Goal: Task Accomplishment & Management: Manage account settings

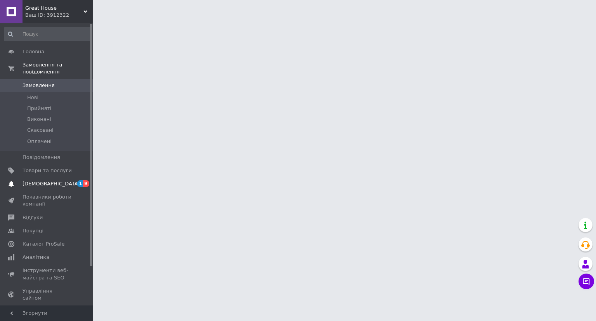
click at [50, 180] on span "[DEMOGRAPHIC_DATA]" at bounding box center [47, 183] width 49 height 7
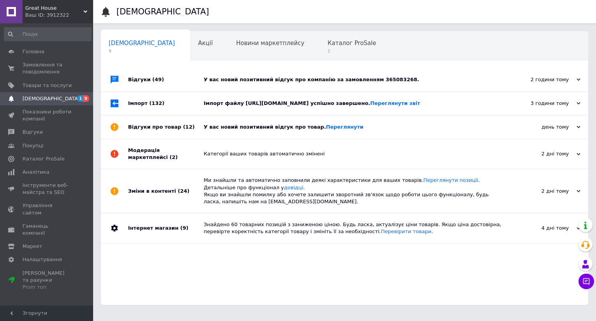
click at [170, 80] on div "Відгуки (49)" at bounding box center [166, 79] width 76 height 23
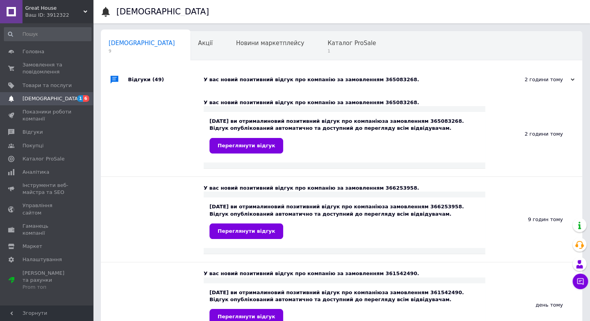
click at [170, 80] on div "Відгуки (49)" at bounding box center [166, 79] width 76 height 23
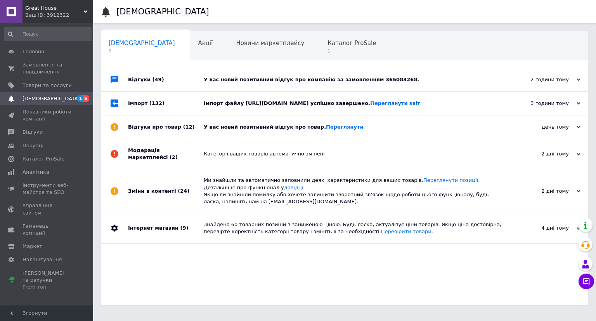
click at [186, 105] on div "Імпорт (132)" at bounding box center [166, 103] width 76 height 23
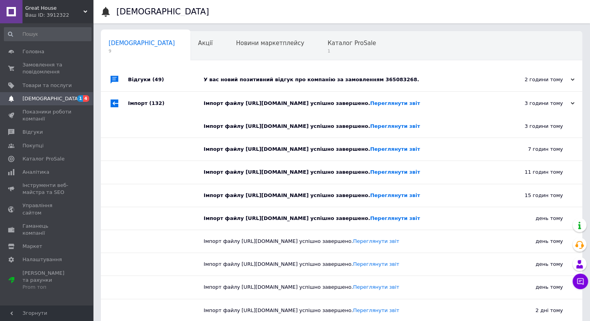
click at [186, 105] on div "Імпорт (132)" at bounding box center [166, 103] width 76 height 23
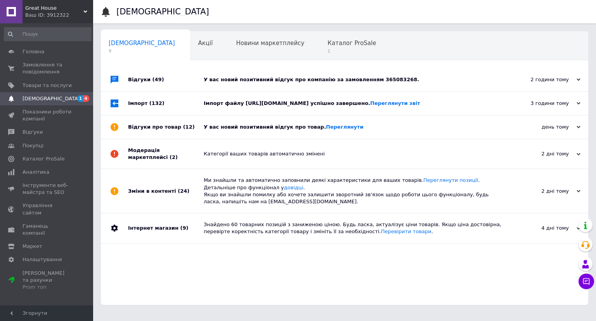
click at [189, 127] on div "Відгуки про товар (12)" at bounding box center [166, 126] width 76 height 23
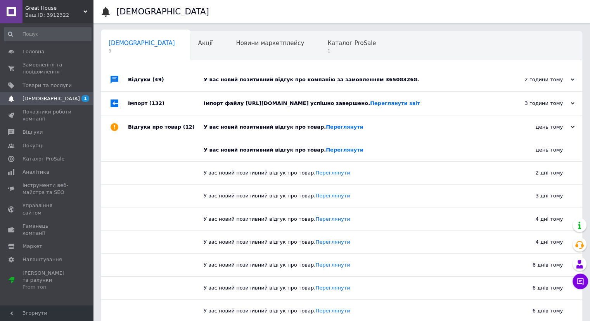
click at [189, 127] on div "Відгуки про товар (12)" at bounding box center [166, 126] width 76 height 23
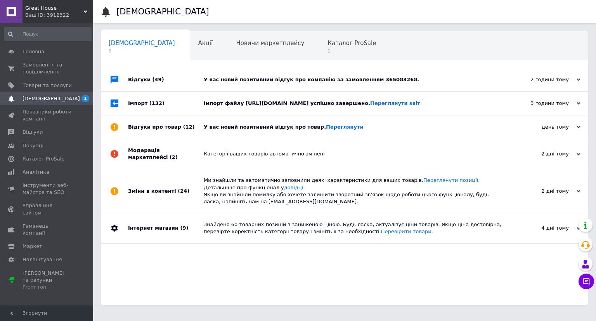
click at [187, 150] on div "Модерація маркетплейсі (2)" at bounding box center [166, 153] width 76 height 29
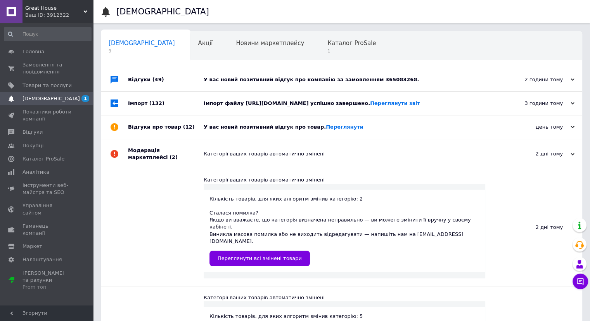
click at [187, 150] on div "Модерація маркетплейсі (2)" at bounding box center [166, 153] width 76 height 29
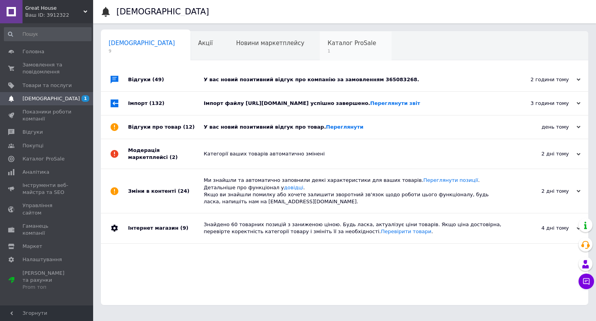
click at [328, 42] on span "Каталог ProSale" at bounding box center [352, 43] width 49 height 7
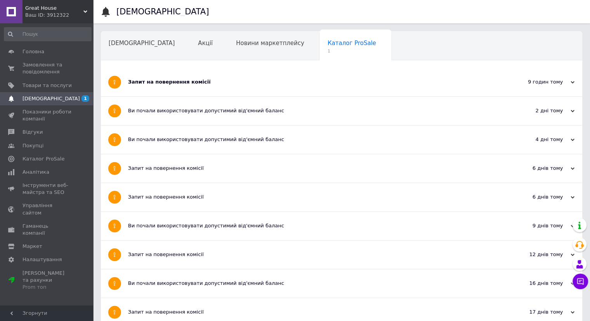
click at [293, 73] on div "Запит на повернення комісії" at bounding box center [312, 82] width 369 height 28
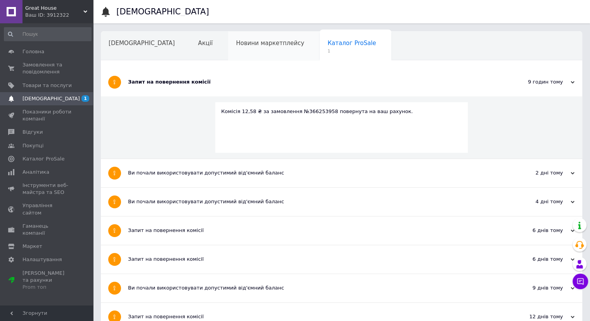
click at [253, 50] on div "Новини маркетплейсу" at bounding box center [274, 45] width 92 height 29
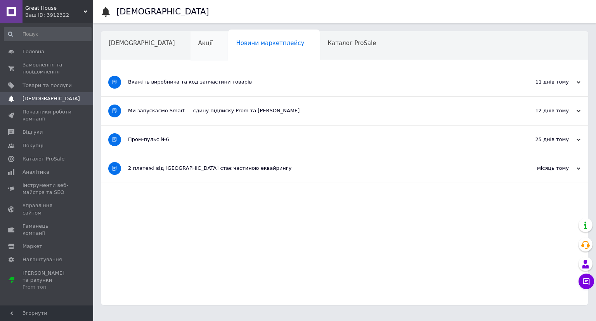
click at [198, 42] on span "Акції" at bounding box center [205, 43] width 15 height 7
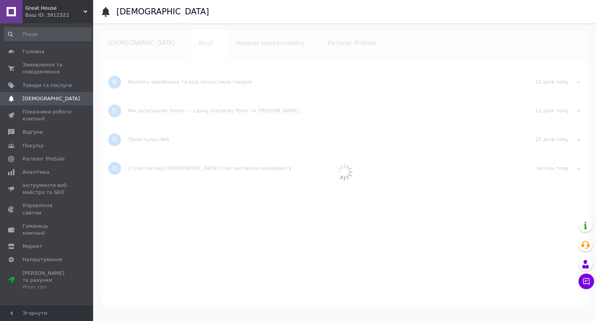
click at [132, 42] on div at bounding box center [344, 171] width 503 height 297
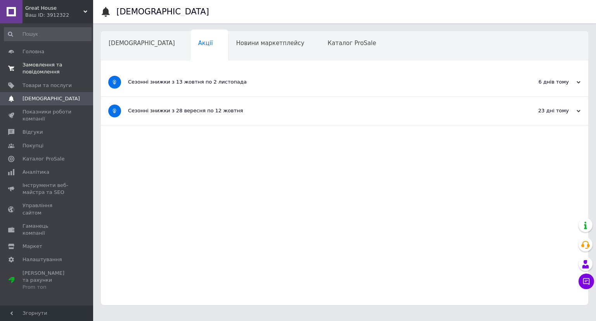
click at [66, 72] on span "Замовлення та повідомлення" at bounding box center [47, 68] width 49 height 14
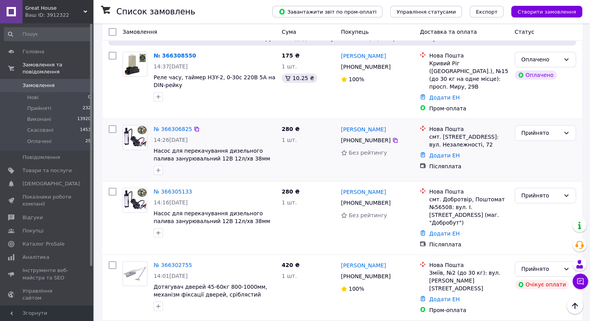
scroll to position [466, 0]
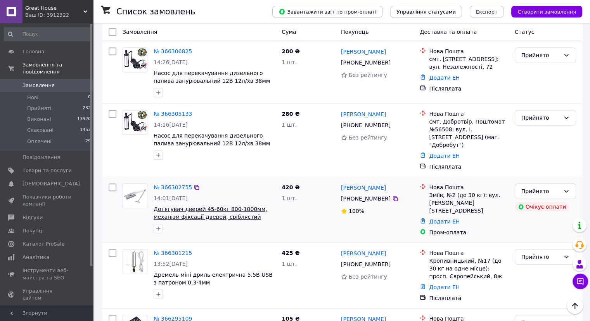
click at [217, 206] on span "Дотягувач дверей 45-60кг 800-1000мм, механізм фіксації дверей, сріблястий" at bounding box center [211, 213] width 114 height 14
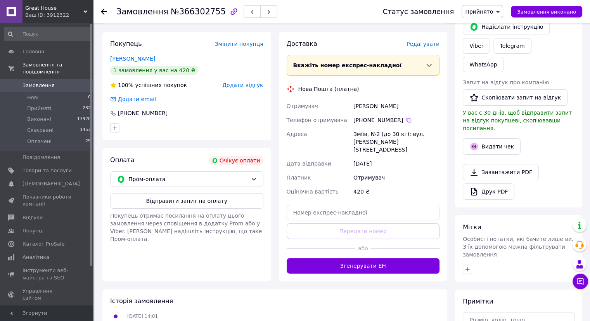
scroll to position [185, 0]
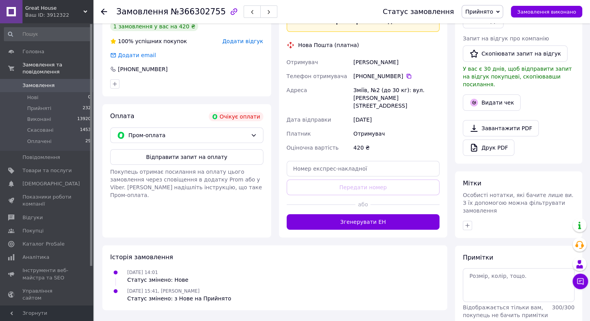
click at [205, 165] on div "Відправити запит на оплату Покупець отримає посилання на оплату цього замовленн…" at bounding box center [186, 174] width 153 height 50
click at [208, 159] on button "Відправити запит на оплату" at bounding box center [186, 157] width 153 height 16
click at [41, 52] on span "Головна" at bounding box center [34, 51] width 22 height 7
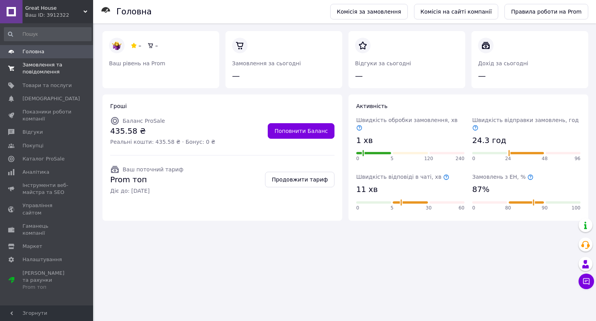
click at [49, 65] on span "Замовлення та повідомлення" at bounding box center [47, 68] width 49 height 14
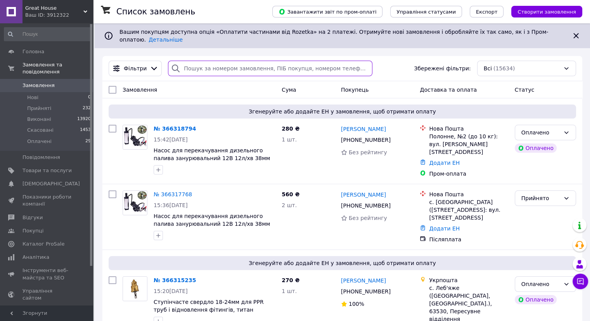
click at [287, 63] on input "search" at bounding box center [270, 69] width 205 height 16
paste input "20451267159107"
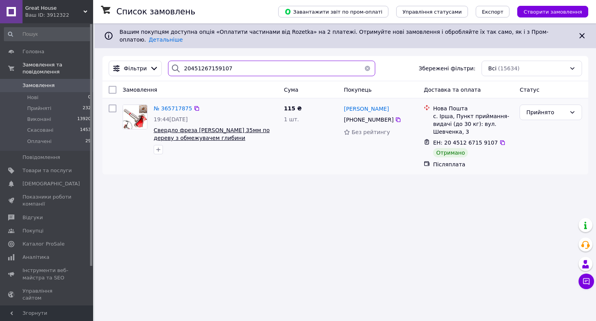
type input "20451267159107"
click at [217, 127] on span "Свердло фреза Форстнера 35мм по дереву з обмежувачем глибини" at bounding box center [212, 134] width 116 height 14
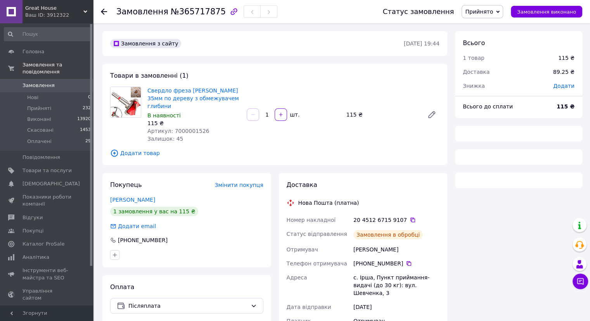
click at [493, 14] on span "Прийнято" at bounding box center [479, 12] width 28 height 6
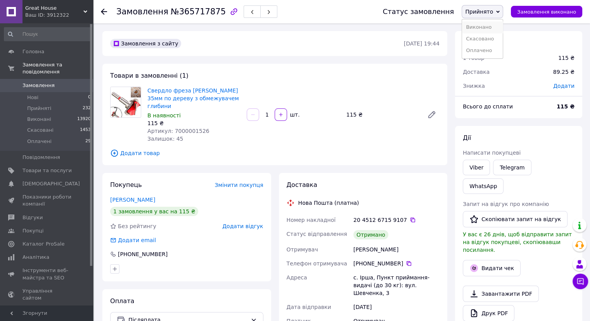
click at [499, 26] on li "Виконано" at bounding box center [482, 27] width 41 height 12
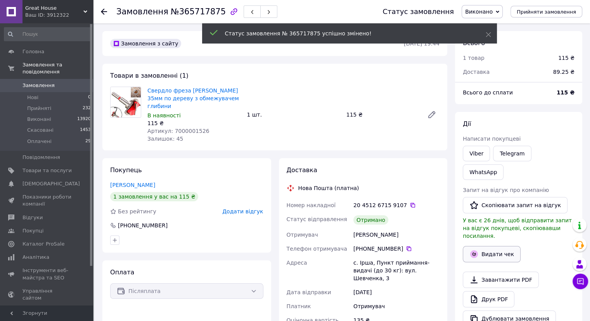
click at [504, 246] on button "Видати чек" at bounding box center [492, 254] width 58 height 16
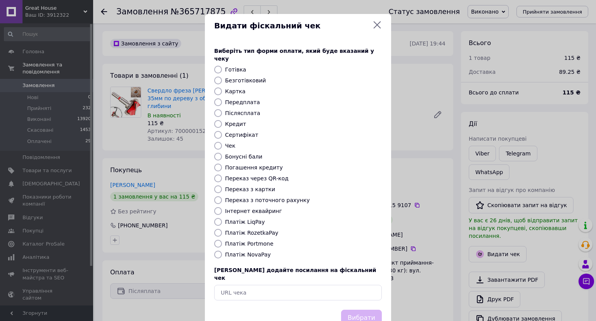
click at [250, 251] on label "Платіж NovaPay" at bounding box center [248, 254] width 46 height 6
click at [222, 250] on input "Платіж NovaPay" at bounding box center [218, 254] width 8 height 8
radio input "true"
click at [365, 309] on button "Вибрати" at bounding box center [361, 317] width 41 height 17
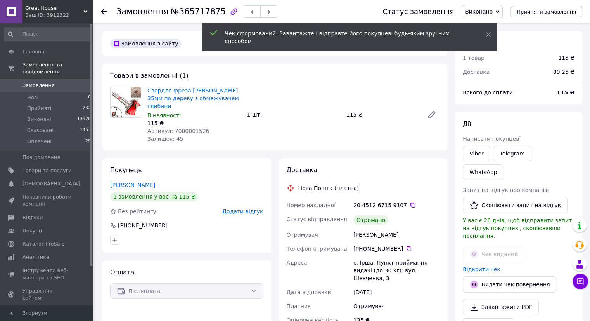
click at [104, 11] on icon at bounding box center [104, 12] width 6 height 6
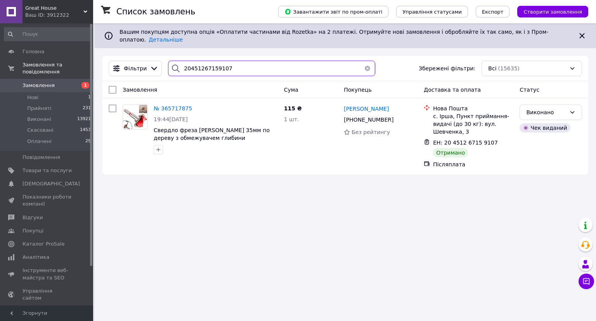
click at [225, 61] on input "20451267159107" at bounding box center [271, 69] width 207 height 16
type input "м"
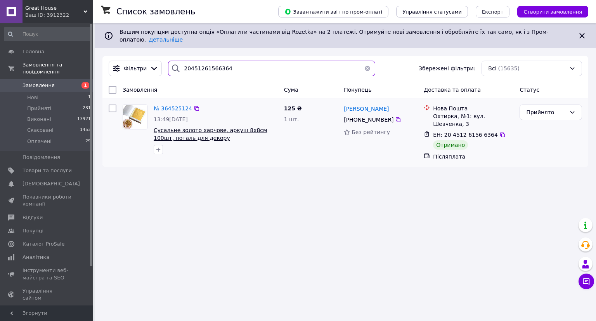
type input "20451261566364"
click at [226, 127] on span "Сусальне золото харчове, аркуш 8х8см 100шт, поталь для декору" at bounding box center [211, 134] width 114 height 14
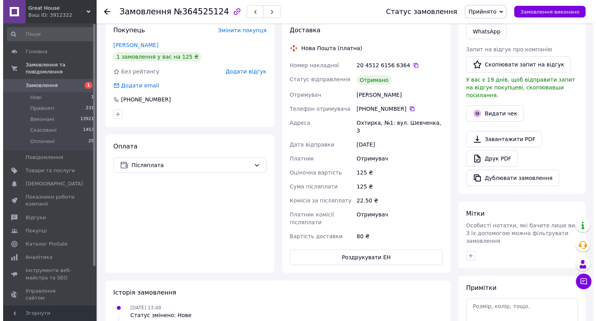
scroll to position [155, 0]
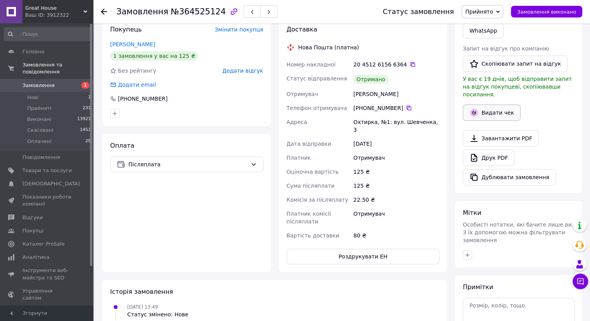
click at [494, 104] on button "Видати чек" at bounding box center [492, 112] width 58 height 16
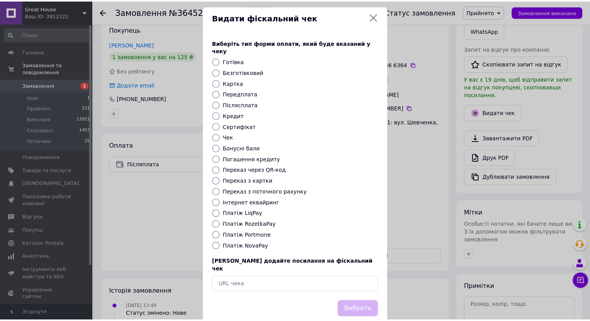
scroll to position [12, 0]
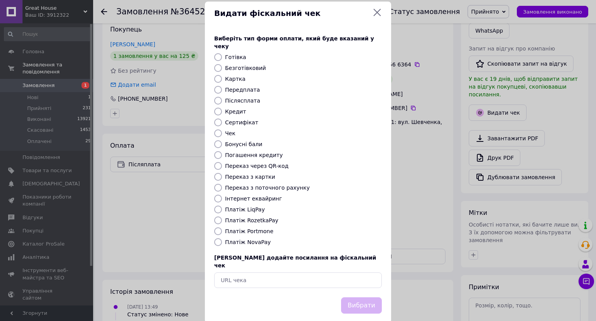
click at [240, 239] on label "Платіж NovaPay" at bounding box center [248, 242] width 46 height 6
click at [222, 238] on input "Платіж NovaPay" at bounding box center [218, 242] width 8 height 8
radio input "true"
click at [368, 297] on button "Вибрати" at bounding box center [361, 305] width 41 height 17
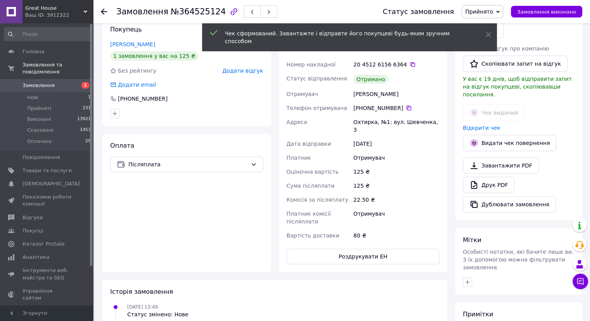
click at [101, 11] on use at bounding box center [104, 12] width 6 height 6
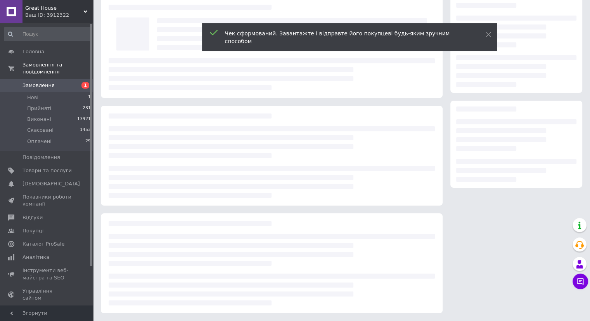
scroll to position [34, 0]
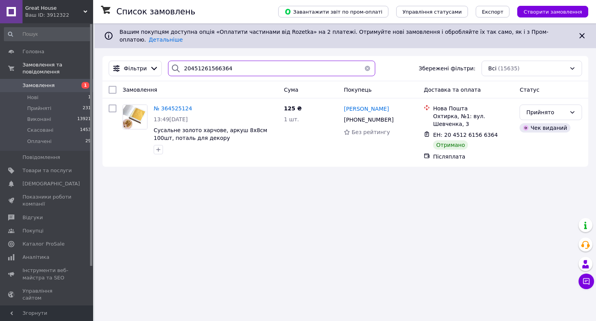
click at [229, 61] on input "20451261566364" at bounding box center [271, 69] width 207 height 16
paste input "4160222"
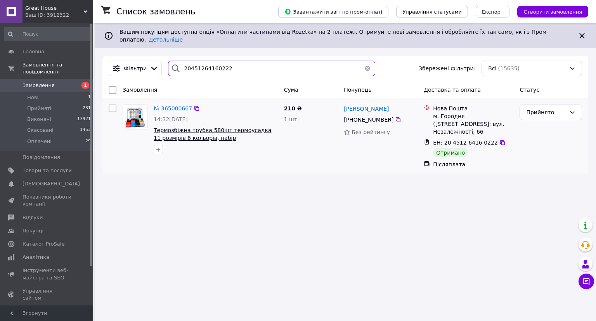
type input "20451264160222"
click at [212, 127] on span "Термозбіжна трубка 580шт термоусадка 11 розмірів 6 кольорів, набір" at bounding box center [213, 134] width 118 height 14
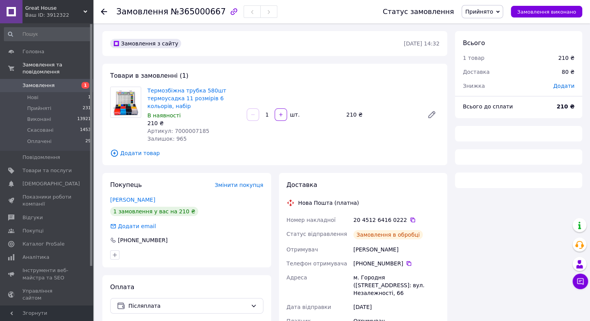
click at [487, 12] on span "Прийнято" at bounding box center [479, 12] width 28 height 6
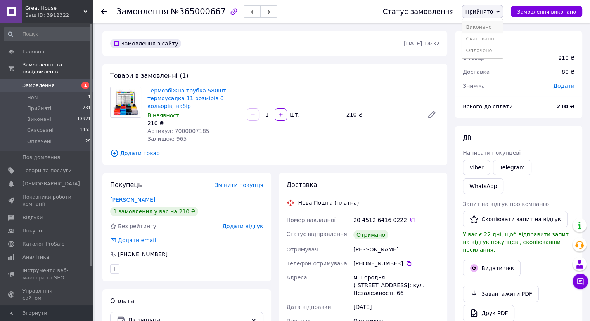
click at [492, 29] on li "Виконано" at bounding box center [482, 27] width 41 height 12
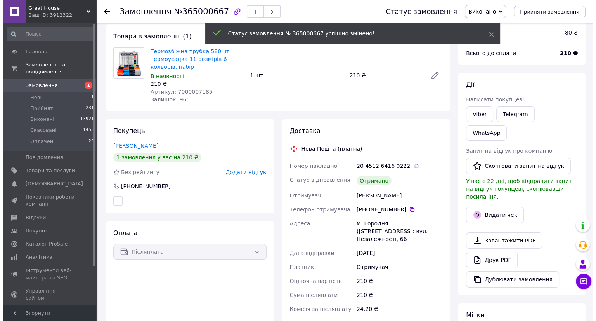
scroll to position [78, 0]
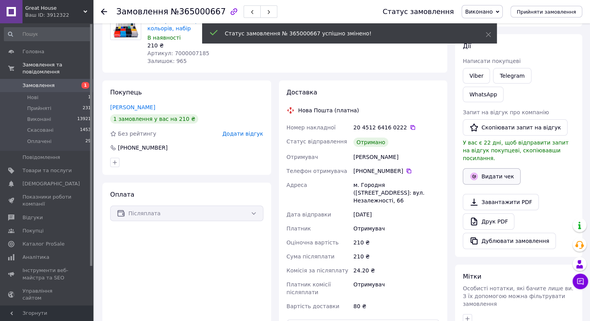
click at [489, 168] on button "Видати чек" at bounding box center [492, 176] width 58 height 16
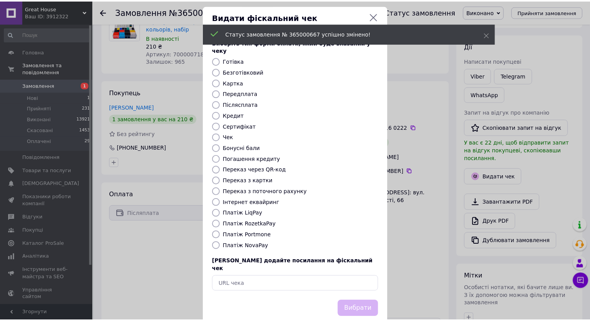
scroll to position [12, 0]
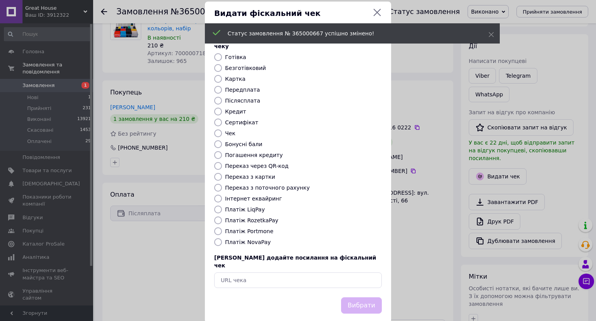
click at [255, 229] on div "Виберіть тип форми оплати, який буде вказаний у чеку Готівка Безготівковий Карт…" at bounding box center [298, 161] width 186 height 272
click at [254, 239] on label "Платіж NovaPay" at bounding box center [248, 242] width 46 height 6
click at [222, 238] on input "Платіж NovaPay" at bounding box center [218, 242] width 8 height 8
radio input "true"
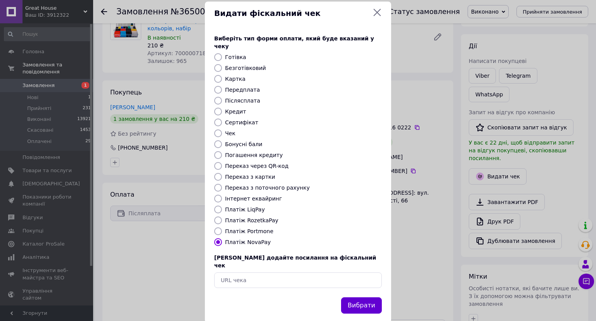
click at [368, 297] on button "Вибрати" at bounding box center [361, 305] width 41 height 17
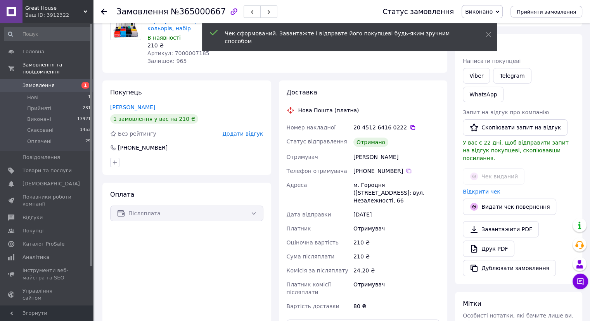
click at [104, 10] on icon at bounding box center [104, 12] width 6 height 6
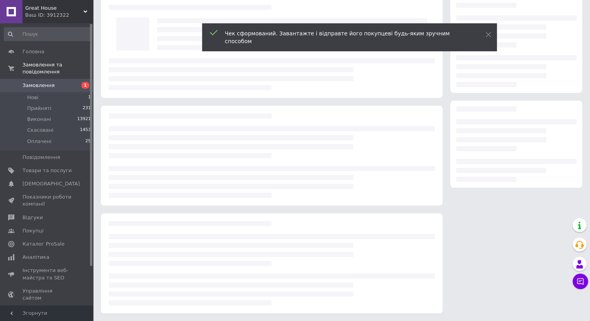
scroll to position [34, 0]
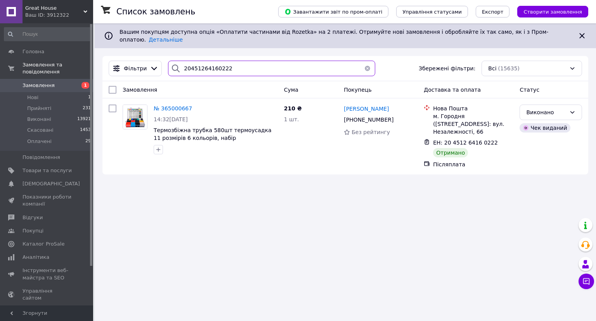
click at [231, 64] on input "20451264160222" at bounding box center [271, 69] width 207 height 16
paste input "5391133"
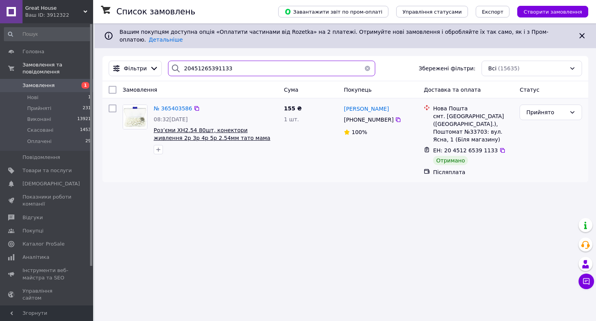
type input "20451265391133"
click at [212, 130] on span "Роз’єми XH2.54 80шт, конектори живлення 2p 3p 4p 5p 2.54мм тато мама" at bounding box center [212, 134] width 117 height 14
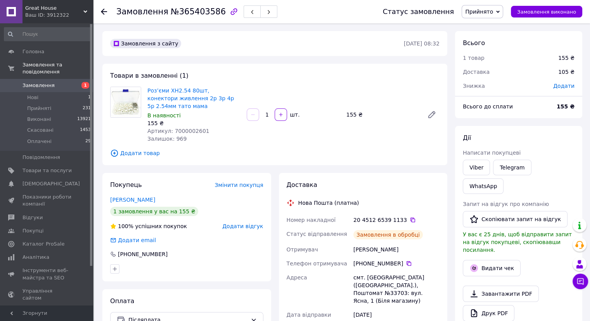
click at [481, 10] on span "Прийнято" at bounding box center [479, 12] width 28 height 6
click at [484, 28] on li "Виконано" at bounding box center [482, 27] width 41 height 12
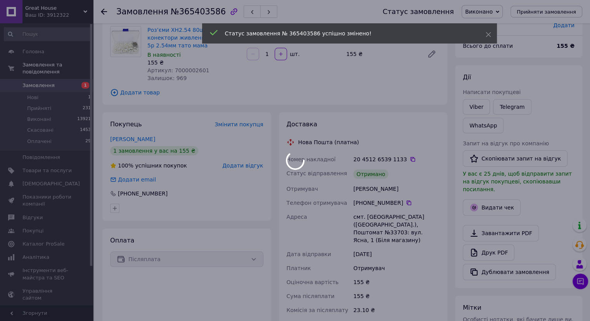
scroll to position [116, 0]
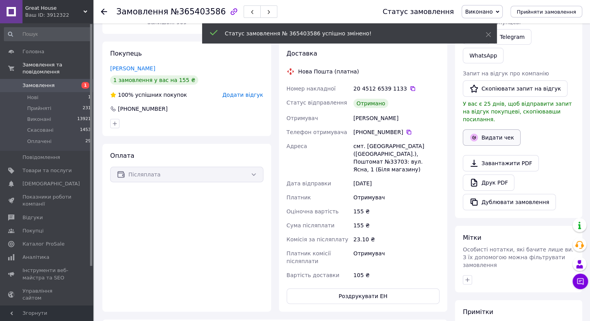
click at [495, 129] on button "Видати чек" at bounding box center [492, 137] width 58 height 16
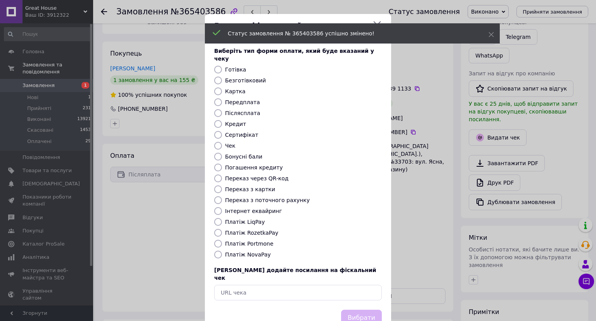
click at [239, 251] on label "Платіж NovaPay" at bounding box center [248, 254] width 46 height 6
click at [222, 250] on input "Платіж NovaPay" at bounding box center [218, 254] width 8 height 8
radio input "true"
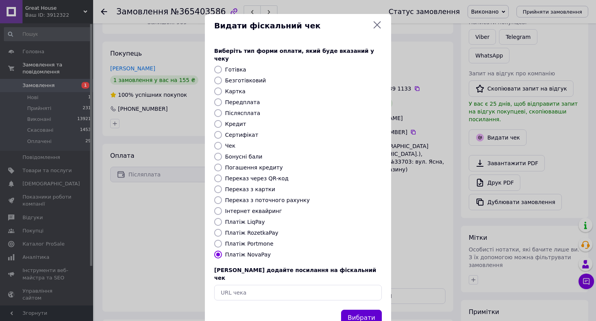
click at [357, 309] on button "Вибрати" at bounding box center [361, 317] width 41 height 17
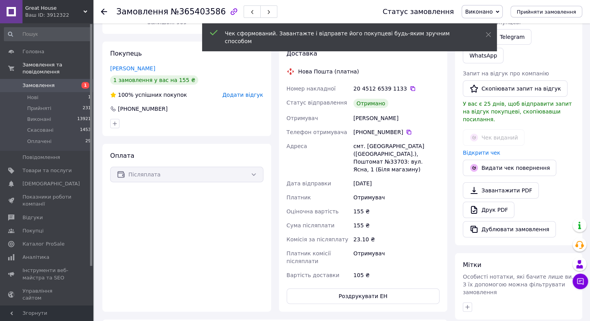
click at [103, 11] on use at bounding box center [104, 12] width 6 height 6
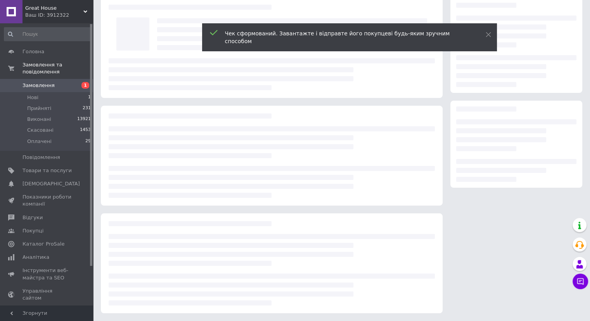
scroll to position [34, 0]
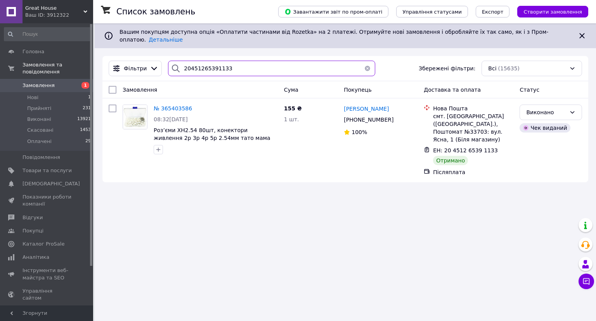
click at [240, 63] on input "20451265391133" at bounding box center [271, 69] width 207 height 16
paste input "6099518"
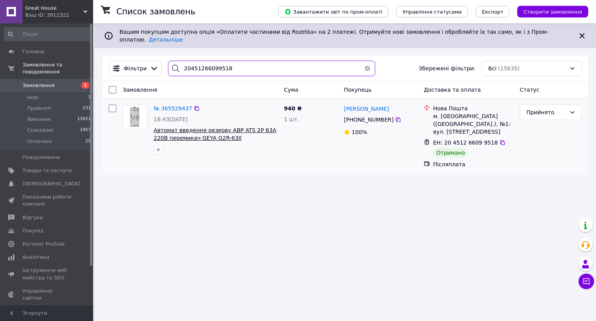
type input "20451266099518"
click at [225, 127] on span "Автомат введення резерву АВР ATS 2P 63А 220В перемикач GEYA G2R-63II" at bounding box center [215, 134] width 123 height 14
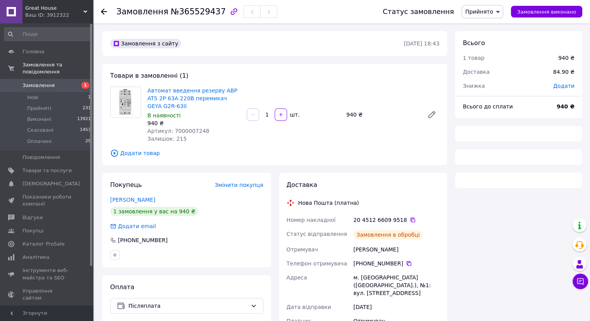
click at [503, 14] on span "Прийнято" at bounding box center [483, 11] width 42 height 13
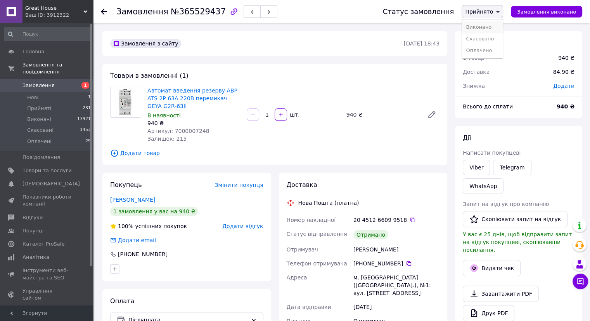
click at [501, 25] on li "Виконано" at bounding box center [482, 27] width 41 height 12
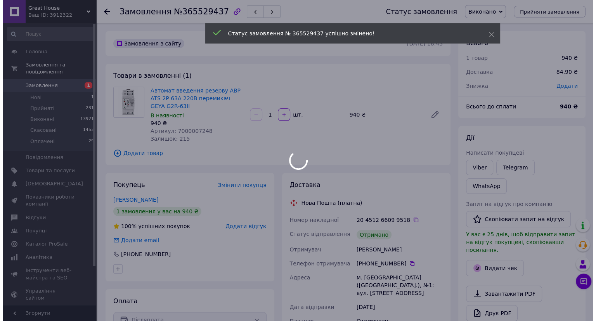
scroll to position [39, 0]
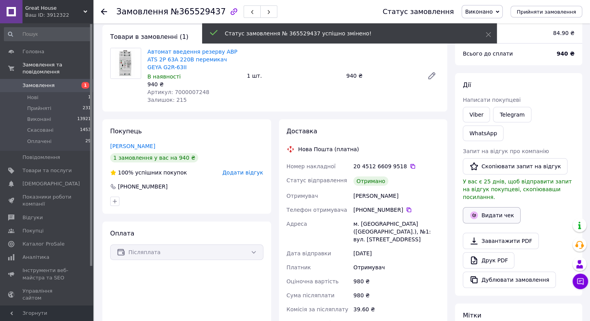
click at [489, 207] on button "Видати чек" at bounding box center [492, 215] width 58 height 16
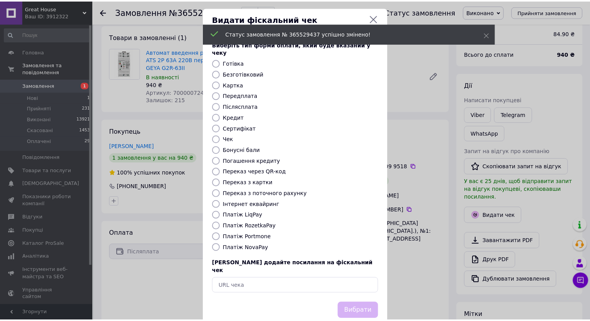
scroll to position [12, 0]
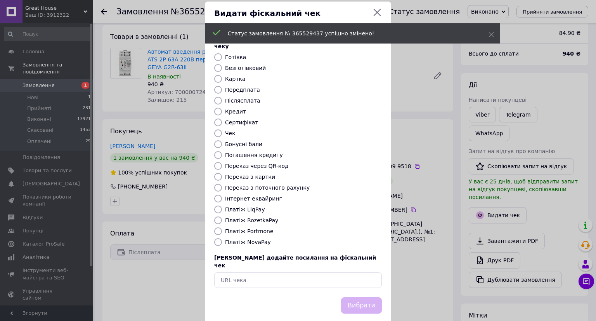
click at [259, 239] on label "Платіж NovaPay" at bounding box center [248, 242] width 46 height 6
click at [222, 238] on input "Платіж NovaPay" at bounding box center [218, 242] width 8 height 8
radio input "true"
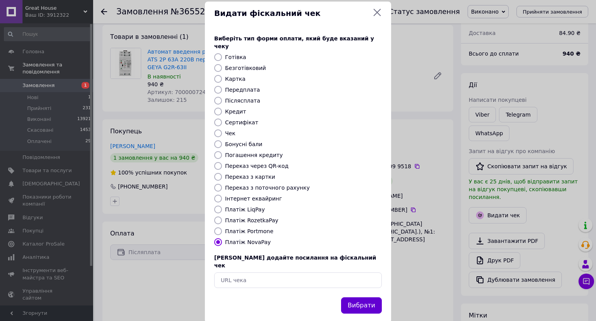
click at [355, 297] on button "Вибрати" at bounding box center [361, 305] width 41 height 17
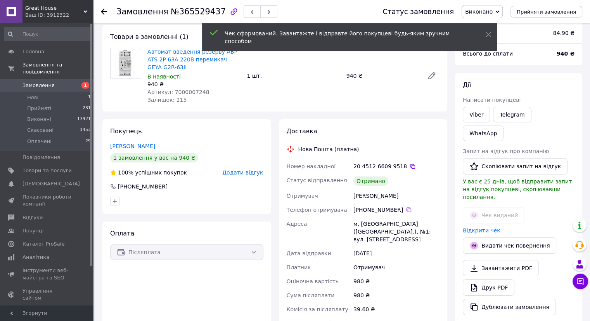
click at [104, 11] on use at bounding box center [104, 12] width 6 height 6
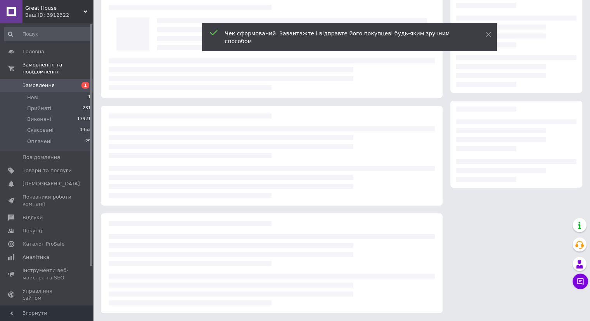
scroll to position [34, 0]
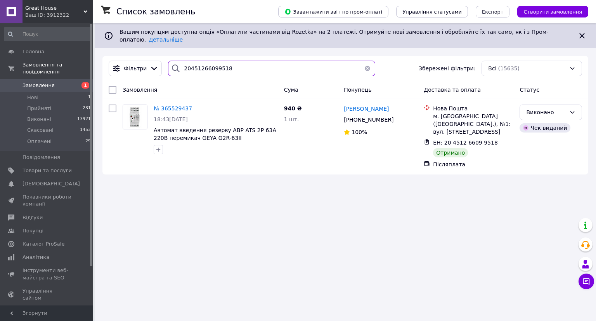
click at [261, 61] on input "20451266099518" at bounding box center [271, 69] width 207 height 16
paste input "128919"
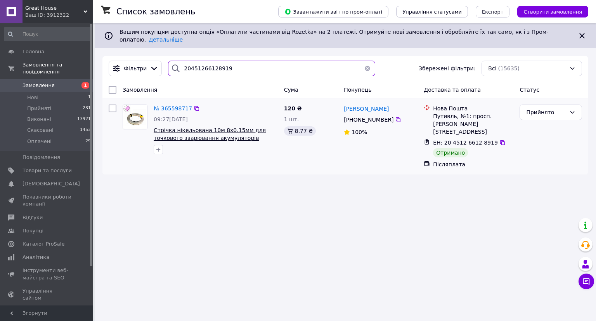
type input "20451266128919"
click at [194, 127] on span "Стрічка нікельована 10м 8x0.15мм для точкового зварювання акумуляторів" at bounding box center [210, 134] width 112 height 14
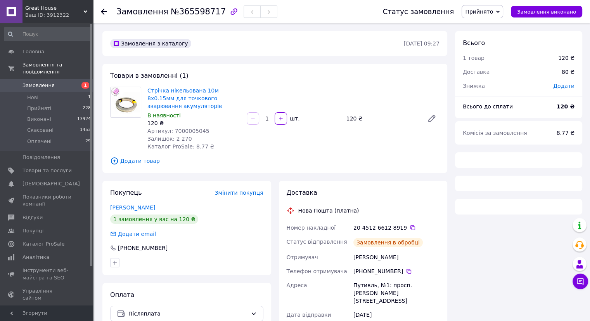
click at [484, 15] on span "Прийнято" at bounding box center [483, 11] width 42 height 13
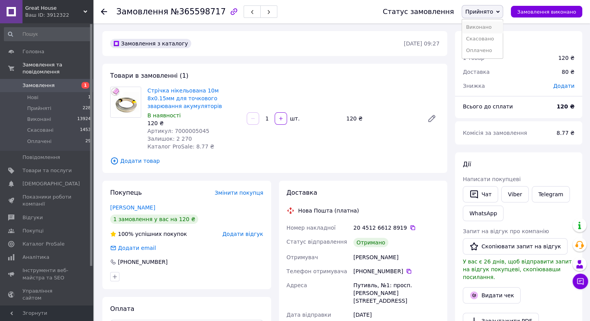
click at [484, 23] on li "Виконано" at bounding box center [482, 27] width 41 height 12
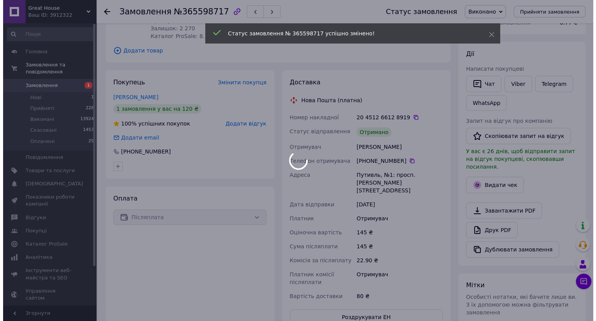
scroll to position [116, 0]
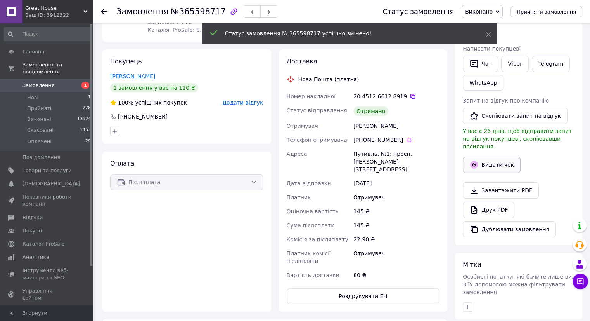
click at [498, 156] on button "Видати чек" at bounding box center [492, 164] width 58 height 16
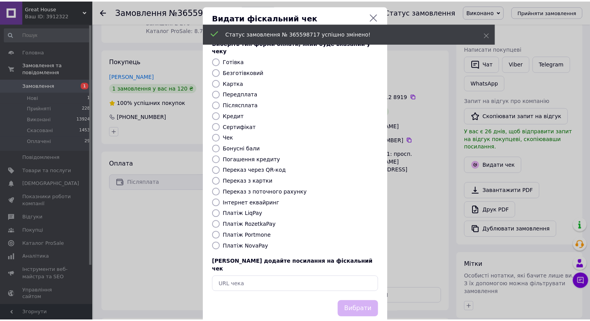
scroll to position [12, 0]
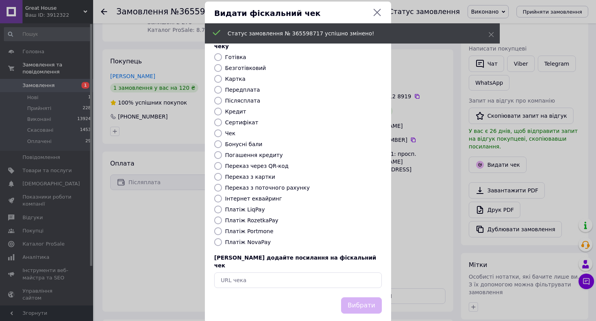
click at [256, 239] on label "Платіж NovaPay" at bounding box center [248, 242] width 46 height 6
click at [222, 238] on input "Платіж NovaPay" at bounding box center [218, 242] width 8 height 8
radio input "true"
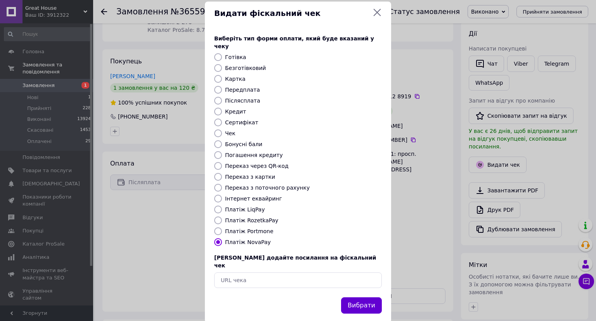
click at [372, 297] on button "Вибрати" at bounding box center [361, 305] width 41 height 17
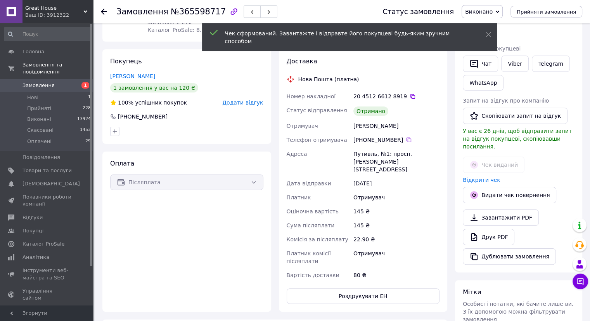
click at [101, 11] on use at bounding box center [104, 12] width 6 height 6
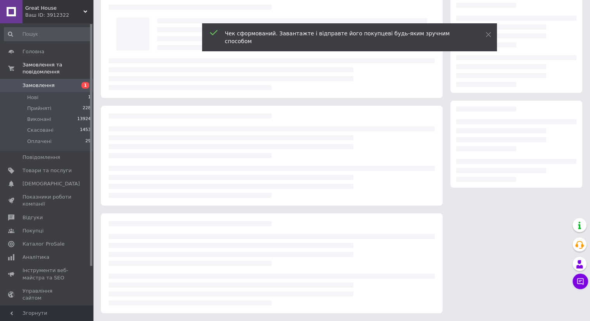
scroll to position [34, 0]
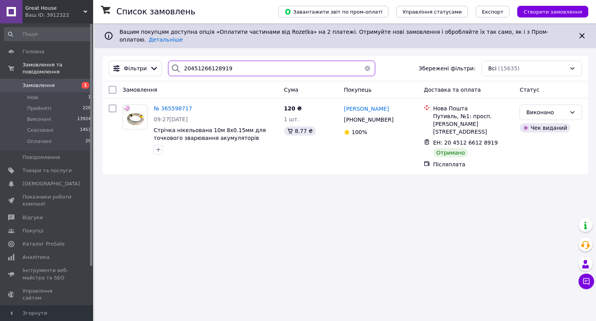
click at [233, 64] on input "20451266128919" at bounding box center [271, 69] width 207 height 16
paste input "39623"
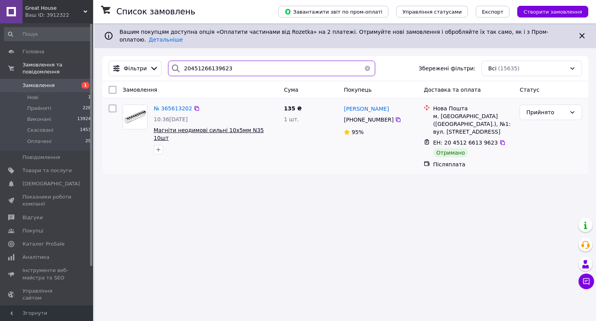
type input "20451266139623"
click at [220, 127] on span "Магніти неодимові сильні 10х5мм N35 10шт" at bounding box center [209, 134] width 110 height 14
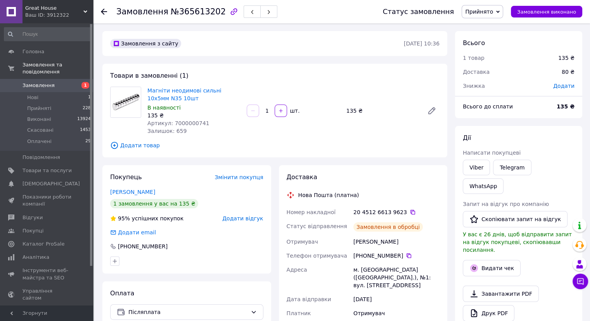
click at [490, 10] on span "Прийнято" at bounding box center [479, 12] width 28 height 6
click at [489, 23] on li "Виконано" at bounding box center [482, 27] width 41 height 12
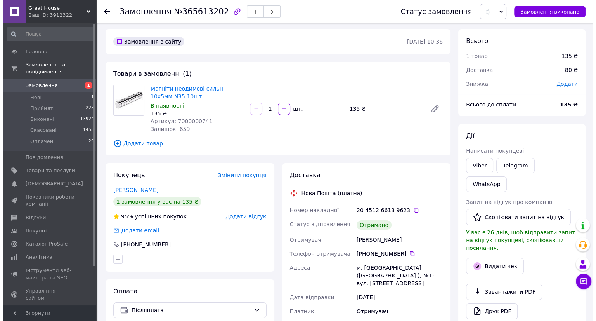
scroll to position [78, 0]
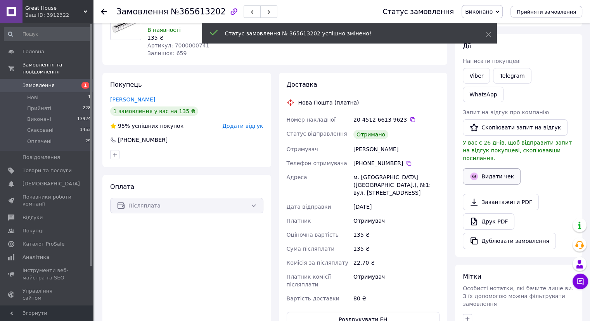
click at [496, 168] on button "Видати чек" at bounding box center [492, 176] width 58 height 16
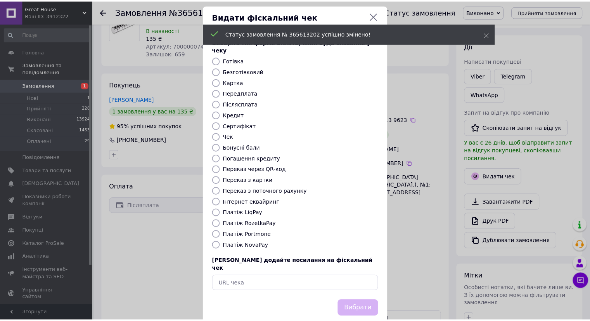
scroll to position [12, 0]
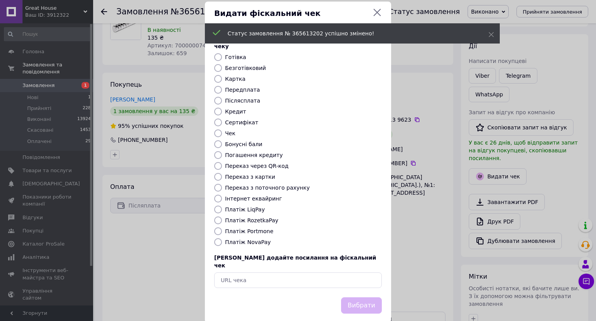
click at [253, 239] on label "Платіж NovaPay" at bounding box center [248, 242] width 46 height 6
click at [222, 238] on input "Платіж NovaPay" at bounding box center [218, 242] width 8 height 8
radio input "true"
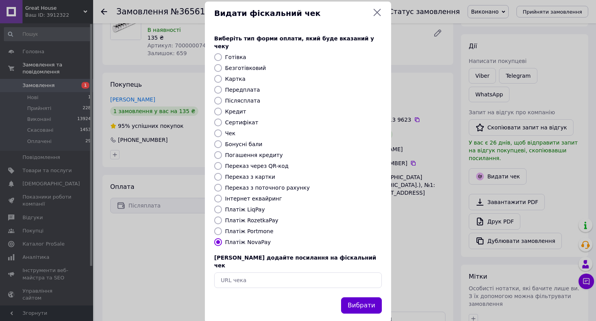
click at [368, 297] on button "Вибрати" at bounding box center [361, 305] width 41 height 17
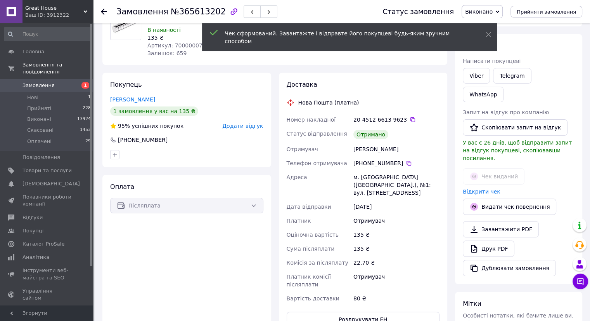
click at [102, 10] on use at bounding box center [104, 12] width 6 height 6
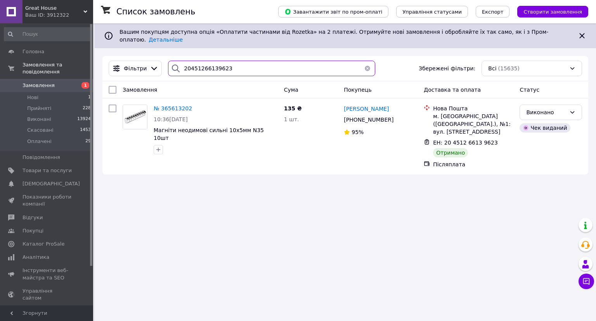
click at [243, 64] on input "20451266139623" at bounding box center [271, 69] width 207 height 16
paste input "203618"
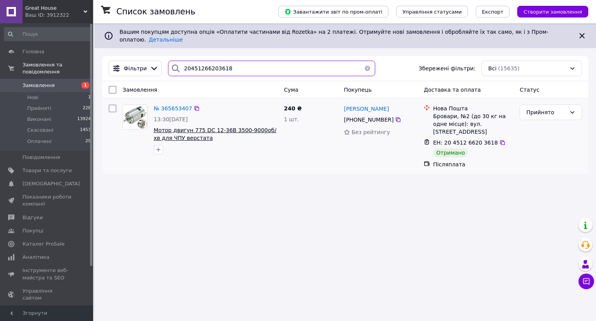
type input "20451266203618"
click at [236, 127] on span "Мотор двигун 775 DC 12-36В 3500-9000об/хв для ЧПУ верстата" at bounding box center [215, 134] width 123 height 14
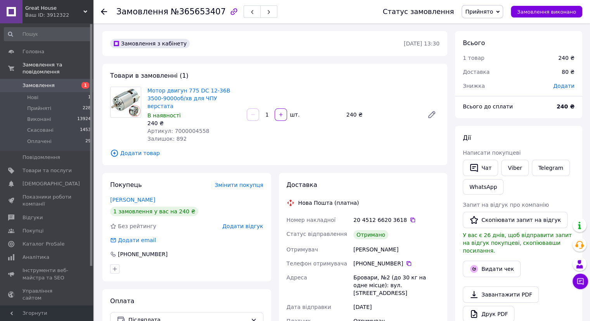
click at [489, 11] on span "Прийнято" at bounding box center [479, 12] width 28 height 6
click at [490, 23] on li "Виконано" at bounding box center [482, 27] width 41 height 12
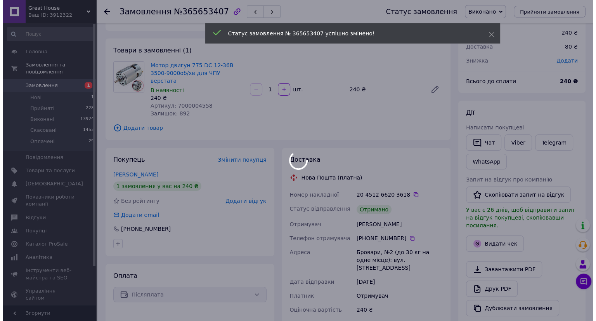
scroll to position [39, 0]
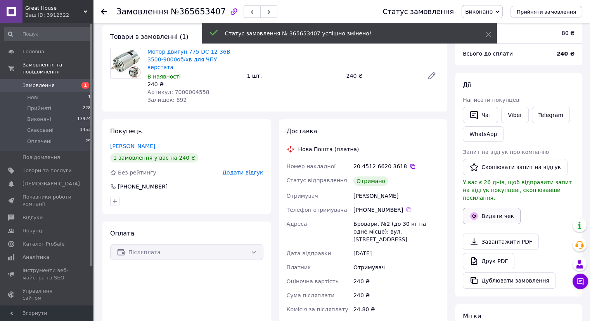
click at [489, 208] on button "Видати чек" at bounding box center [492, 216] width 58 height 16
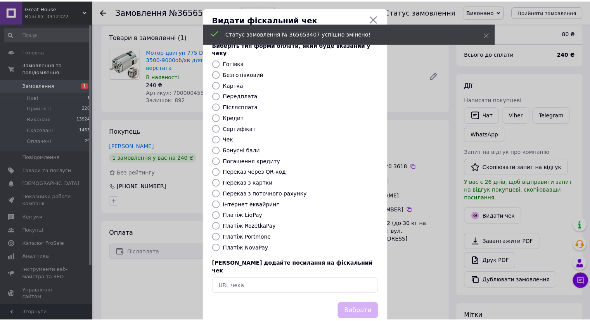
scroll to position [12, 0]
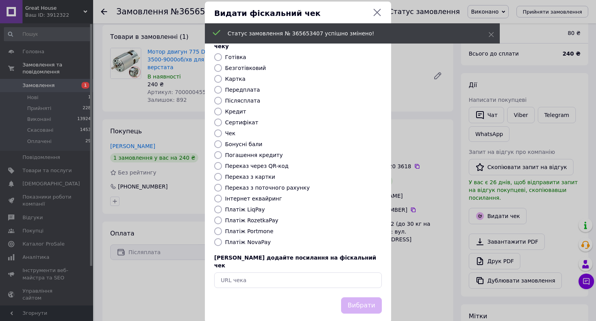
click at [247, 239] on label "Платіж NovaPay" at bounding box center [248, 242] width 46 height 6
click at [222, 238] on input "Платіж NovaPay" at bounding box center [218, 242] width 8 height 8
radio input "true"
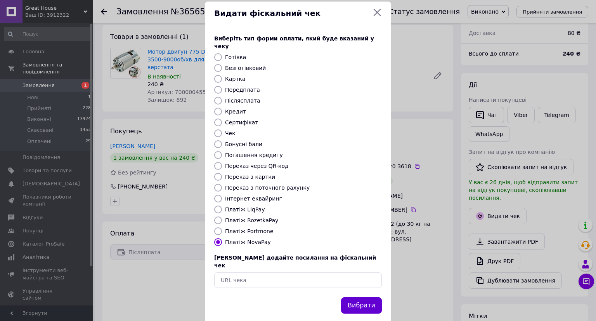
click at [372, 297] on button "Вибрати" at bounding box center [361, 305] width 41 height 17
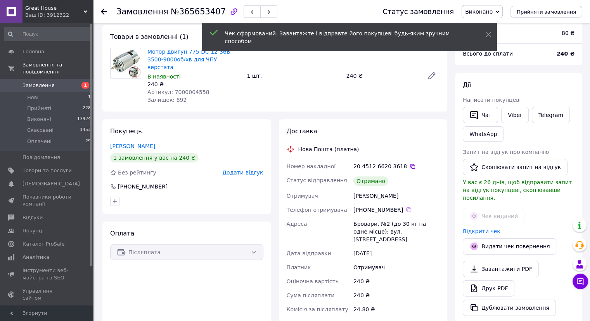
click at [104, 13] on icon at bounding box center [104, 12] width 6 height 6
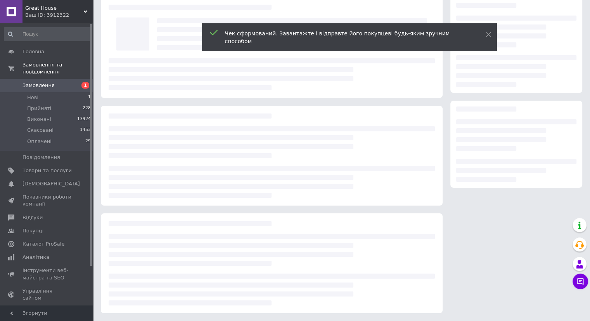
scroll to position [34, 0]
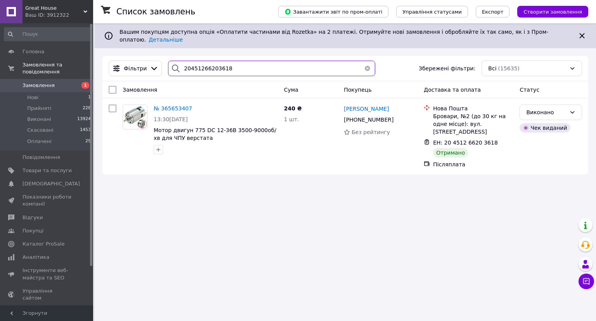
click at [244, 63] on input "20451266203618" at bounding box center [271, 69] width 207 height 16
paste input "7139313"
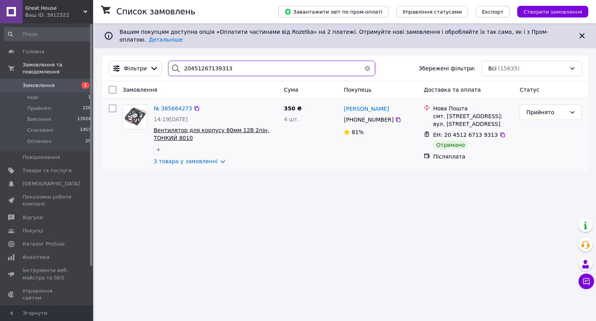
type input "20451267139313"
click at [228, 127] on span "Вентилятор для корпусу 80мм 12В 2пін, ТОНКИЙ 8010" at bounding box center [212, 134] width 116 height 14
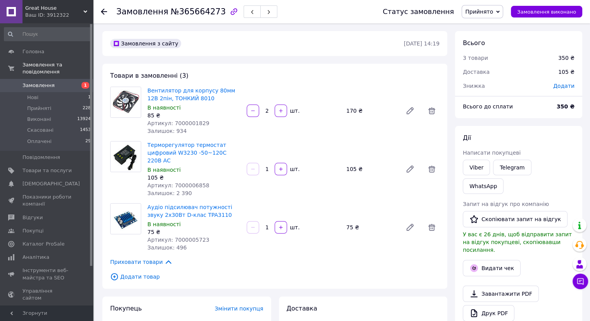
click at [490, 14] on span "Прийнято" at bounding box center [479, 12] width 28 height 6
click at [489, 26] on li "Виконано" at bounding box center [482, 27] width 41 height 12
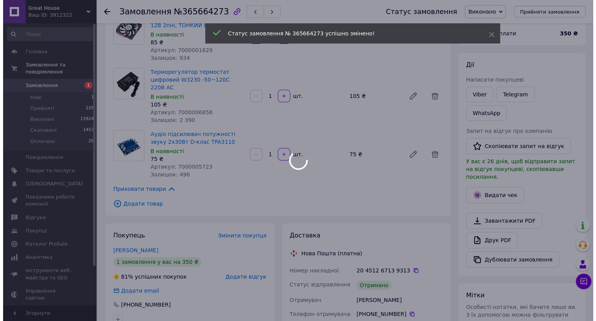
scroll to position [78, 0]
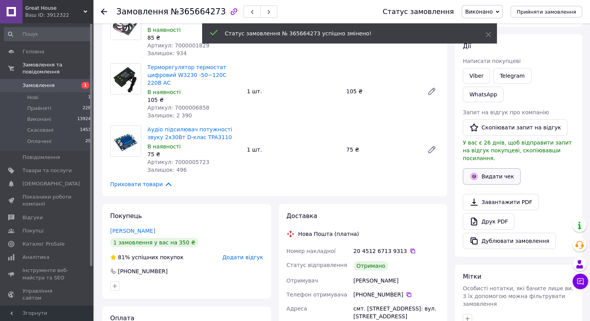
click at [493, 168] on button "Видати чек" at bounding box center [492, 176] width 58 height 16
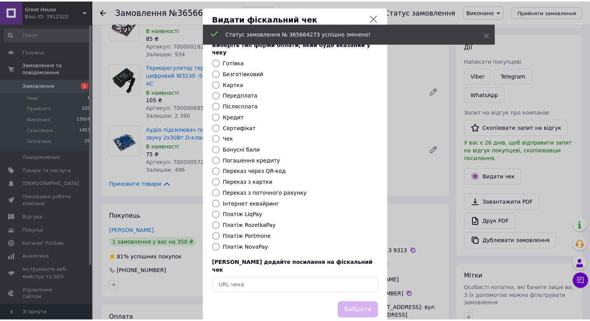
scroll to position [12, 0]
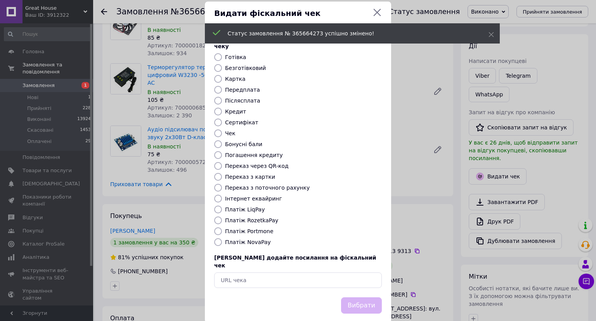
click at [253, 239] on label "Платіж NovaPay" at bounding box center [248, 242] width 46 height 6
click at [222, 238] on input "Платіж NovaPay" at bounding box center [218, 242] width 8 height 8
radio input "true"
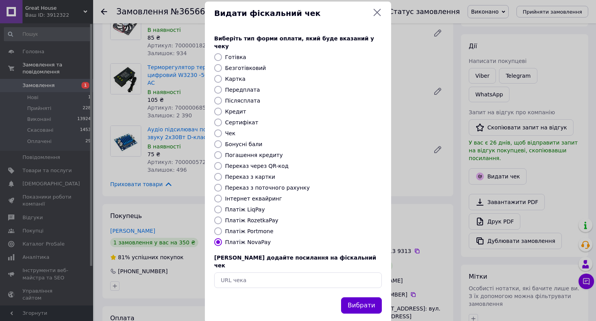
click at [364, 297] on button "Вибрати" at bounding box center [361, 305] width 41 height 17
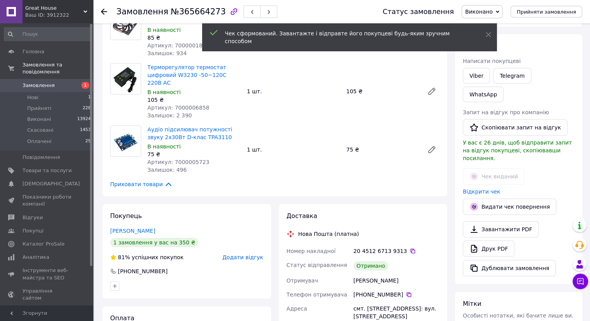
click at [111, 13] on div at bounding box center [109, 11] width 16 height 23
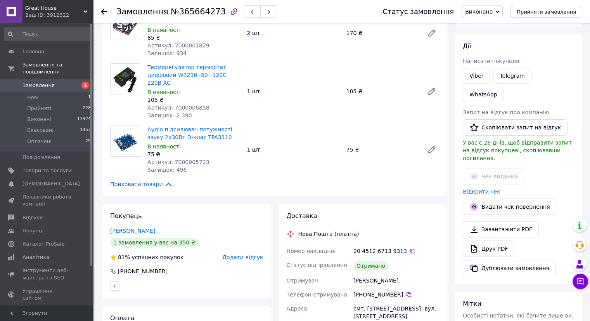
click at [104, 10] on use at bounding box center [104, 12] width 6 height 6
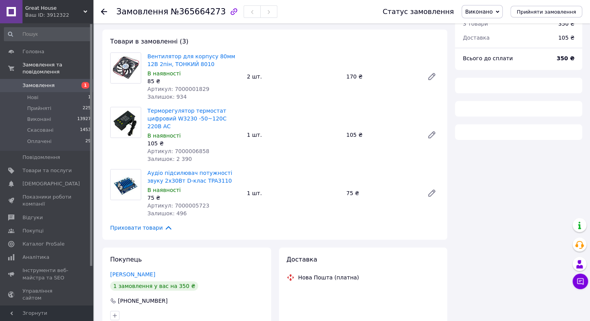
scroll to position [78, 0]
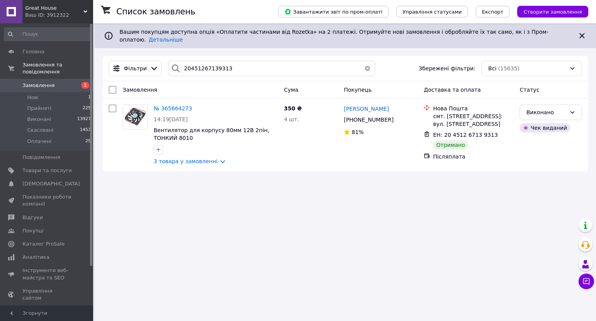
click at [221, 56] on div "Фільтри 20451267139313 Збережені фільтри: Всі (15635)" at bounding box center [345, 68] width 486 height 25
click at [222, 61] on input "20451267139313" at bounding box center [271, 69] width 207 height 16
paste input "42810"
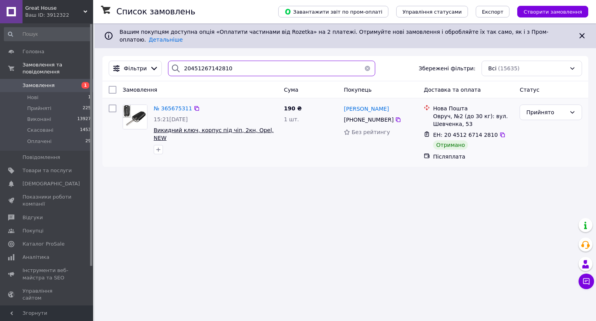
type input "20451267142810"
click at [253, 127] on span "Викидний ключ, корпус під чіп, 2кн, Opel, NEW" at bounding box center [214, 134] width 120 height 14
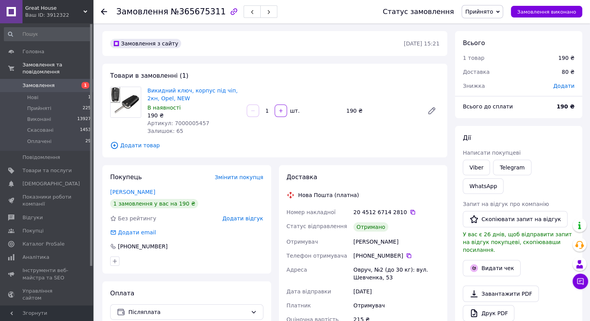
click at [501, 14] on span "Прийнято" at bounding box center [483, 11] width 42 height 13
click at [494, 27] on li "Виконано" at bounding box center [482, 27] width 41 height 12
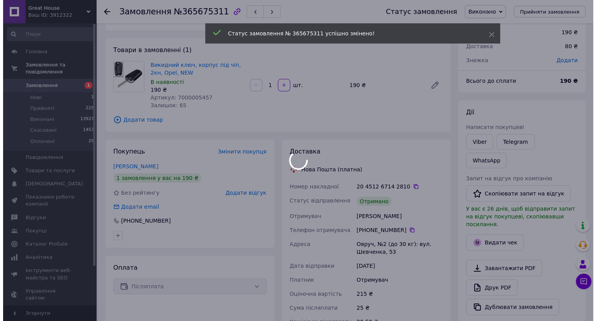
scroll to position [39, 0]
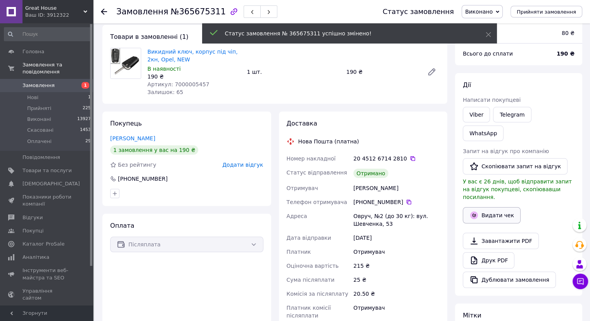
click at [491, 207] on button "Видати чек" at bounding box center [492, 215] width 58 height 16
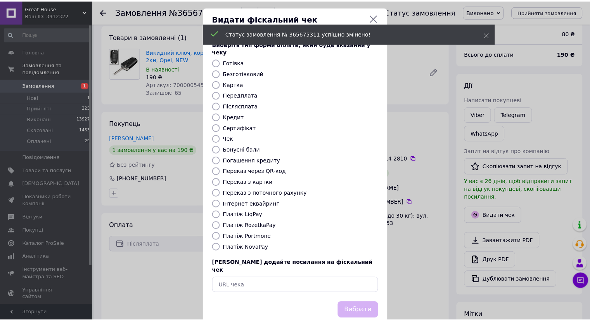
scroll to position [12, 0]
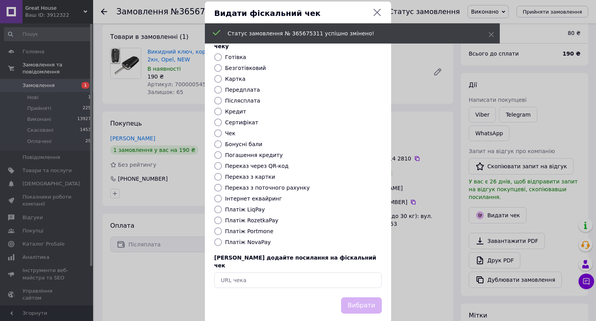
click at [251, 239] on label "Платіж NovaPay" at bounding box center [248, 242] width 46 height 6
click at [222, 238] on input "Платіж NovaPay" at bounding box center [218, 242] width 8 height 8
radio input "true"
click at [361, 297] on button "Вибрати" at bounding box center [361, 305] width 41 height 17
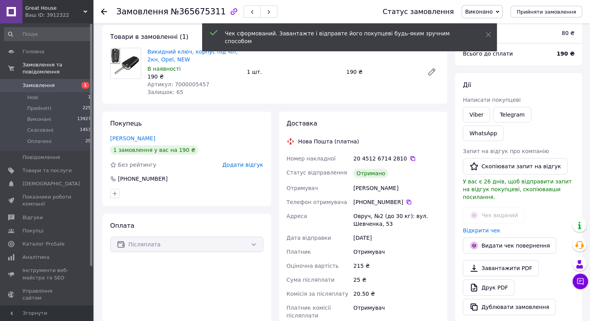
click at [104, 9] on icon at bounding box center [104, 12] width 6 height 6
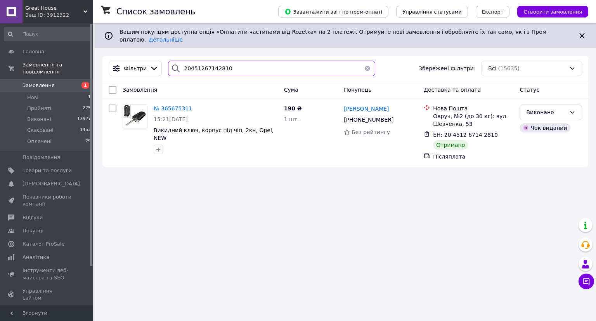
click at [232, 61] on input "20451267142810" at bounding box center [271, 69] width 207 height 16
paste input "73523"
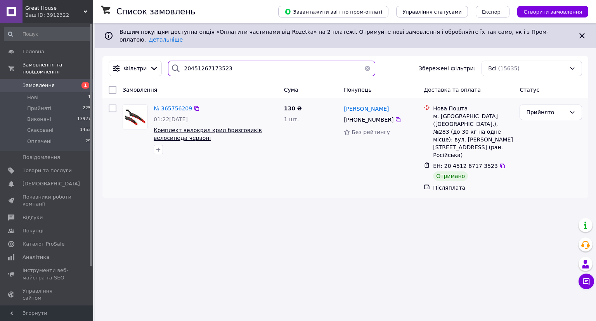
type input "20451267173523"
click at [213, 127] on span "Комплект велокрил крил бризговиків велосипеда червоні" at bounding box center [208, 134] width 108 height 14
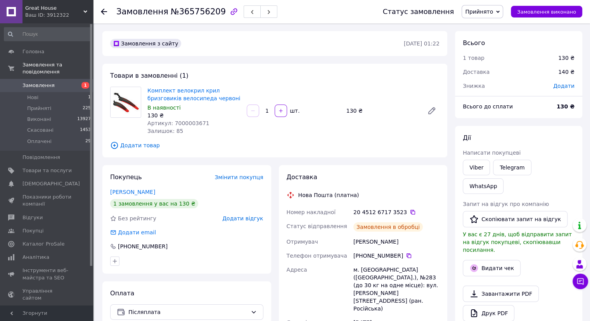
click at [486, 6] on span "Прийнято" at bounding box center [483, 11] width 42 height 13
click at [484, 27] on li "Виконано" at bounding box center [482, 27] width 41 height 12
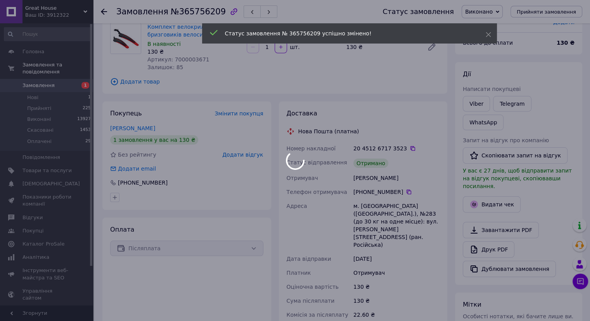
scroll to position [78, 0]
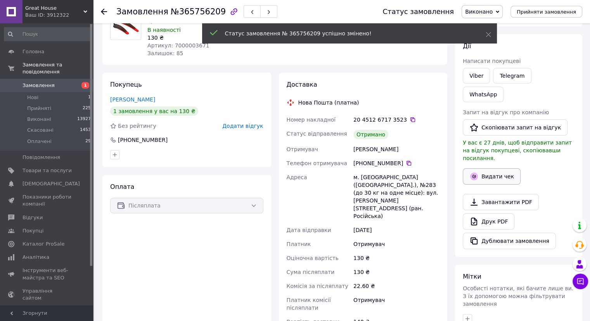
click at [488, 168] on button "Видати чек" at bounding box center [492, 176] width 58 height 16
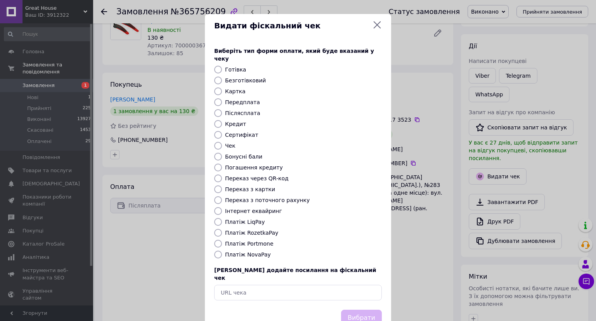
click at [214, 250] on input "Платіж NovaPay" at bounding box center [218, 254] width 8 height 8
radio input "true"
click at [374, 309] on button "Вибрати" at bounding box center [361, 317] width 41 height 17
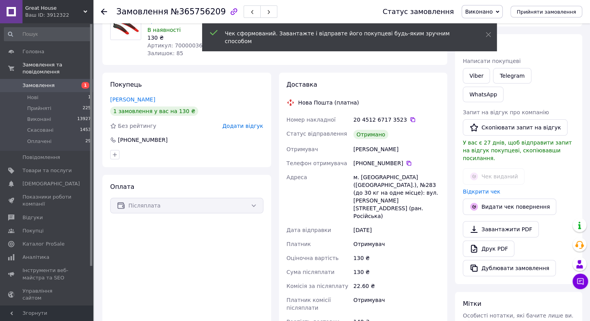
click at [105, 12] on icon at bounding box center [104, 12] width 6 height 6
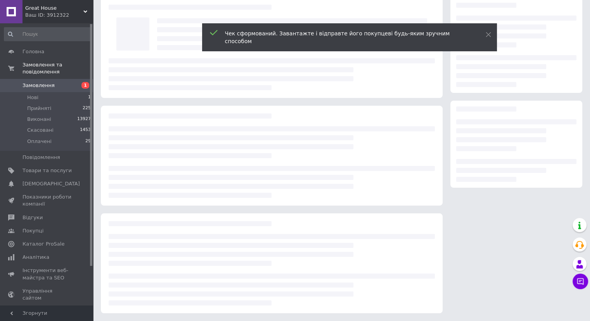
scroll to position [34, 0]
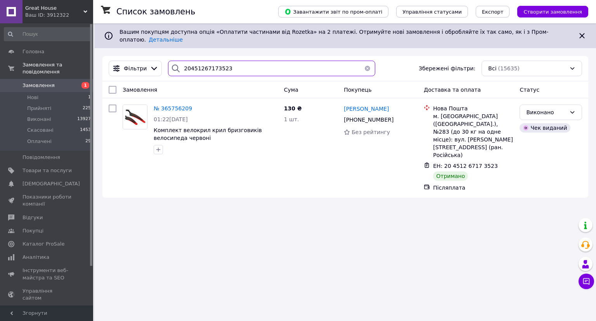
click at [234, 62] on input "20451267173523" at bounding box center [271, 69] width 207 height 16
paste input "869531"
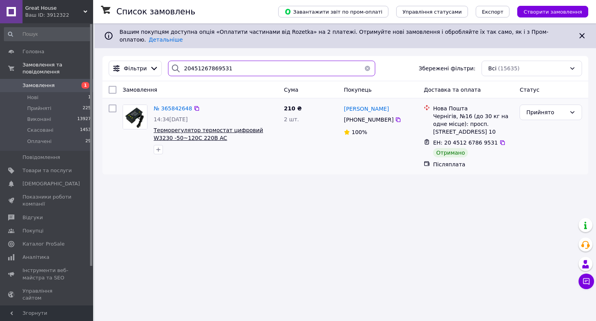
type input "20451267869531"
click at [216, 127] on span "Терморегулятор термостат цифровий W3230 -50~120С 220В AC" at bounding box center [208, 134] width 109 height 14
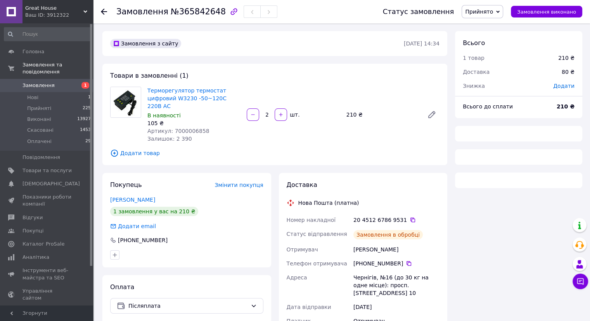
click at [486, 12] on span "Прийнято" at bounding box center [479, 12] width 28 height 6
click at [490, 26] on li "Виконано" at bounding box center [482, 27] width 41 height 12
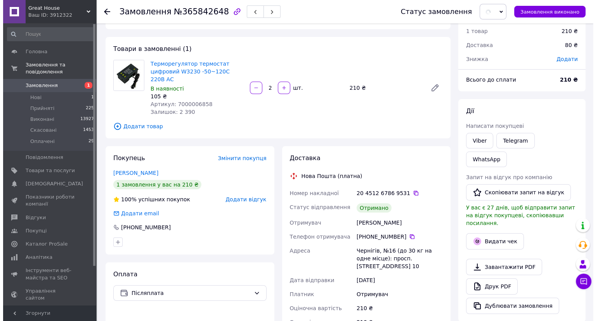
scroll to position [78, 0]
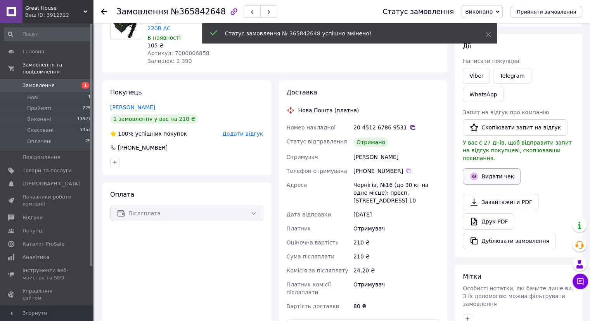
click at [489, 168] on button "Видати чек" at bounding box center [492, 176] width 58 height 16
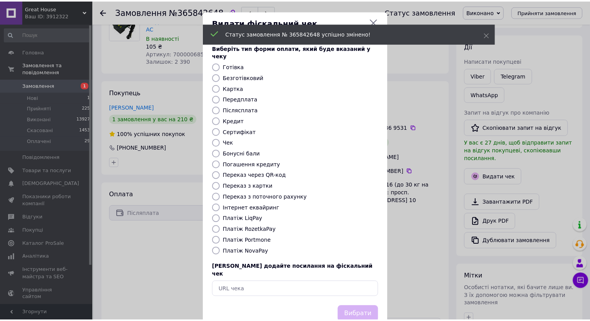
scroll to position [12, 0]
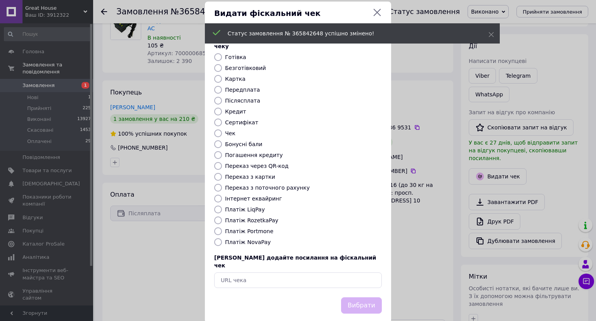
click at [252, 239] on label "Платіж NovaPay" at bounding box center [248, 242] width 46 height 6
click at [222, 238] on input "Платіж NovaPay" at bounding box center [218, 242] width 8 height 8
radio input "true"
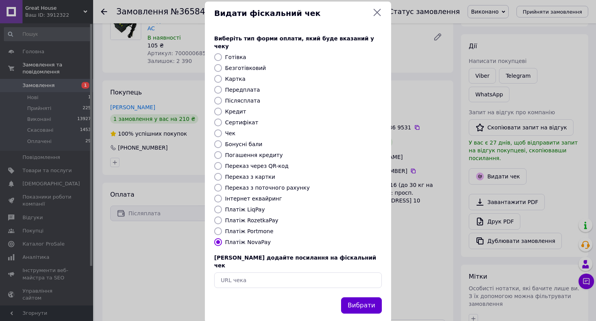
click at [370, 297] on button "Вибрати" at bounding box center [361, 305] width 41 height 17
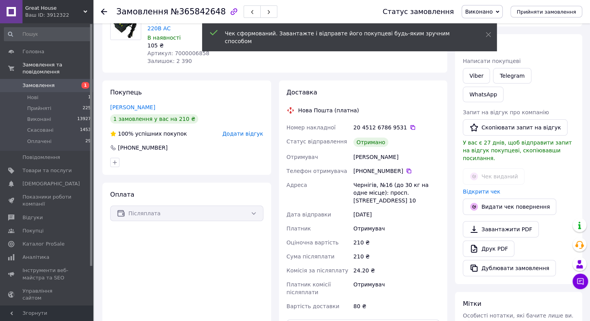
click at [104, 9] on icon at bounding box center [104, 12] width 6 height 6
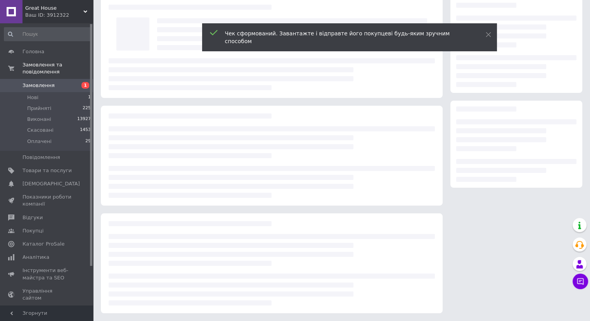
scroll to position [34, 0]
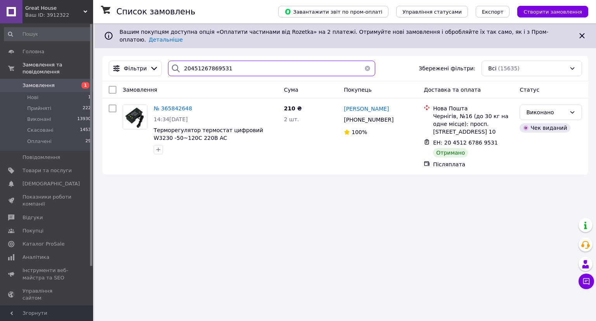
click at [217, 61] on input "20451267869531" at bounding box center [271, 69] width 207 height 16
paste input "969294"
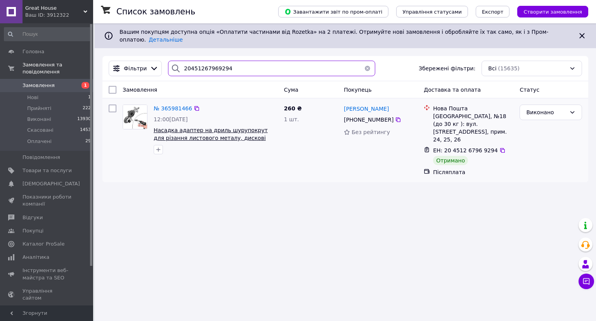
type input "20451267969294"
click at [229, 127] on span "Насадка адаптер на дриль шурупокрут для різання листового металу, дискові ножиці" at bounding box center [211, 138] width 114 height 22
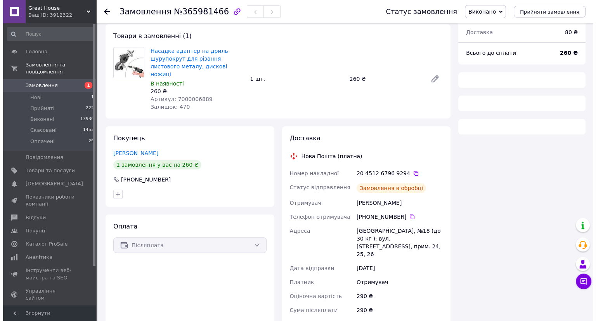
scroll to position [116, 0]
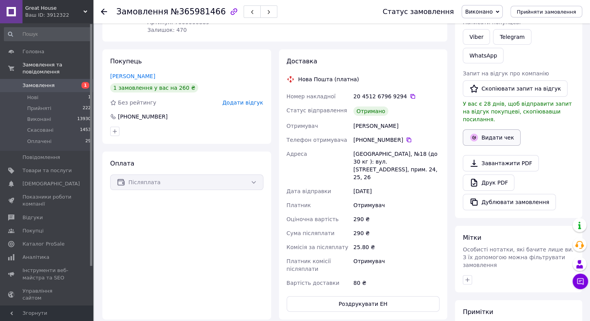
click at [492, 129] on button "Видати чек" at bounding box center [492, 137] width 58 height 16
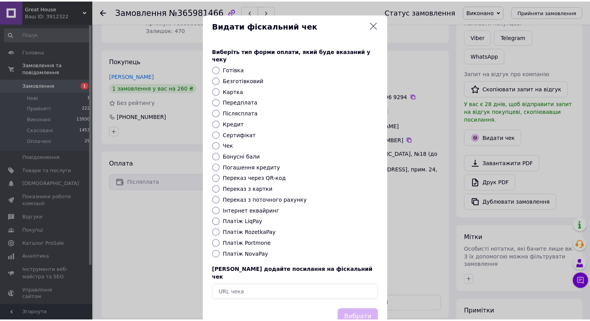
scroll to position [12, 0]
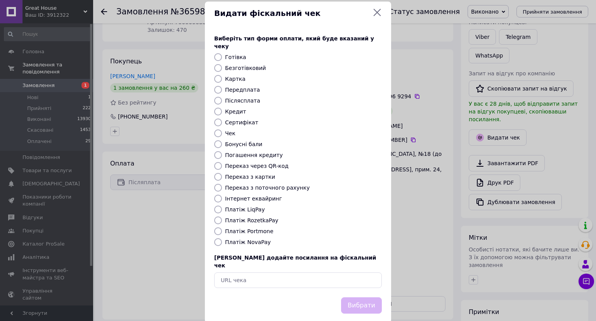
click at [246, 239] on label "Платіж NovaPay" at bounding box center [248, 242] width 46 height 6
click at [222, 238] on input "Платіж NovaPay" at bounding box center [218, 242] width 8 height 8
radio input "true"
click at [370, 297] on button "Вибрати" at bounding box center [361, 305] width 41 height 17
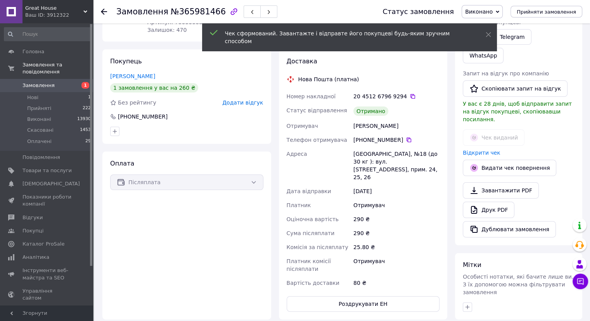
click at [104, 11] on icon at bounding box center [104, 12] width 6 height 6
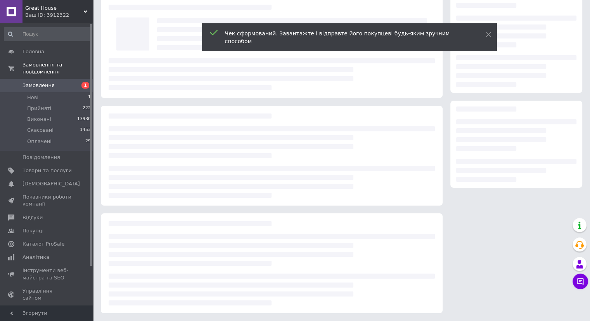
scroll to position [34, 0]
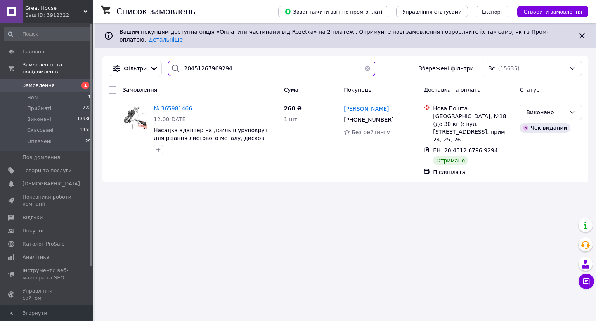
click at [255, 65] on input "20451267969294" at bounding box center [271, 69] width 207 height 16
paste input "430831"
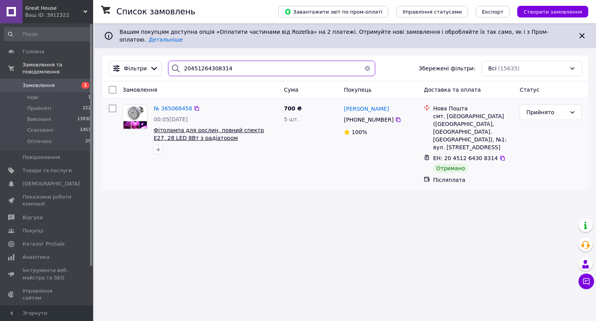
type input "20451264308314"
click at [222, 127] on span "Фітолампа для рослин, повний спектр E27, 28 LED 8Вт з радіатором" at bounding box center [209, 134] width 110 height 14
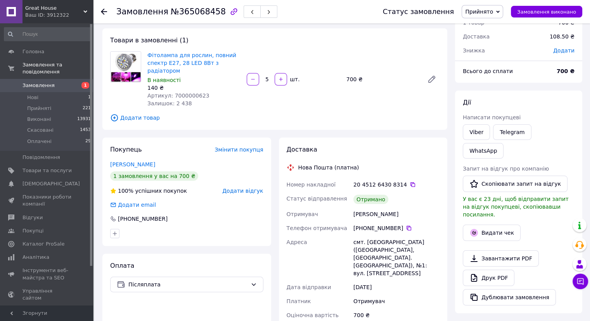
scroll to position [78, 0]
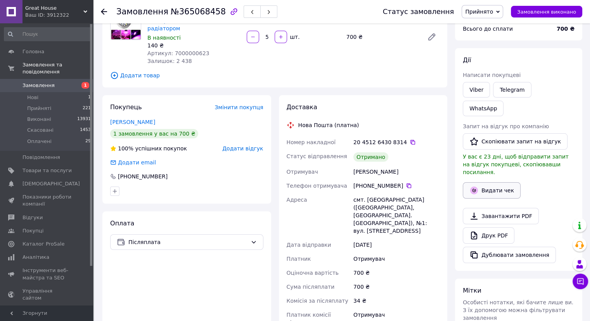
click at [507, 182] on button "Видати чек" at bounding box center [492, 190] width 58 height 16
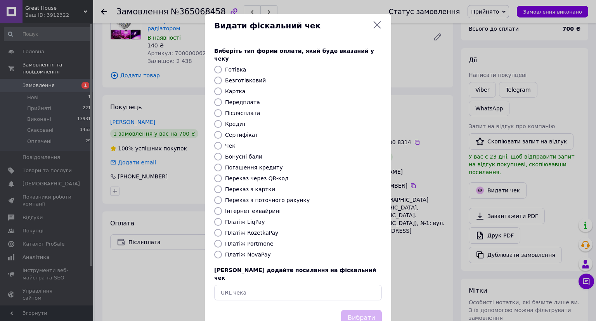
click at [229, 251] on label "Платіж NovaPay" at bounding box center [248, 254] width 46 height 6
click at [222, 250] on input "Платіж NovaPay" at bounding box center [218, 254] width 8 height 8
radio input "true"
click at [360, 309] on button "Вибрати" at bounding box center [361, 317] width 41 height 17
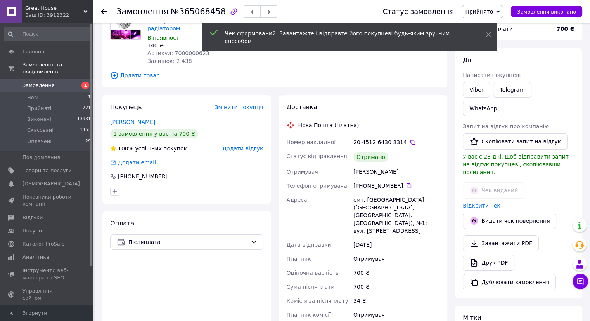
click at [503, 14] on span "Прийнято" at bounding box center [483, 11] width 42 height 13
click at [503, 25] on li "Виконано" at bounding box center [482, 27] width 41 height 12
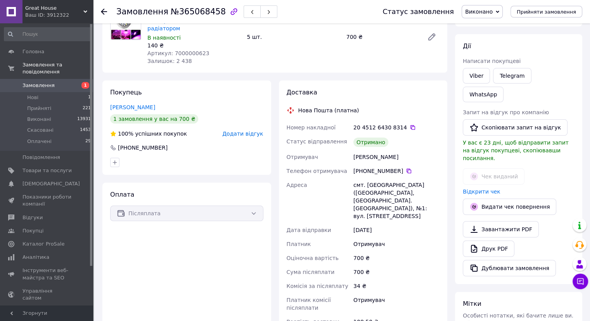
click at [105, 10] on icon at bounding box center [104, 12] width 6 height 6
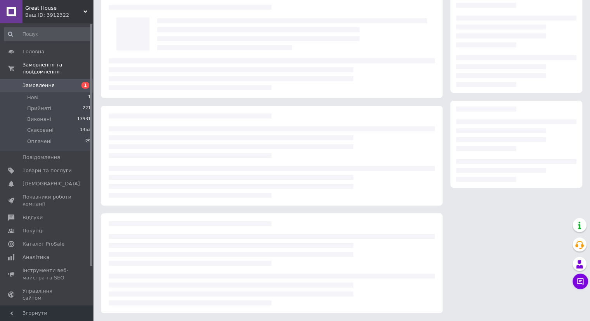
scroll to position [34, 0]
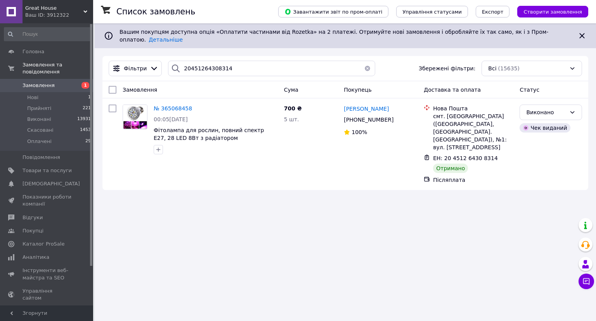
click at [228, 61] on div "Фільтри 20451264308314 Збережені фільтри: Всі (15635)" at bounding box center [346, 69] width 480 height 16
click at [229, 64] on input "20451264308314" at bounding box center [271, 69] width 207 height 16
paste input "5387311"
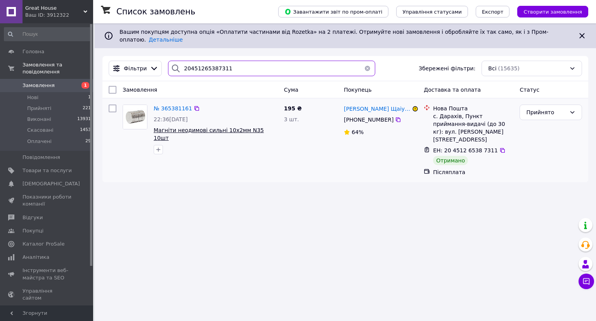
type input "20451265387311"
click at [219, 127] on span "Магніти неодимові сильні 10х2мм N35 10шт" at bounding box center [209, 134] width 110 height 14
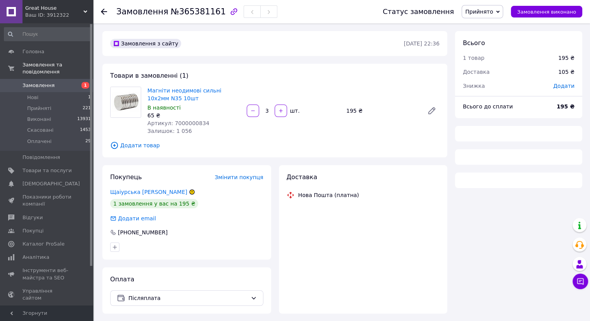
click at [491, 10] on span "Прийнято" at bounding box center [479, 12] width 28 height 6
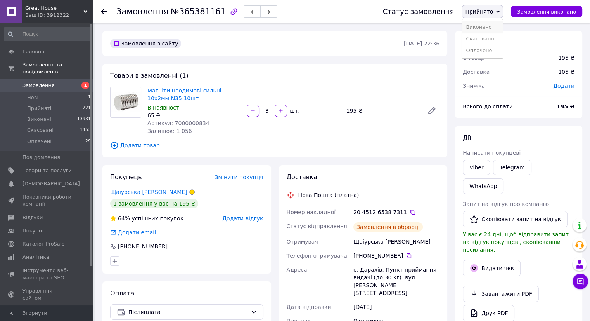
click at [491, 27] on li "Виконано" at bounding box center [482, 27] width 41 height 12
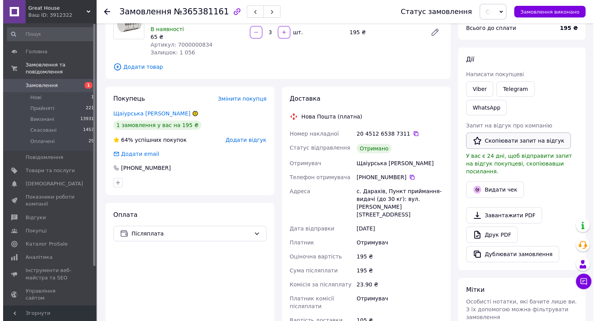
scroll to position [116, 0]
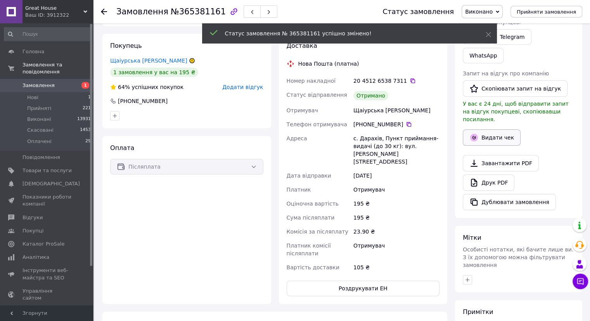
click at [501, 129] on button "Видати чек" at bounding box center [492, 137] width 58 height 16
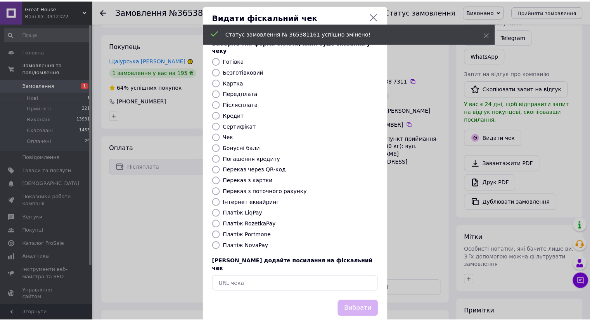
scroll to position [12, 0]
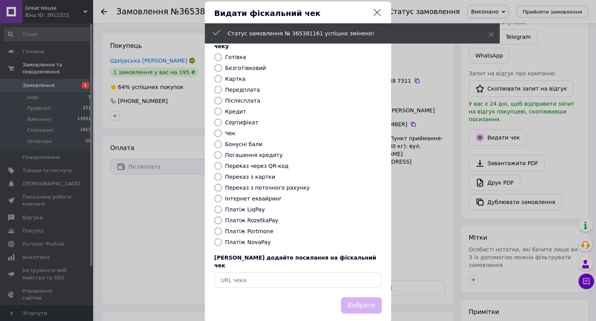
click at [232, 239] on label "Платіж NovaPay" at bounding box center [248, 242] width 46 height 6
click at [222, 238] on input "Платіж NovaPay" at bounding box center [218, 242] width 8 height 8
radio input "true"
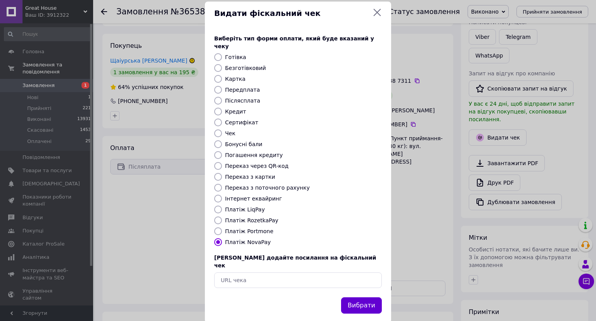
click at [356, 297] on button "Вибрати" at bounding box center [361, 305] width 41 height 17
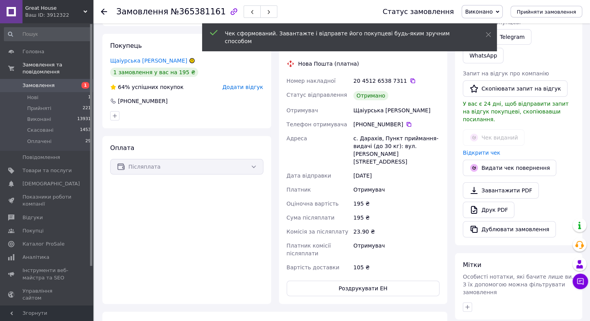
click at [106, 12] on icon at bounding box center [104, 12] width 6 height 6
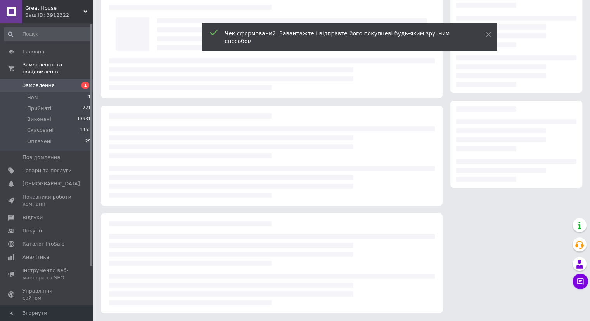
scroll to position [34, 0]
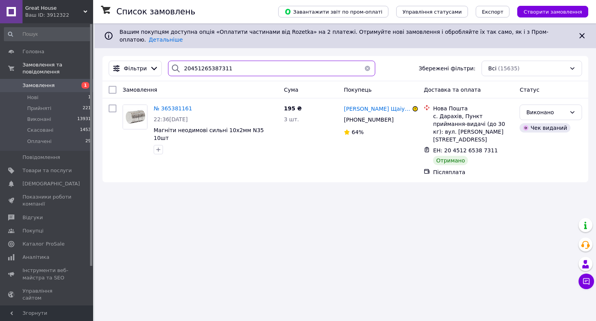
click at [262, 61] on input "20451265387311" at bounding box center [271, 69] width 207 height 16
paste input "9306"
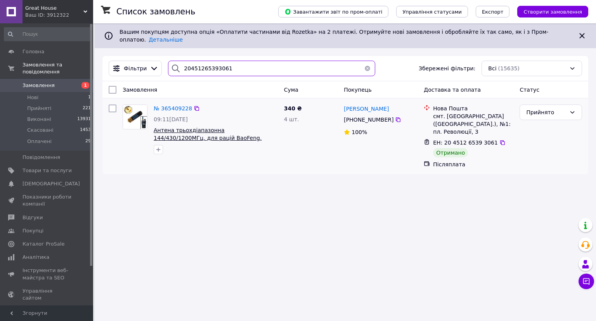
type input "20451265393061"
click at [232, 128] on span "Антена трьохдіапазонна 144/430/1200МГц, для рацій BaoFeng, Kenwood SRH805S" at bounding box center [208, 138] width 108 height 22
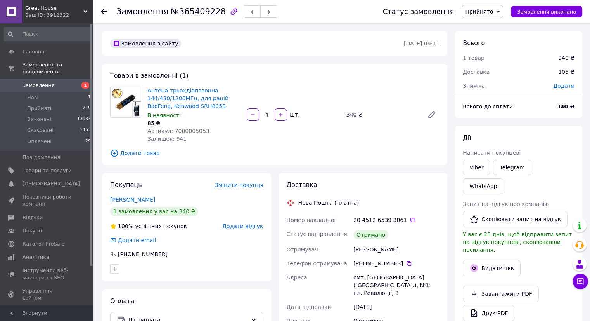
click at [493, 9] on span "Прийнято" at bounding box center [479, 12] width 28 height 6
click at [495, 24] on li "Виконано" at bounding box center [482, 27] width 41 height 12
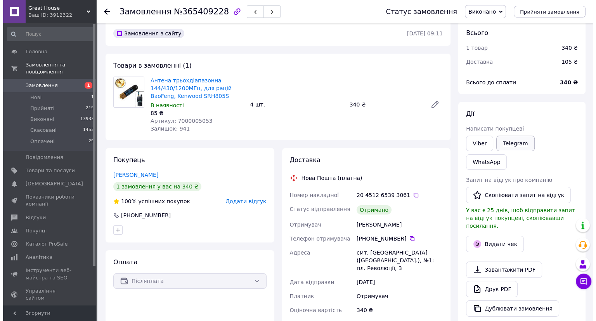
scroll to position [116, 0]
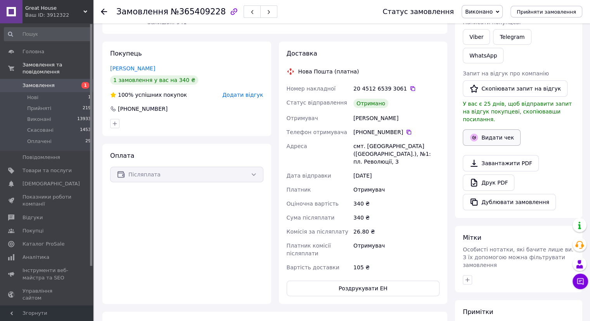
click at [509, 129] on button "Видати чек" at bounding box center [492, 137] width 58 height 16
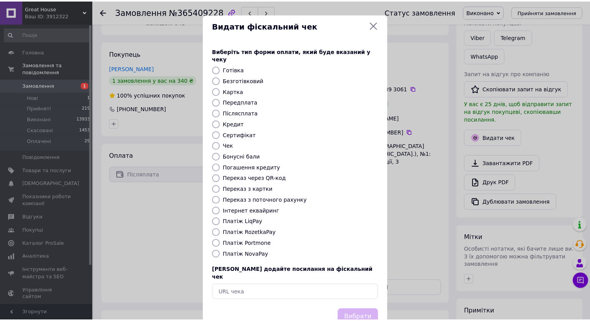
scroll to position [12, 0]
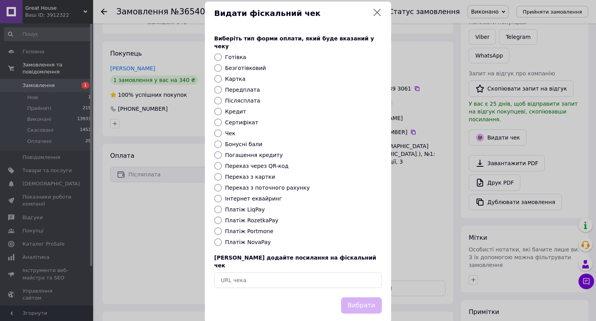
click at [243, 239] on label "Платіж NovaPay" at bounding box center [248, 242] width 46 height 6
click at [222, 238] on input "Платіж NovaPay" at bounding box center [218, 242] width 8 height 8
radio input "true"
click at [356, 297] on button "Вибрати" at bounding box center [361, 305] width 41 height 17
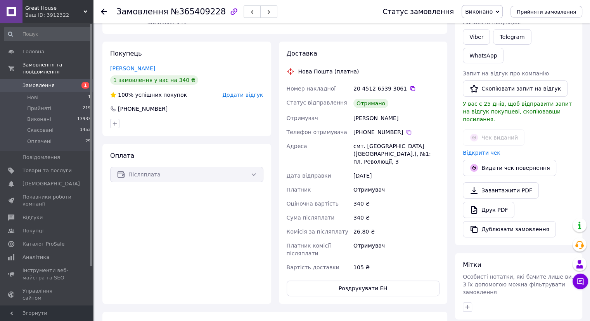
click at [106, 11] on use at bounding box center [104, 12] width 6 height 6
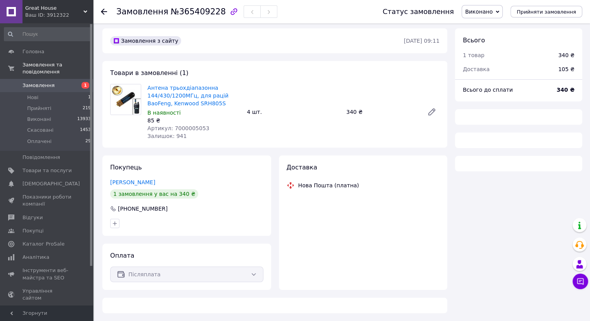
scroll to position [3, 0]
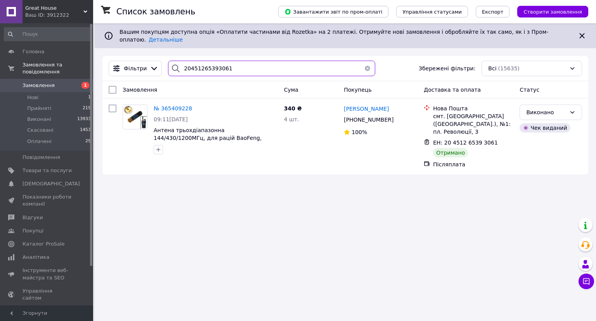
click at [241, 62] on input "20451265393061" at bounding box center [271, 69] width 207 height 16
paste input "446486"
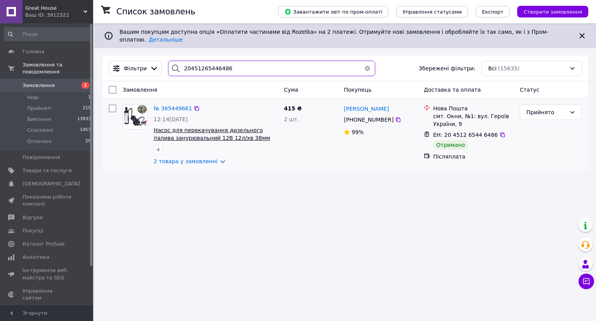
type input "20451265446486"
click at [222, 127] on span "Насос для перекачування дизельного палива занурювальний 12В 12л/хв 38мм" at bounding box center [212, 134] width 116 height 14
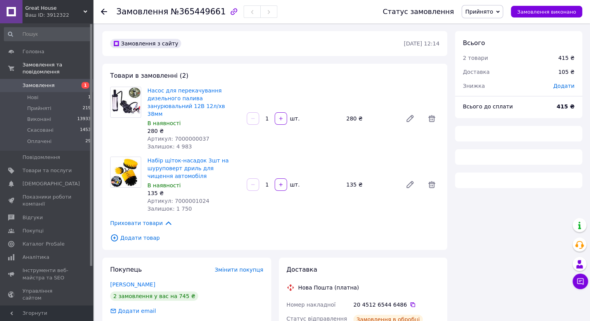
click at [492, 10] on span "Прийнято" at bounding box center [479, 12] width 28 height 6
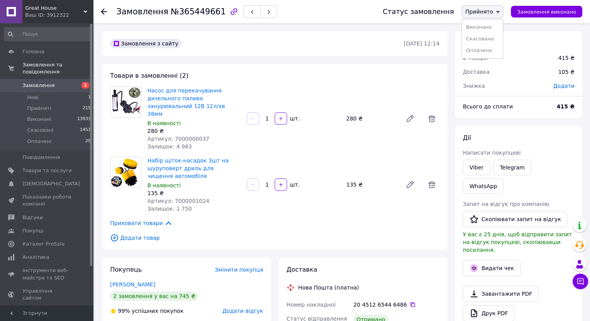
click at [491, 21] on ul "[PERSON_NAME] Оплачено" at bounding box center [483, 39] width 42 height 40
click at [493, 11] on span "Прийнято" at bounding box center [479, 12] width 28 height 6
click at [492, 24] on li "Виконано" at bounding box center [482, 27] width 41 height 12
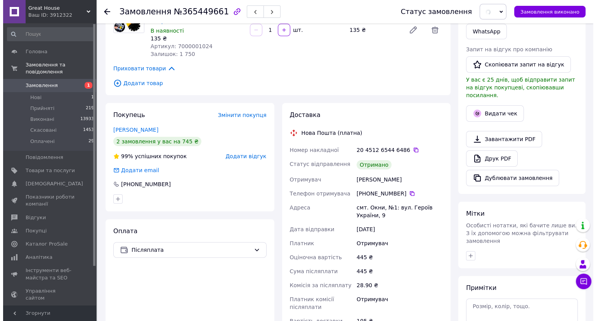
scroll to position [155, 0]
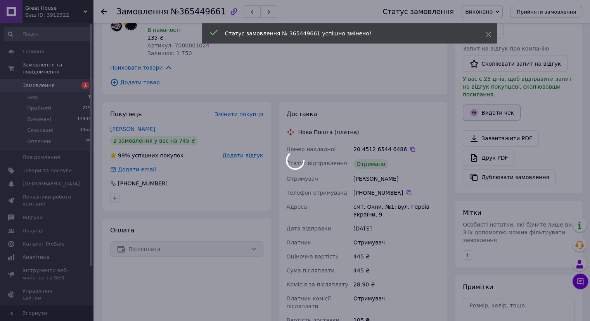
click at [495, 83] on div at bounding box center [295, 160] width 590 height 321
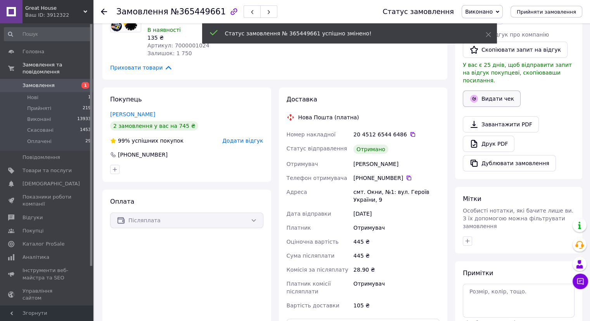
click at [500, 90] on button "Видати чек" at bounding box center [492, 98] width 58 height 16
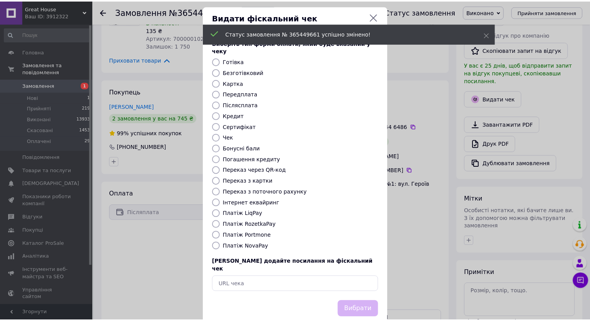
scroll to position [12, 0]
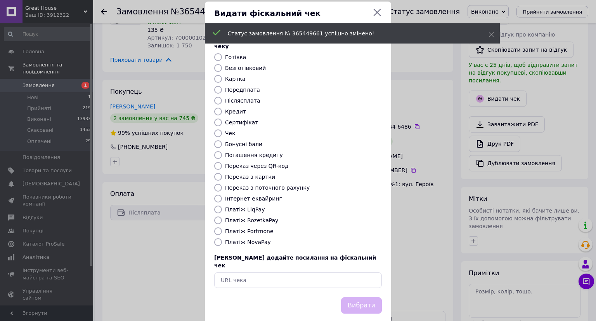
click at [241, 238] on div "Виберіть тип форми оплати, який буде вказаний у чеку Готівка Безготівковий Карт…" at bounding box center [298, 161] width 186 height 272
click at [257, 239] on label "Платіж NovaPay" at bounding box center [248, 242] width 46 height 6
click at [222, 238] on input "Платіж NovaPay" at bounding box center [218, 242] width 8 height 8
radio input "true"
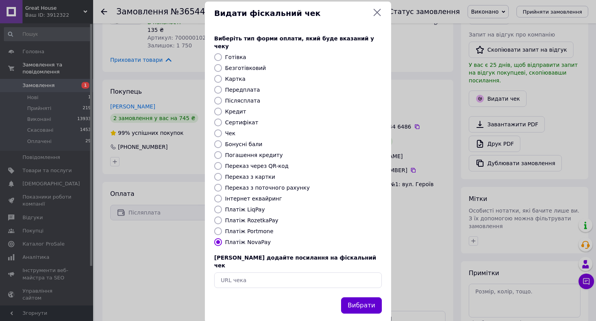
click at [352, 297] on button "Вибрати" at bounding box center [361, 305] width 41 height 17
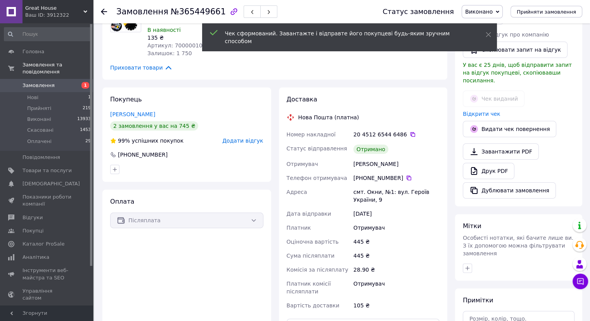
click at [102, 10] on use at bounding box center [104, 12] width 6 height 6
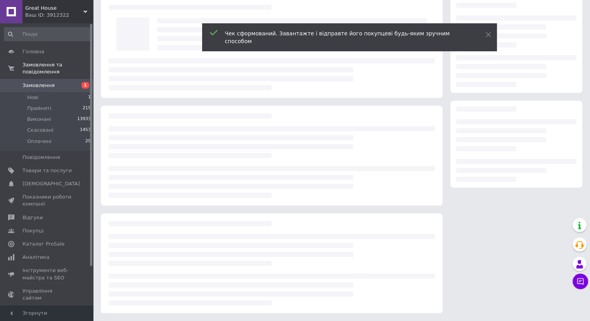
scroll to position [34, 0]
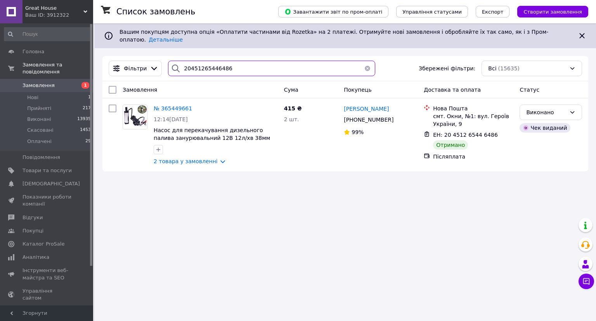
click at [249, 62] on input "20451265446486" at bounding box center [271, 69] width 207 height 16
paste input "52880"
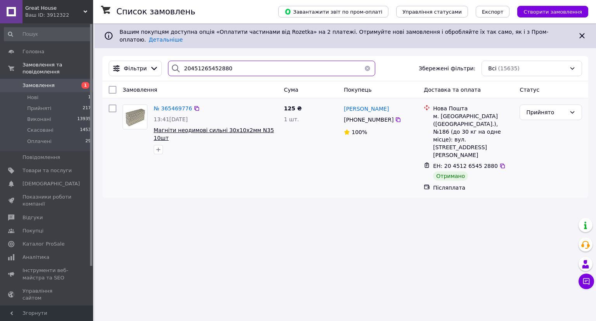
type input "20451265452880"
click at [222, 127] on span "Магніти неодимові сильні 30х10х2мм N35 10шт" at bounding box center [214, 134] width 120 height 14
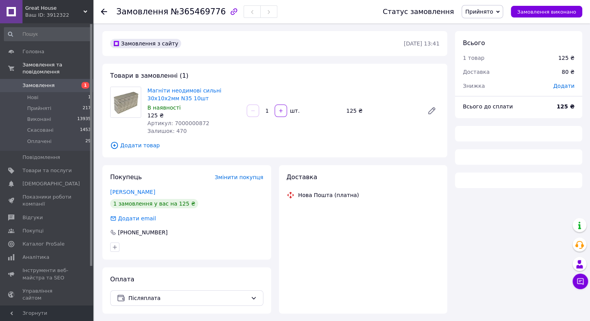
click at [482, 9] on span "Прийнято" at bounding box center [479, 12] width 28 height 6
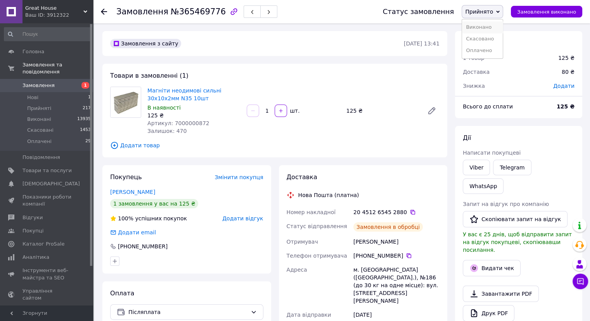
click at [486, 21] on li "Виконано" at bounding box center [482, 27] width 41 height 12
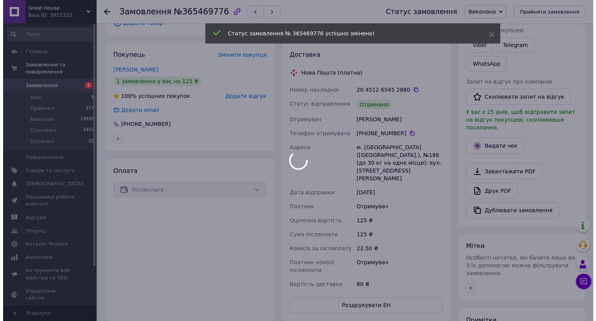
scroll to position [155, 0]
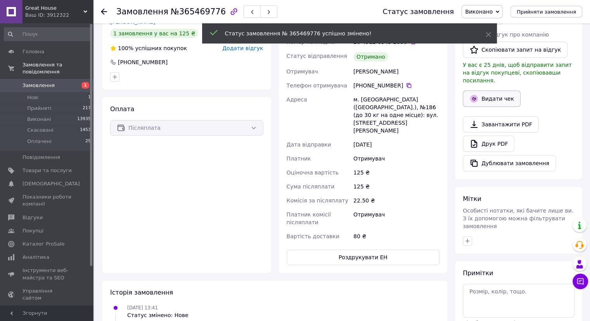
click at [493, 90] on button "Видати чек" at bounding box center [492, 98] width 58 height 16
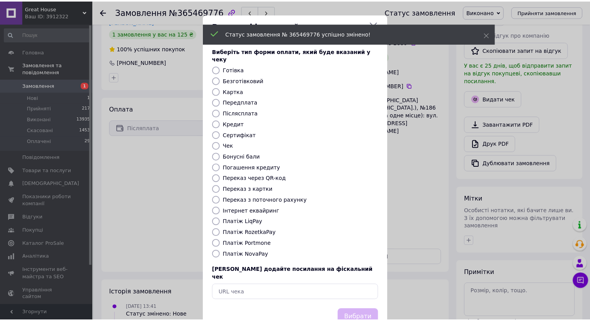
scroll to position [12, 0]
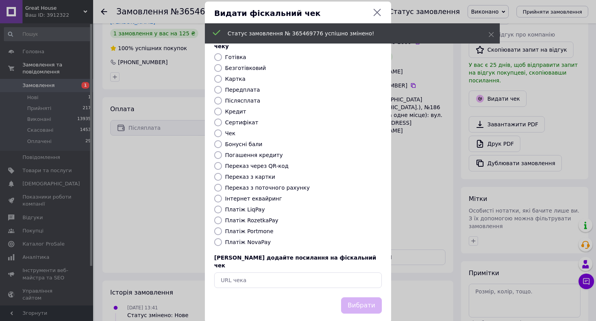
click at [246, 239] on label "Платіж NovaPay" at bounding box center [248, 242] width 46 height 6
click at [222, 238] on input "Платіж NovaPay" at bounding box center [218, 242] width 8 height 8
radio input "true"
click at [358, 297] on button "Вибрати" at bounding box center [361, 305] width 41 height 17
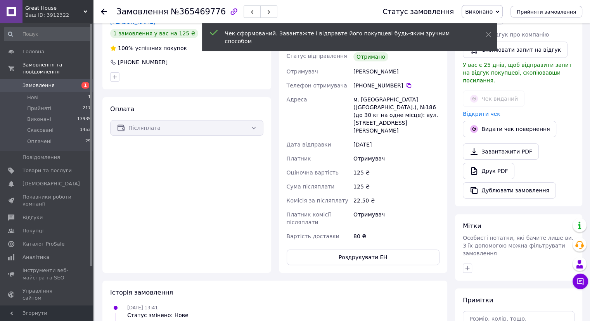
click at [106, 11] on use at bounding box center [104, 12] width 6 height 6
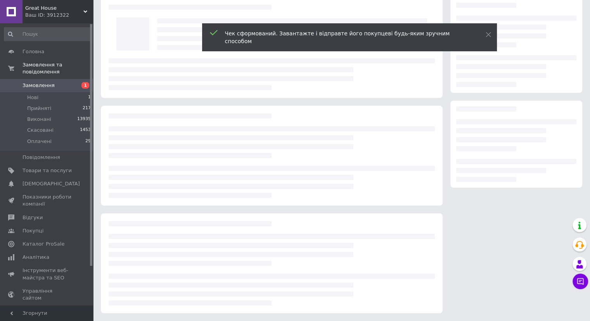
scroll to position [34, 0]
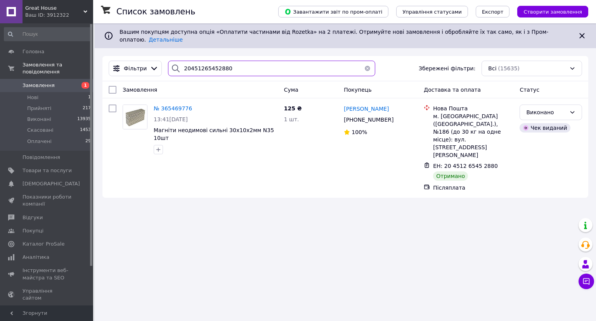
click at [254, 64] on input "20451265452880" at bounding box center [271, 69] width 207 height 16
paste input "6078017"
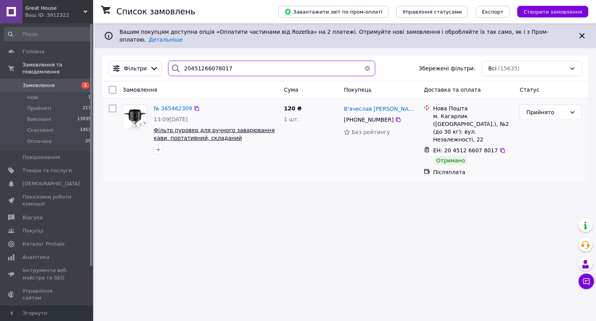
type input "20451266078017"
click at [241, 127] on span "Фільтр пуровер для ручного заварювання кави, портативний, складаний" at bounding box center [214, 134] width 121 height 14
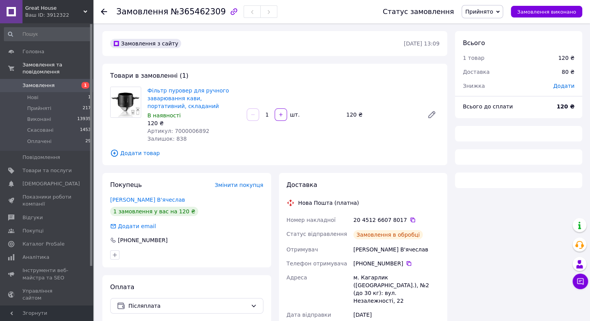
click at [483, 11] on span "Прийнято" at bounding box center [479, 12] width 28 height 6
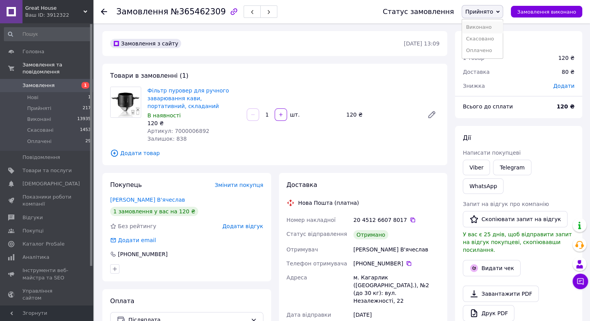
click at [486, 25] on li "Виконано" at bounding box center [482, 27] width 41 height 12
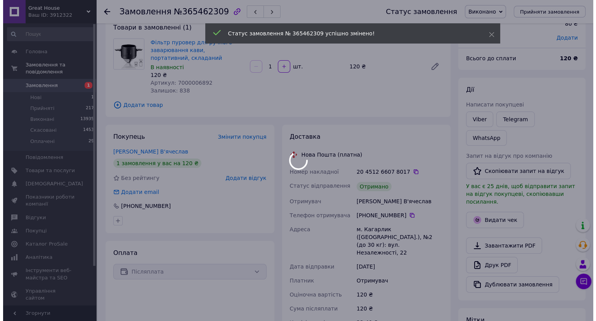
scroll to position [78, 0]
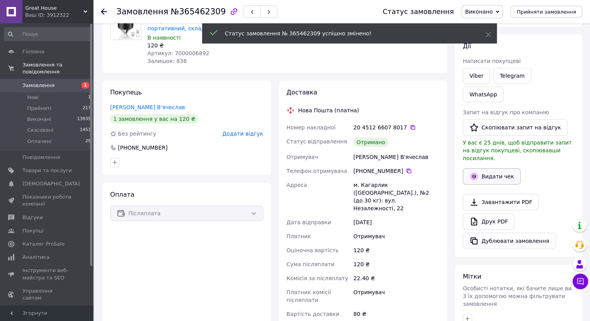
click at [493, 168] on button "Видати чек" at bounding box center [492, 176] width 58 height 16
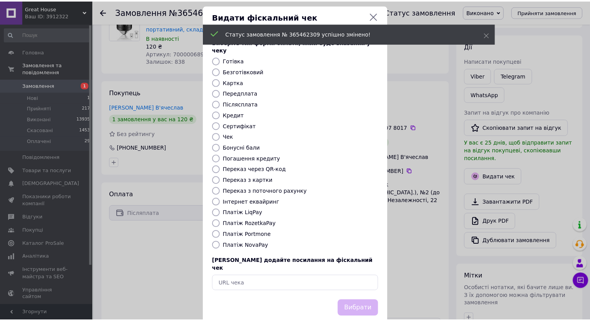
scroll to position [12, 0]
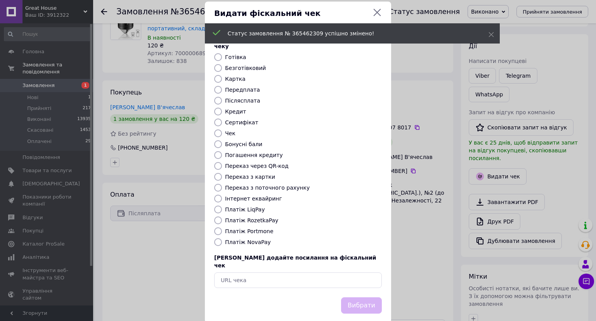
click at [246, 239] on label "Платіж NovaPay" at bounding box center [248, 242] width 46 height 6
click at [222, 238] on input "Платіж NovaPay" at bounding box center [218, 242] width 8 height 8
radio input "true"
click at [369, 297] on button "Вибрати" at bounding box center [361, 305] width 41 height 17
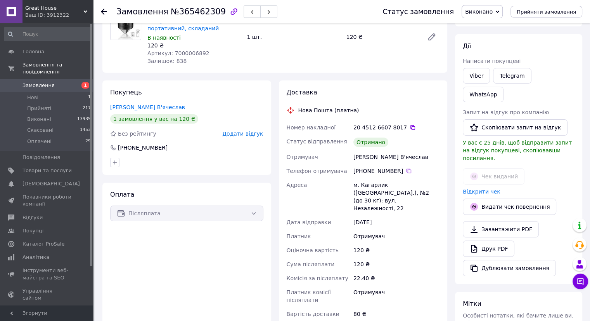
click at [104, 11] on use at bounding box center [104, 12] width 6 height 6
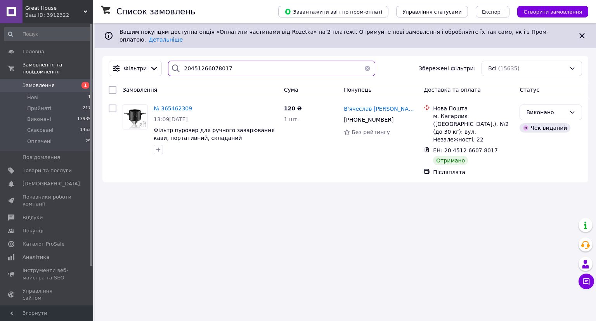
click at [262, 62] on input "20451266078017" at bounding box center [271, 69] width 207 height 16
paste input "11436"
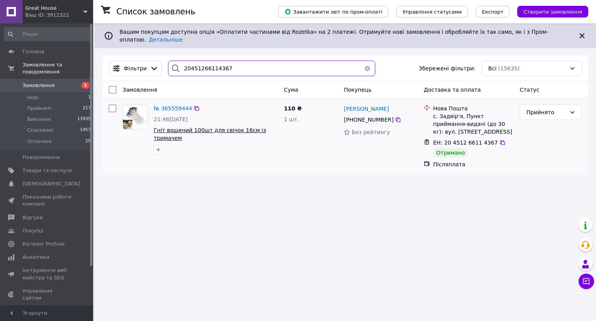
type input "20451266114367"
click at [238, 127] on span "Гніт вощений 100шт для свічок 16см із тримачем" at bounding box center [210, 134] width 113 height 14
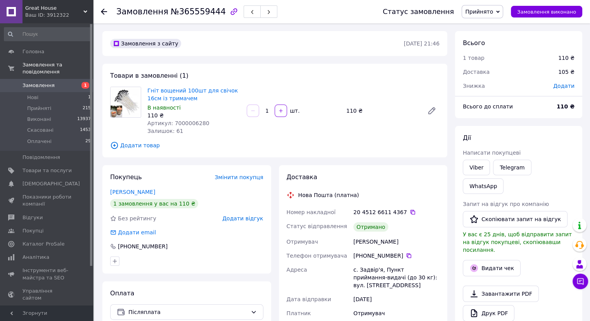
click at [493, 10] on span "Прийнято" at bounding box center [479, 12] width 28 height 6
click at [492, 27] on li "Виконано" at bounding box center [482, 27] width 41 height 12
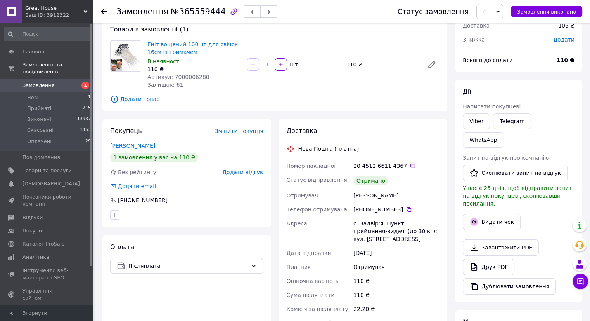
scroll to position [116, 0]
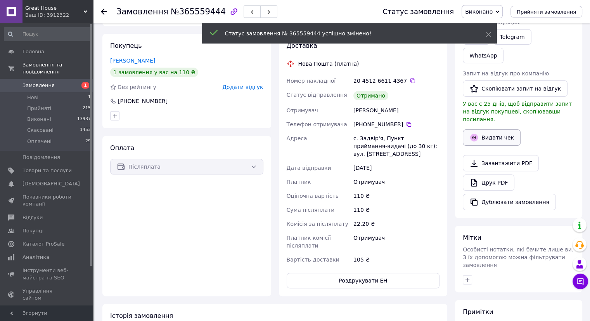
click at [491, 129] on button "Видати чек" at bounding box center [492, 137] width 58 height 16
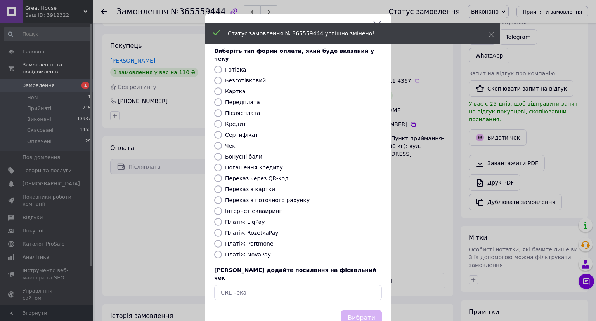
click at [250, 251] on label "Платіж NovaPay" at bounding box center [248, 254] width 46 height 6
click at [222, 250] on input "Платіж NovaPay" at bounding box center [218, 254] width 8 height 8
radio input "true"
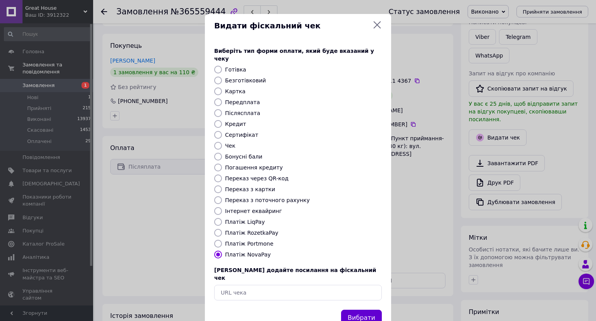
click at [359, 309] on button "Вибрати" at bounding box center [361, 317] width 41 height 17
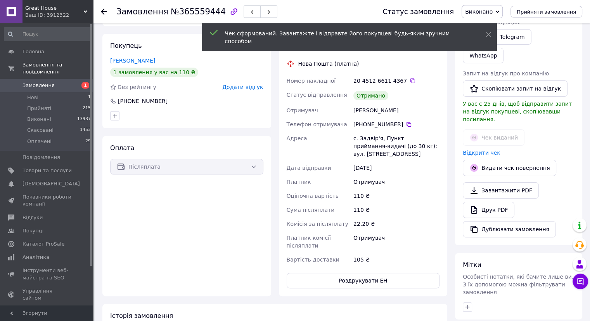
click at [102, 10] on use at bounding box center [104, 12] width 6 height 6
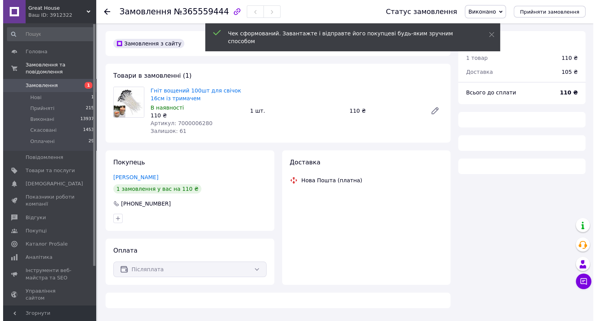
scroll to position [0, 0]
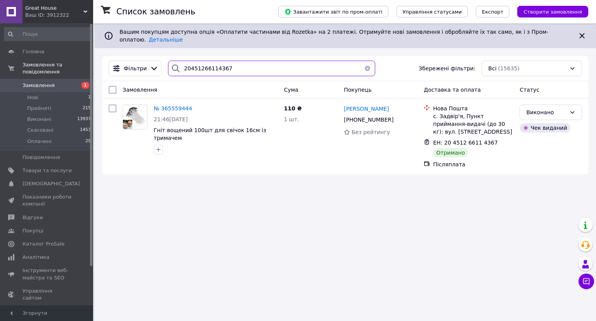
click at [240, 62] on input "20451266114367" at bounding box center [271, 69] width 207 height 16
paste input "36590"
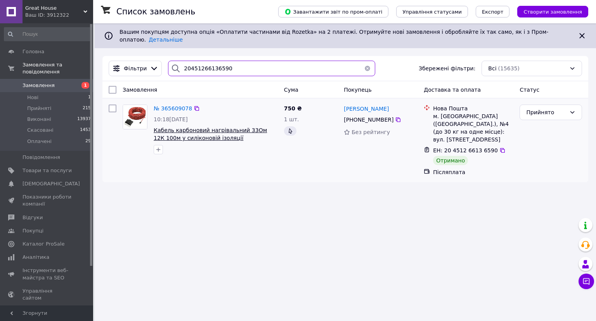
type input "20451266136590"
click at [229, 127] on span "Кабель карбоновий нагрівальний 33Ом 12К 100м у силіконовій ізоляції" at bounding box center [210, 134] width 113 height 14
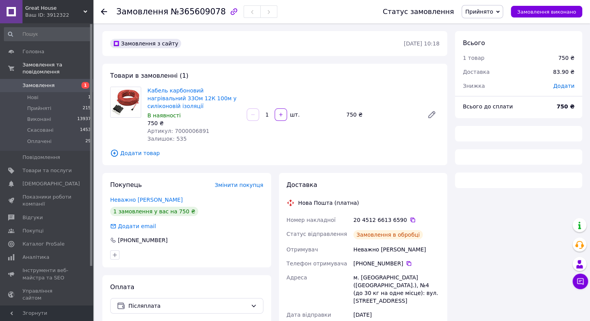
click at [489, 13] on span "Прийнято" at bounding box center [479, 12] width 28 height 6
click at [489, 24] on li "Виконано" at bounding box center [482, 27] width 41 height 12
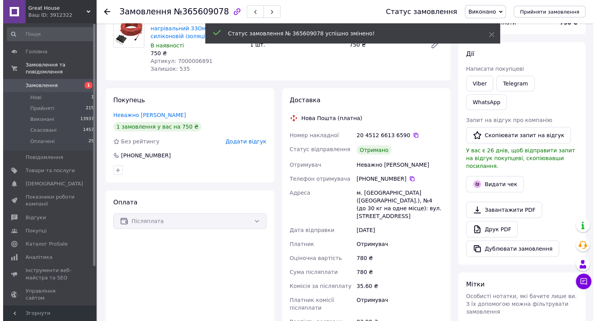
scroll to position [116, 0]
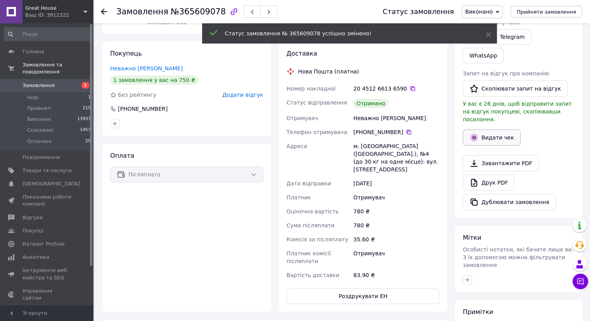
click at [489, 129] on button "Видати чек" at bounding box center [492, 137] width 58 height 16
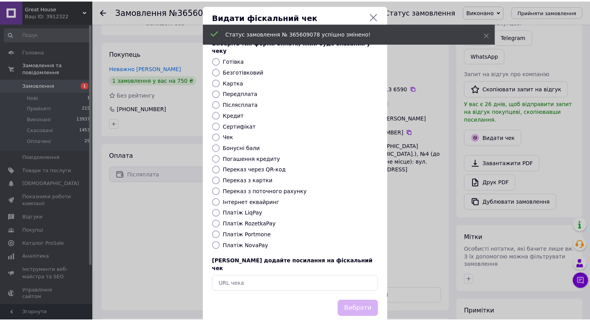
scroll to position [12, 0]
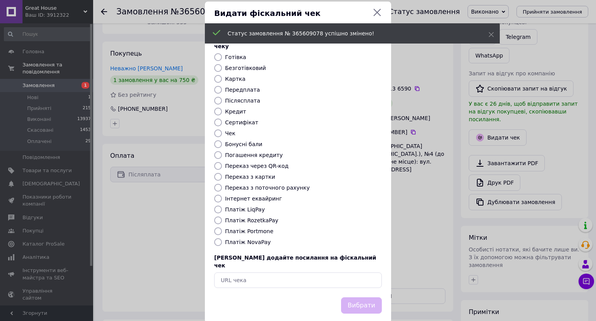
click at [248, 239] on label "Платіж NovaPay" at bounding box center [248, 242] width 46 height 6
click at [222, 238] on input "Платіж NovaPay" at bounding box center [218, 242] width 8 height 8
radio input "true"
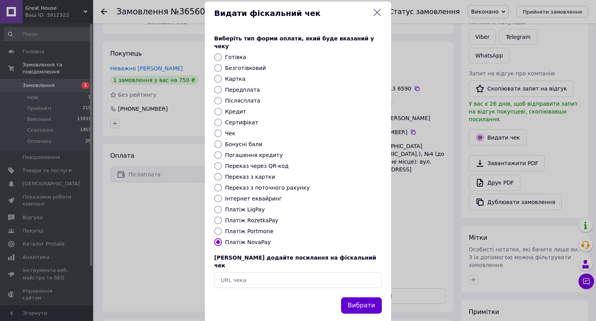
click at [371, 297] on button "Вибрати" at bounding box center [361, 305] width 41 height 17
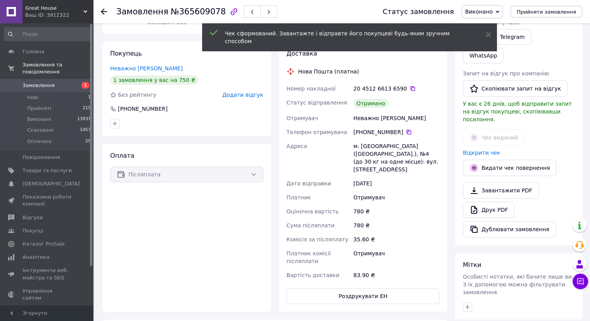
click at [104, 10] on icon at bounding box center [104, 12] width 6 height 6
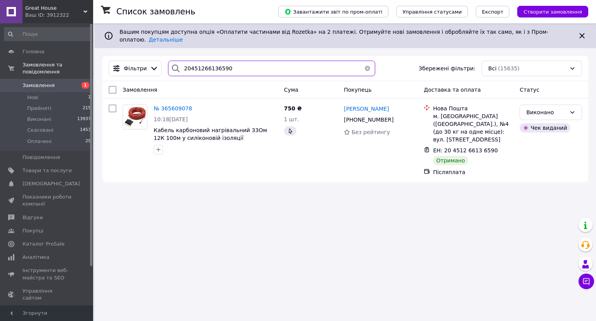
click at [260, 61] on input "20451266136590" at bounding box center [271, 69] width 207 height 16
paste input "7131363"
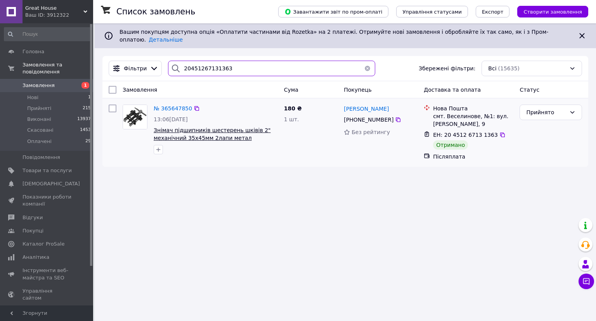
type input "20451267131363"
click at [232, 127] on span "Знімач підшипників шестерень шківів 2" механічний 35x45мм 2лапи метал" at bounding box center [212, 134] width 117 height 14
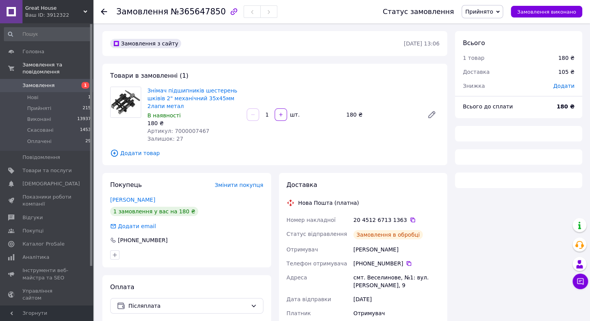
click at [493, 12] on span "Прийнято" at bounding box center [479, 12] width 28 height 6
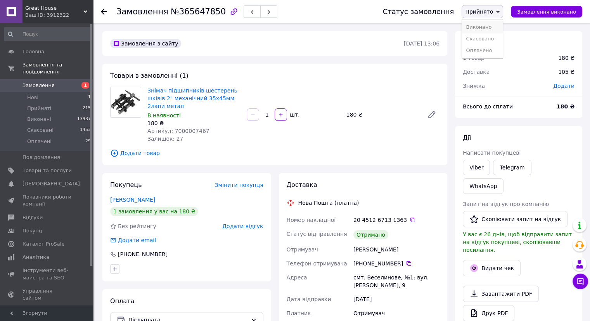
click at [498, 26] on li "Виконано" at bounding box center [482, 27] width 41 height 12
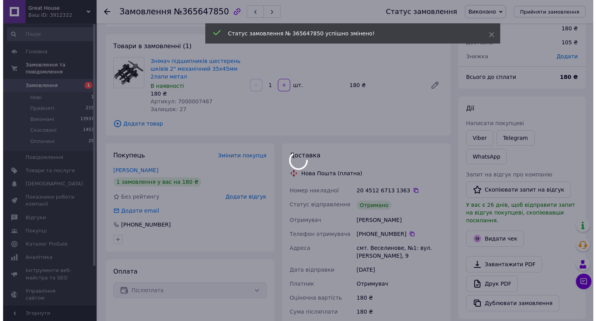
scroll to position [78, 0]
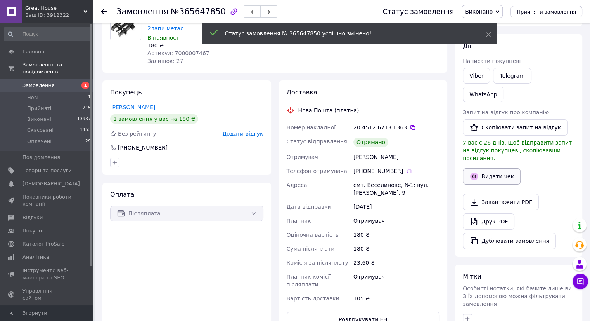
click at [493, 168] on button "Видати чек" at bounding box center [492, 176] width 58 height 16
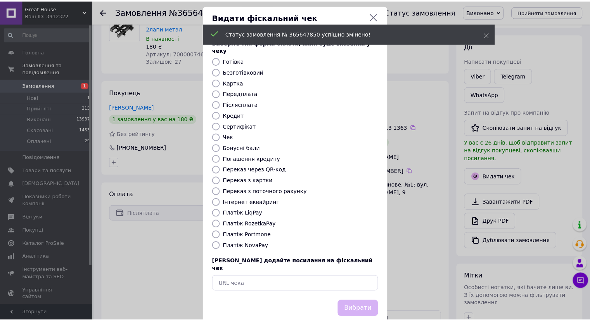
scroll to position [12, 0]
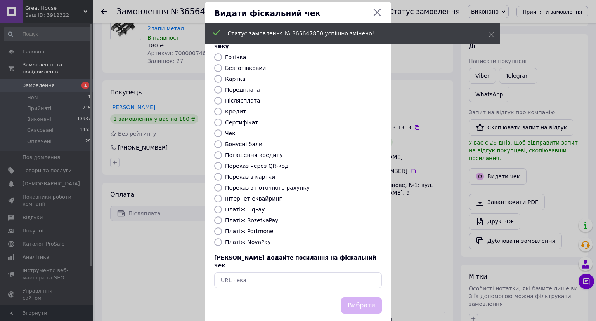
click at [262, 239] on label "Платіж NovaPay" at bounding box center [248, 242] width 46 height 6
click at [222, 238] on input "Платіж NovaPay" at bounding box center [218, 242] width 8 height 8
radio input "true"
click at [351, 297] on button "Вибрати" at bounding box center [361, 305] width 41 height 17
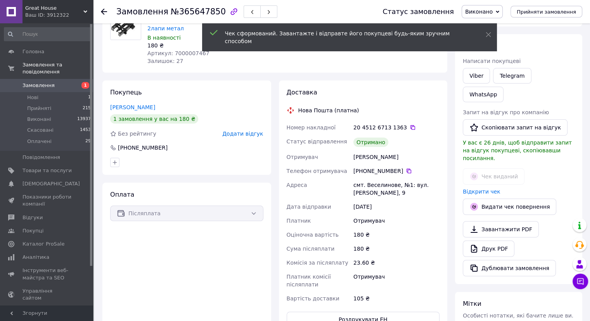
click at [102, 10] on use at bounding box center [104, 12] width 6 height 6
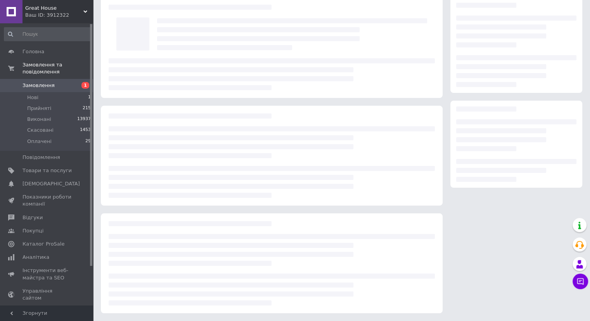
scroll to position [3, 0]
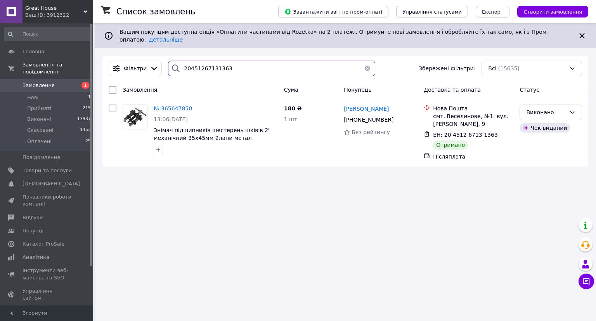
click at [247, 61] on input "20451267131363" at bounding box center [271, 69] width 207 height 16
paste input "41028"
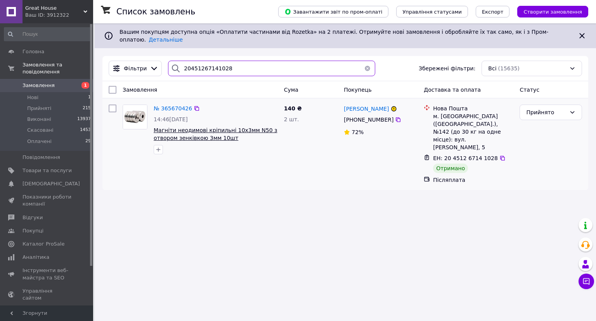
type input "20451267141028"
click at [234, 127] on span "Магніти неодимові кріпильні 10х3мм N50 з отвором зенківкою 3мм 10шт" at bounding box center [216, 134] width 124 height 14
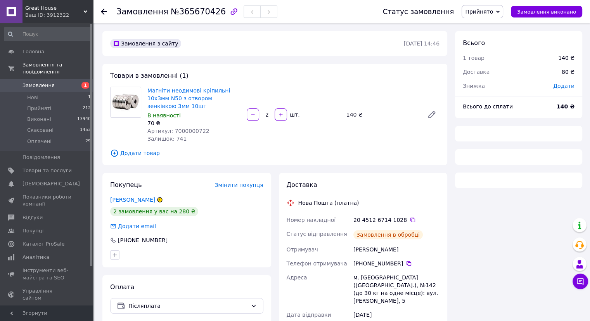
click at [493, 11] on span "Прийнято" at bounding box center [479, 12] width 28 height 6
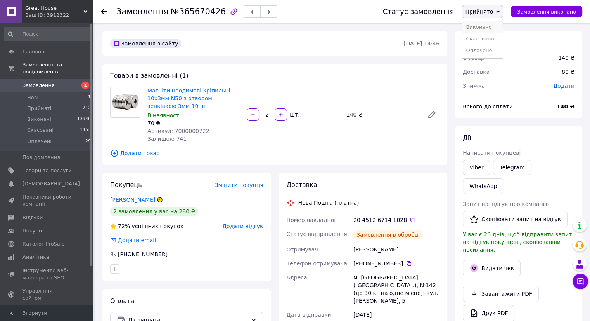
click at [497, 27] on li "Виконано" at bounding box center [482, 27] width 41 height 12
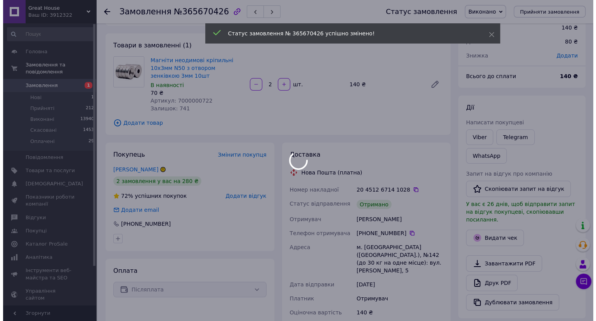
scroll to position [78, 0]
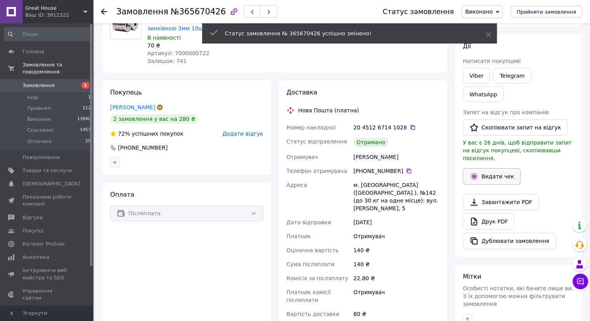
click at [488, 168] on button "Видати чек" at bounding box center [492, 176] width 58 height 16
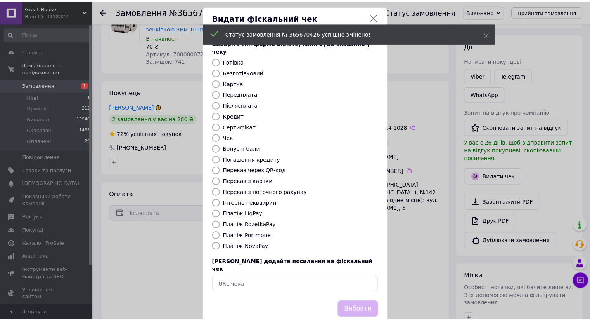
scroll to position [12, 0]
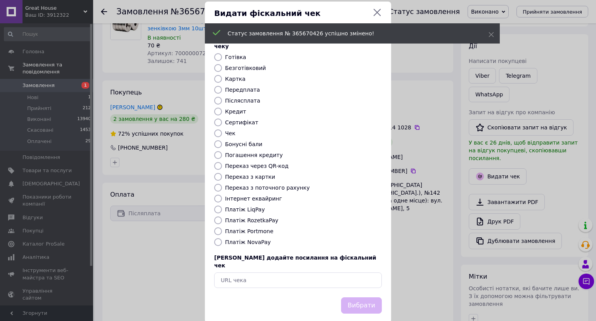
click at [259, 239] on label "Платіж NovaPay" at bounding box center [248, 242] width 46 height 6
click at [222, 238] on input "Платіж NovaPay" at bounding box center [218, 242] width 8 height 8
radio input "true"
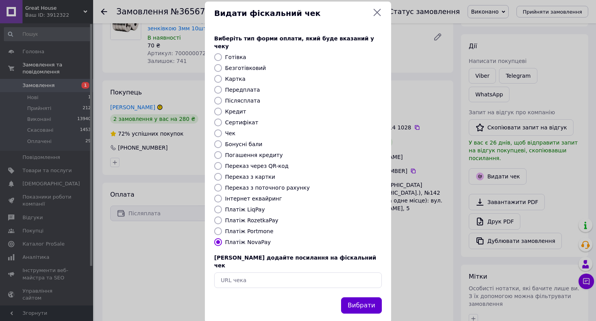
click at [357, 297] on button "Вибрати" at bounding box center [361, 305] width 41 height 17
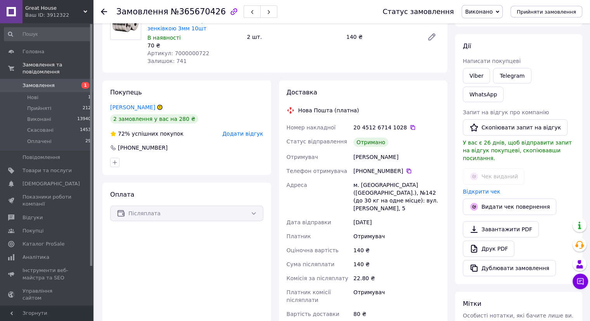
click at [105, 9] on icon at bounding box center [104, 12] width 6 height 6
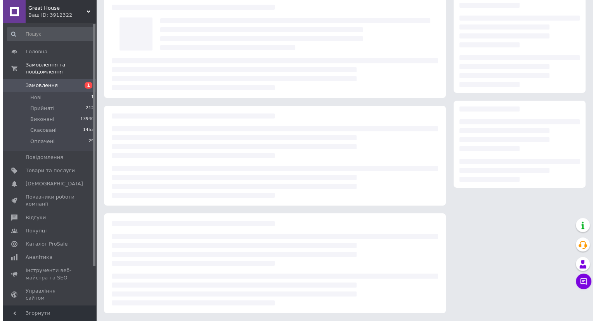
scroll to position [0, 0]
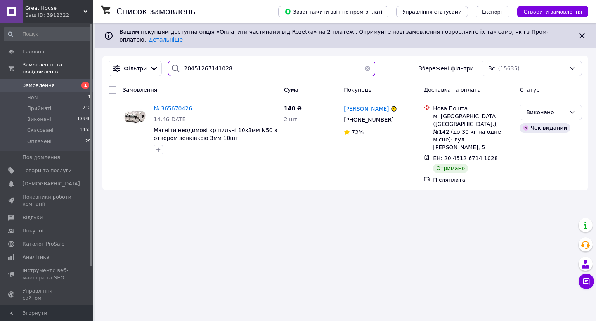
click at [241, 61] on input "20451267141028" at bounding box center [271, 69] width 207 height 16
paste input "8301"
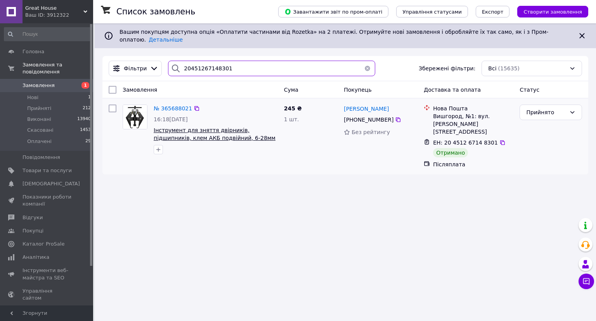
type input "20451267148301"
click at [219, 127] on span "Інструмент для зняття двірників, підшипників, клем АКБ подвійний, 6-28мм" at bounding box center [215, 134] width 122 height 14
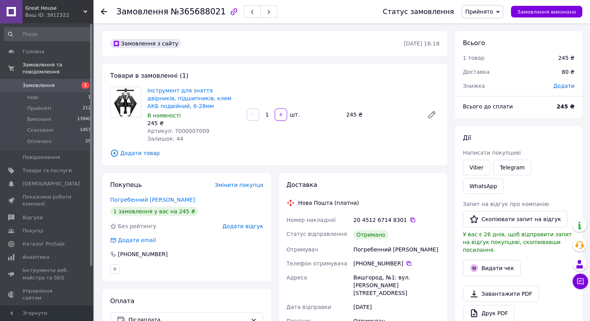
click at [493, 13] on span "Прийнято" at bounding box center [479, 12] width 28 height 6
click at [499, 22] on li "Виконано" at bounding box center [482, 27] width 41 height 12
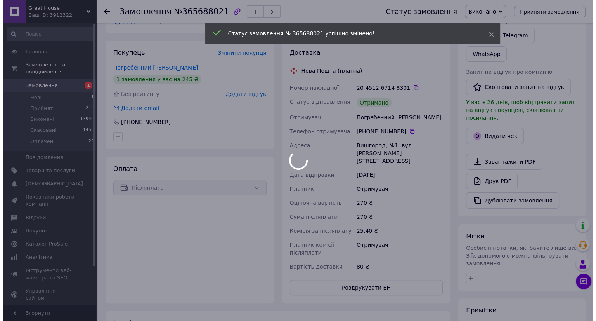
scroll to position [155, 0]
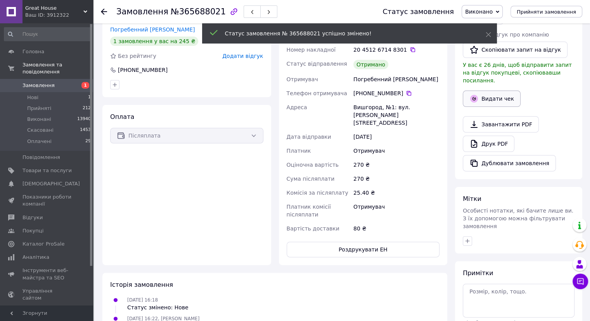
click at [498, 90] on button "Видати чек" at bounding box center [492, 98] width 58 height 16
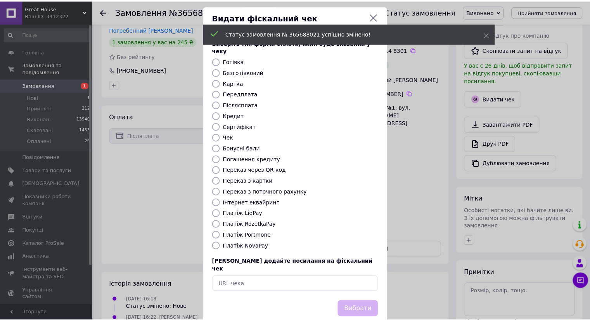
scroll to position [12, 0]
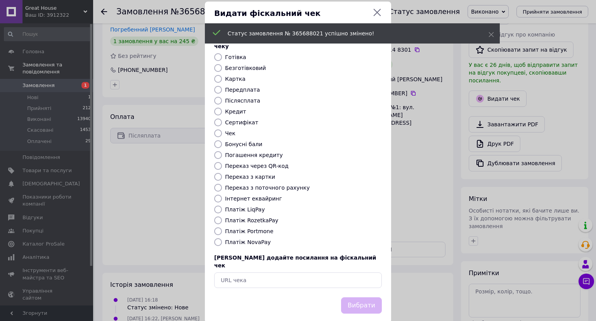
click at [251, 239] on label "Платіж NovaPay" at bounding box center [248, 242] width 46 height 6
click at [222, 238] on input "Платіж NovaPay" at bounding box center [218, 242] width 8 height 8
radio input "true"
click at [362, 297] on button "Вибрати" at bounding box center [361, 305] width 41 height 17
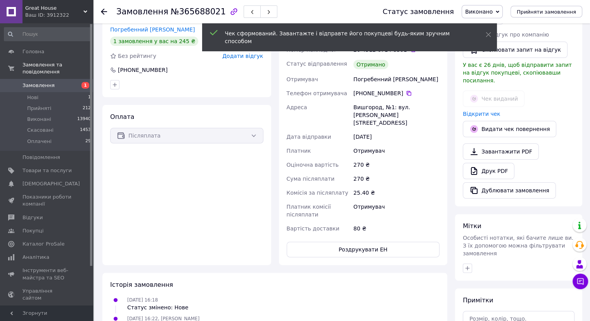
click at [102, 10] on use at bounding box center [104, 12] width 6 height 6
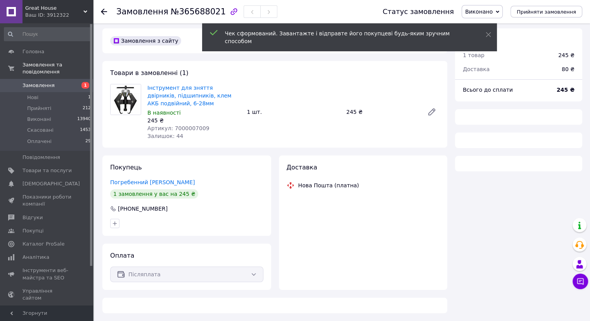
scroll to position [3, 0]
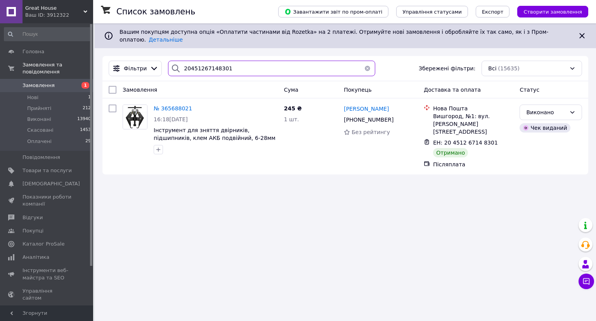
click at [274, 64] on input "20451267148301" at bounding box center [271, 69] width 207 height 16
paste input "58170"
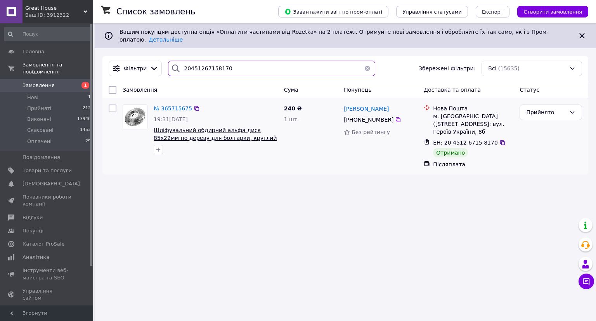
type input "20451267158170"
click at [234, 127] on span "Шліфувальний обдирний альфа диск 85х22мм по дереву для болгарки, круглий ARC" at bounding box center [215, 138] width 123 height 22
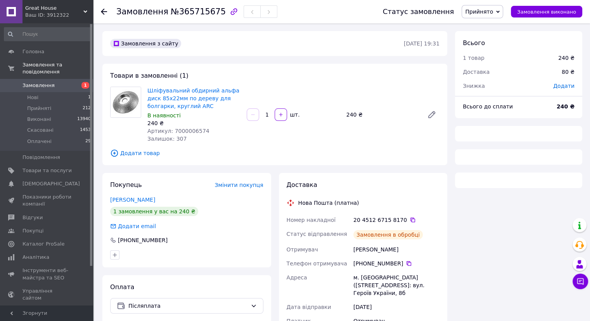
click at [493, 11] on span "Прийнято" at bounding box center [479, 12] width 28 height 6
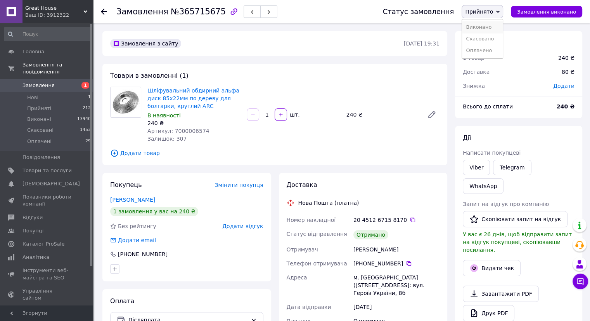
click at [493, 25] on li "Виконано" at bounding box center [482, 27] width 41 height 12
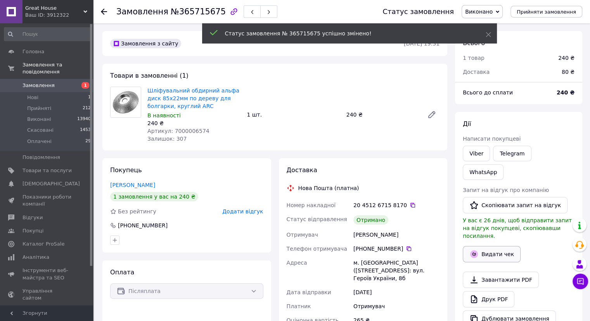
click at [491, 246] on button "Видати чек" at bounding box center [492, 254] width 58 height 16
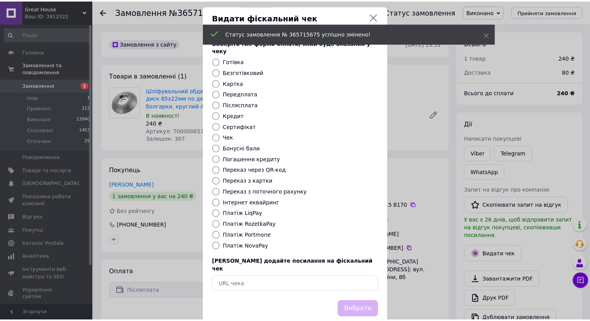
scroll to position [12, 0]
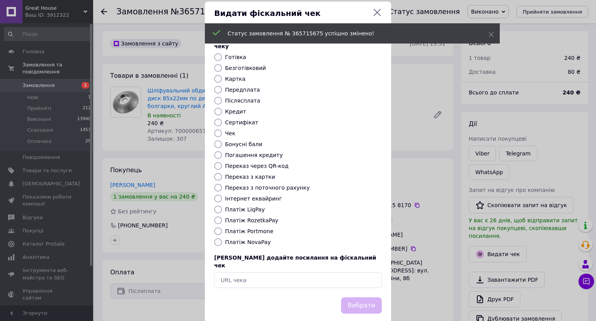
click at [238, 239] on label "Платіж NovaPay" at bounding box center [248, 242] width 46 height 6
click at [222, 238] on input "Платіж NovaPay" at bounding box center [218, 242] width 8 height 8
radio input "true"
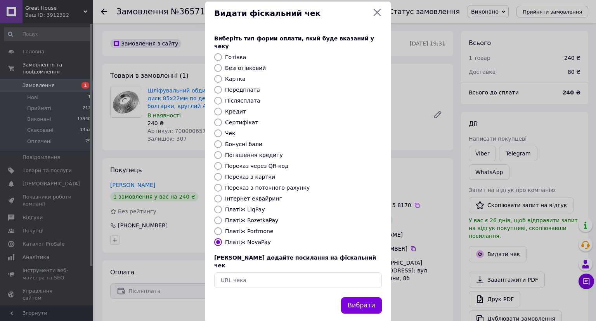
click at [368, 276] on div "Виберіть тип форми оплати, який буде вказаний у чеку Готівка Безготівковий Карт…" at bounding box center [298, 161] width 186 height 272
click at [370, 297] on button "Вибрати" at bounding box center [361, 305] width 41 height 17
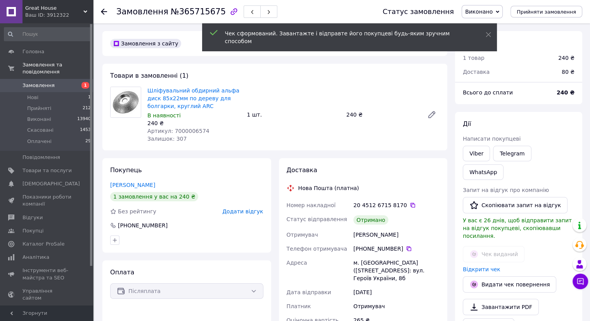
click at [106, 10] on icon at bounding box center [104, 12] width 6 height 6
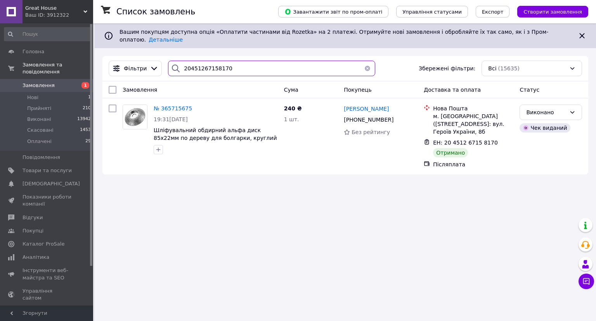
click at [240, 61] on input "20451267158170" at bounding box center [271, 69] width 207 height 16
paste input "86084"
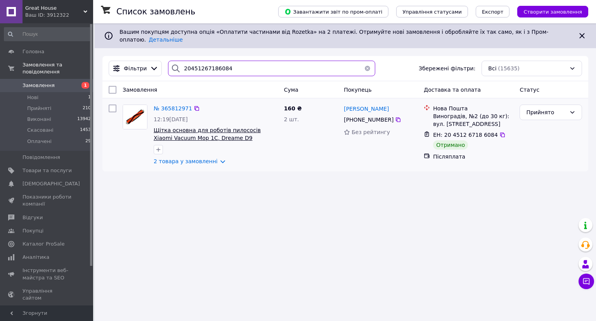
type input "20451267186084"
click at [210, 127] on span "Щітка основна для роботів пилососів Xiaomi Vacuum Mop 1C, Dreame D9" at bounding box center [207, 134] width 107 height 14
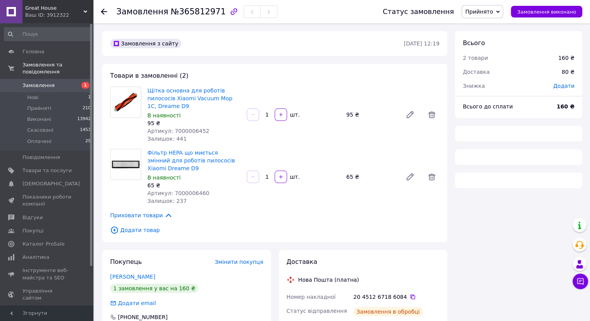
click at [493, 10] on span "Прийнято" at bounding box center [479, 12] width 28 height 6
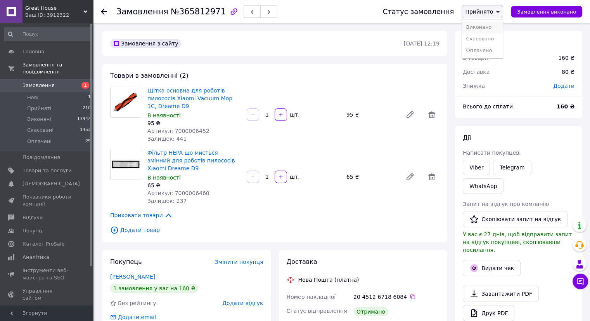
click at [496, 27] on li "Виконано" at bounding box center [482, 27] width 41 height 12
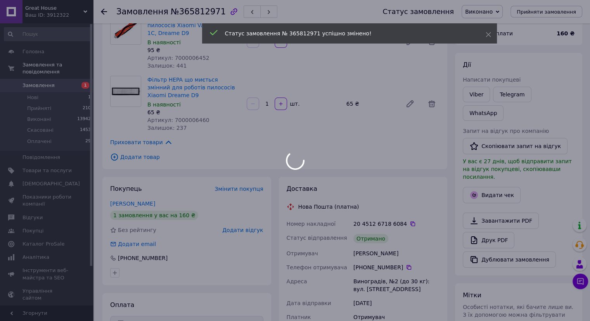
scroll to position [78, 0]
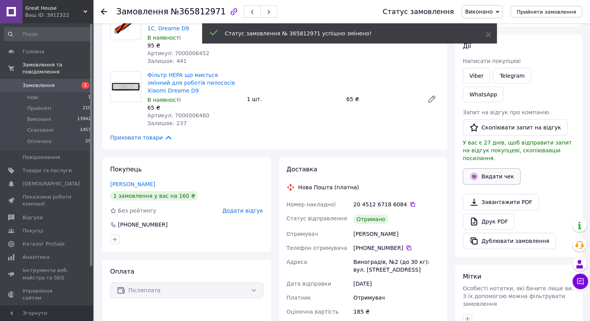
click at [498, 168] on button "Видати чек" at bounding box center [492, 176] width 58 height 16
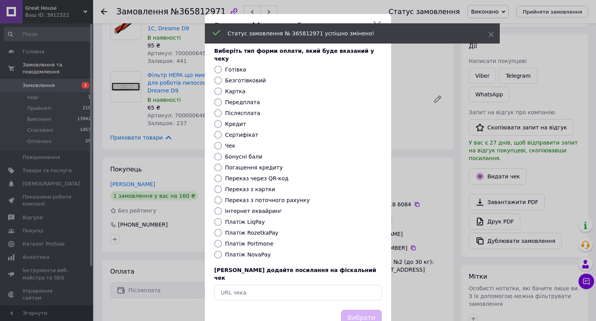
click at [246, 251] on label "Платіж NovaPay" at bounding box center [248, 254] width 46 height 6
click at [222, 250] on input "Платіж NovaPay" at bounding box center [218, 254] width 8 height 8
radio input "true"
click at [363, 309] on button "Вибрати" at bounding box center [361, 317] width 41 height 17
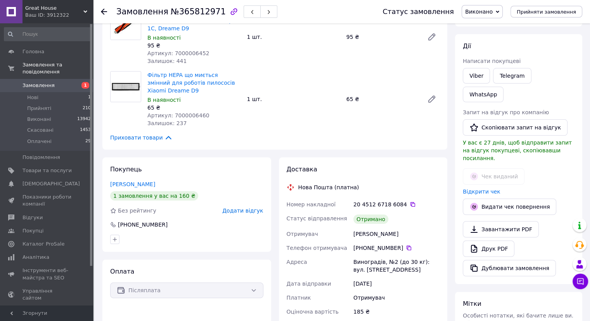
click at [103, 9] on icon at bounding box center [104, 12] width 6 height 6
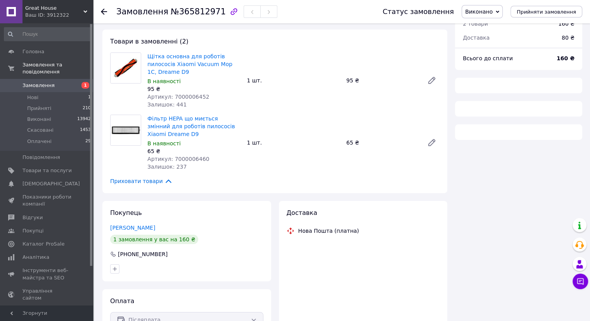
scroll to position [72, 0]
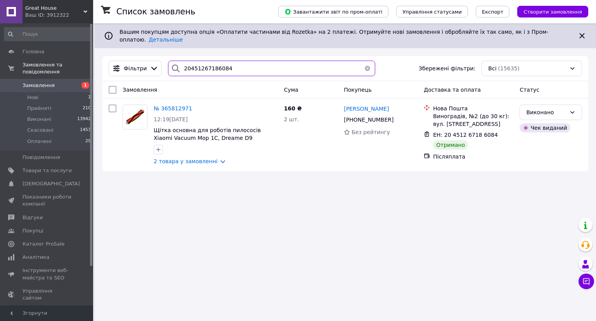
click at [254, 61] on input "20451267186084" at bounding box center [271, 69] width 207 height 16
paste input "351522"
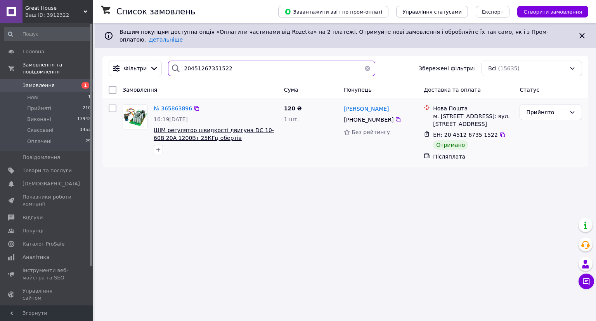
type input "20451267351522"
click at [217, 127] on span "ШІМ регулятор швидкості двигуна DC 10-60В 20А 1200Вт 25КГц обертів" at bounding box center [214, 134] width 120 height 14
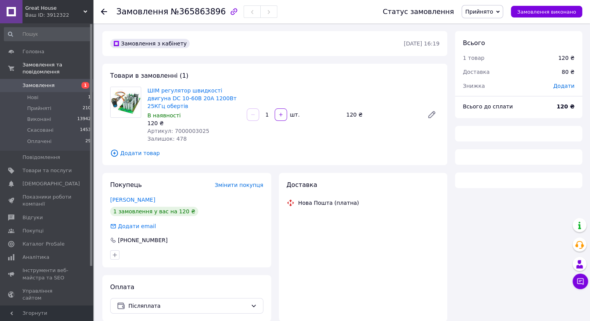
click at [488, 12] on span "Прийнято" at bounding box center [479, 12] width 28 height 6
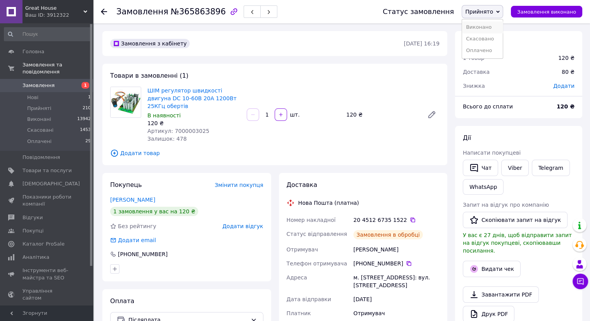
click at [485, 24] on li "Виконано" at bounding box center [482, 27] width 41 height 12
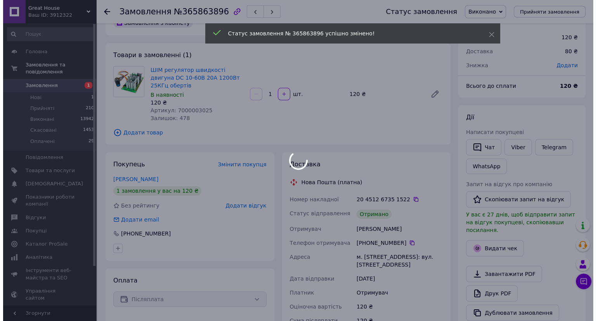
scroll to position [39, 0]
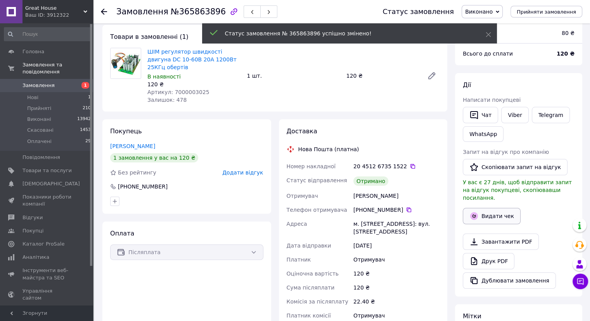
click at [497, 212] on button "Видати чек" at bounding box center [492, 216] width 58 height 16
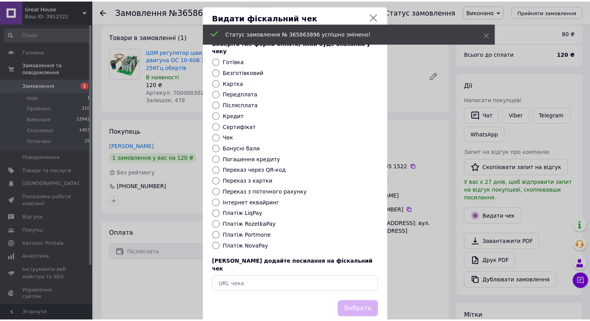
scroll to position [12, 0]
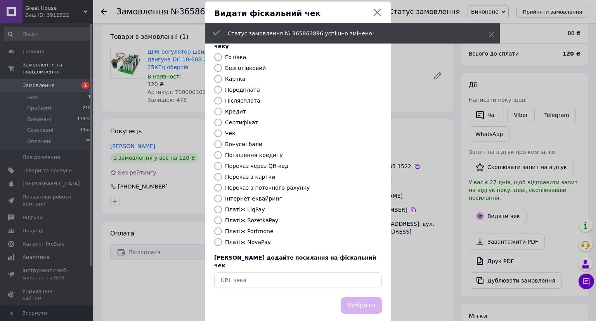
click at [250, 239] on label "Платіж NovaPay" at bounding box center [248, 242] width 46 height 6
click at [222, 238] on input "Платіж NovaPay" at bounding box center [218, 242] width 8 height 8
radio input "true"
click at [362, 297] on button "Вибрати" at bounding box center [361, 305] width 41 height 17
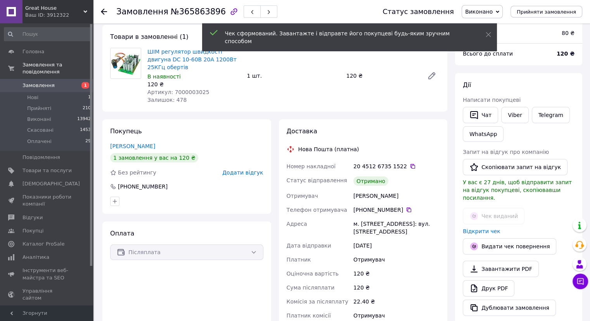
click at [103, 10] on use at bounding box center [104, 12] width 6 height 6
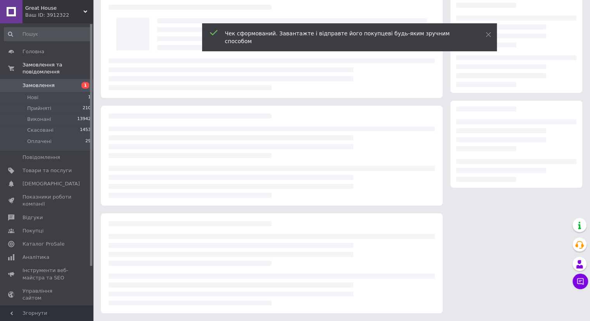
scroll to position [34, 0]
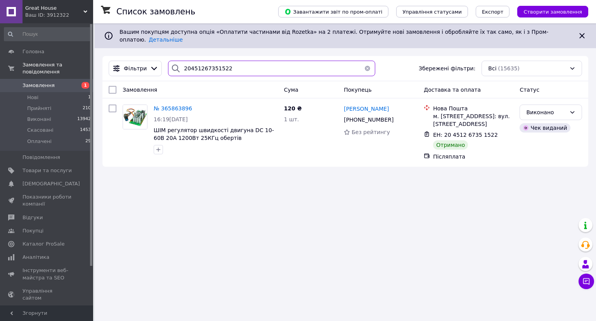
click at [265, 66] on input "20451267351522" at bounding box center [271, 69] width 207 height 16
paste input "9715"
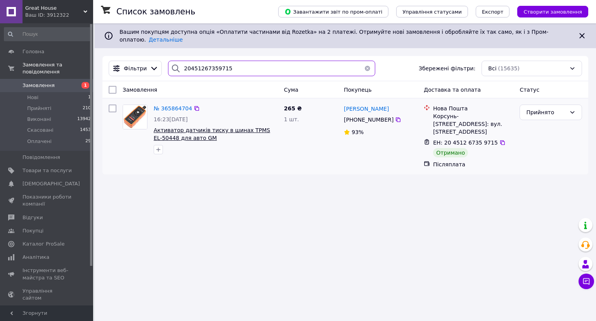
type input "20451267359715"
click at [224, 127] on span "Активатор датчиків тиску в шинах TPMS EL-50448 для авто GM" at bounding box center [212, 134] width 116 height 14
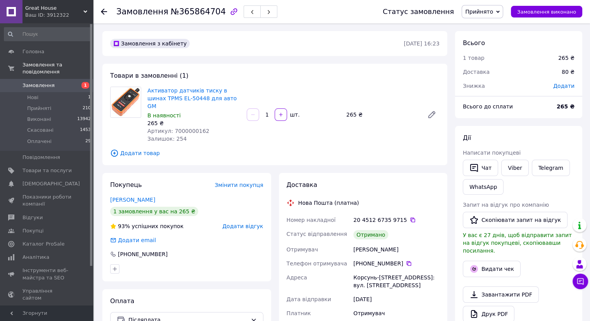
click at [493, 9] on span "Прийнято" at bounding box center [479, 12] width 28 height 6
click at [496, 19] on ul "Виконано Скасовано Оплачено" at bounding box center [483, 39] width 42 height 40
click at [493, 10] on span "Прийнято" at bounding box center [479, 12] width 28 height 6
click at [496, 23] on li "Виконано" at bounding box center [482, 27] width 41 height 12
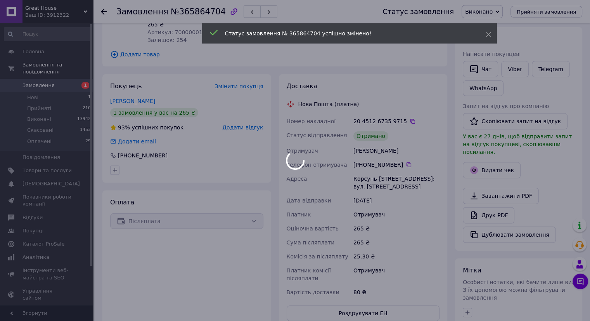
scroll to position [116, 0]
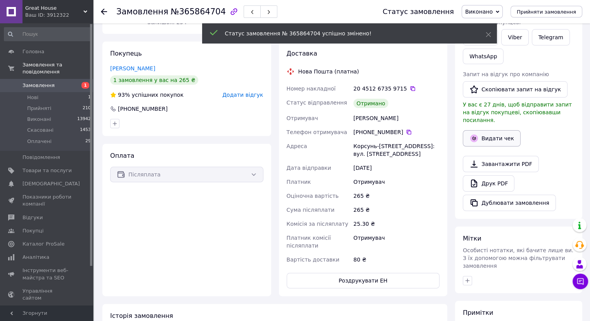
click at [500, 130] on button "Видати чек" at bounding box center [492, 138] width 58 height 16
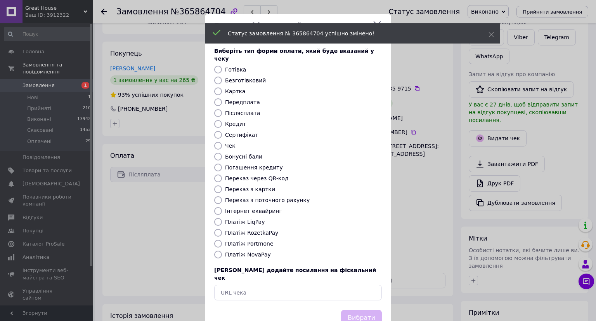
click at [243, 251] on label "Платіж NovaPay" at bounding box center [248, 254] width 46 height 6
click at [222, 250] on input "Платіж NovaPay" at bounding box center [218, 254] width 8 height 8
radio input "true"
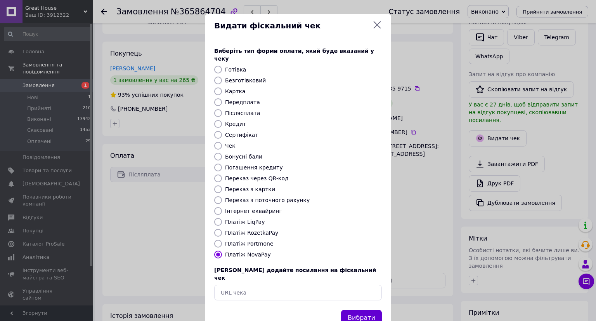
click at [364, 309] on button "Вибрати" at bounding box center [361, 317] width 41 height 17
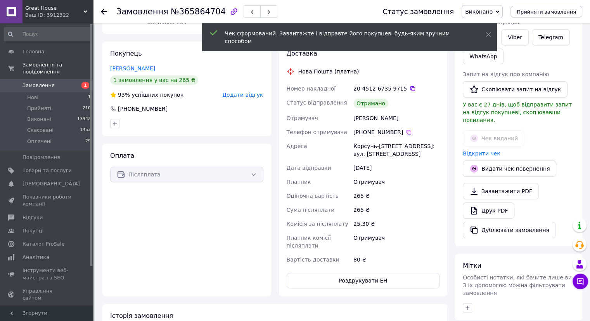
click at [104, 11] on use at bounding box center [104, 12] width 6 height 6
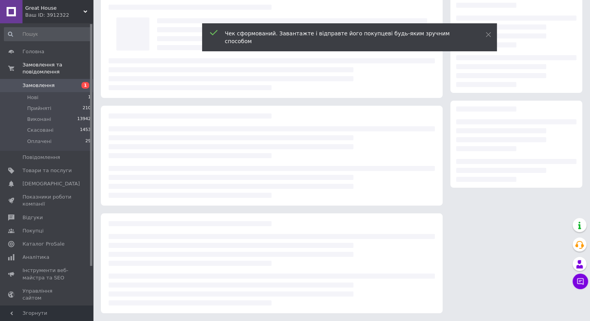
scroll to position [34, 0]
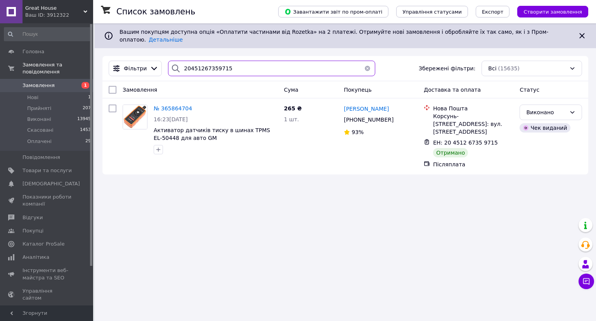
click at [245, 61] on input "20451267359715" at bounding box center [271, 69] width 207 height 16
paste input "438807"
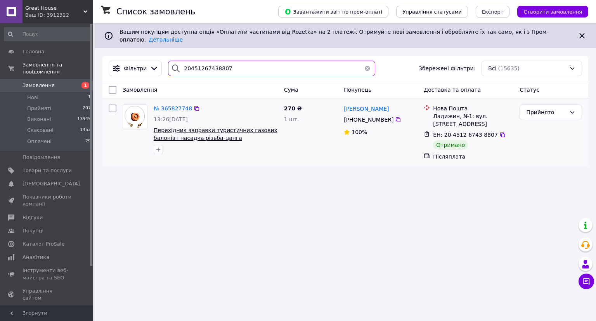
type input "20451267438807"
click at [216, 127] on span "Перехідник заправки туристичних газових балонів і насадка різьба-цанга" at bounding box center [216, 134] width 124 height 14
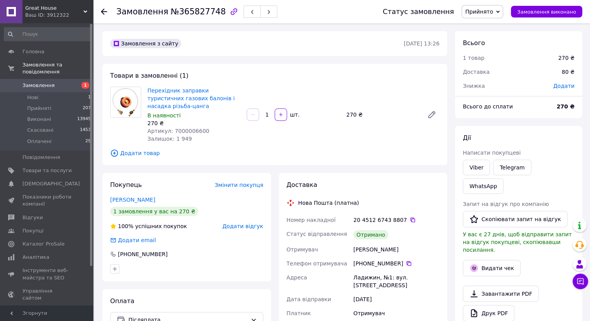
click at [486, 9] on span "Прийнято" at bounding box center [479, 12] width 28 height 6
click at [491, 25] on li "Виконано" at bounding box center [482, 27] width 41 height 12
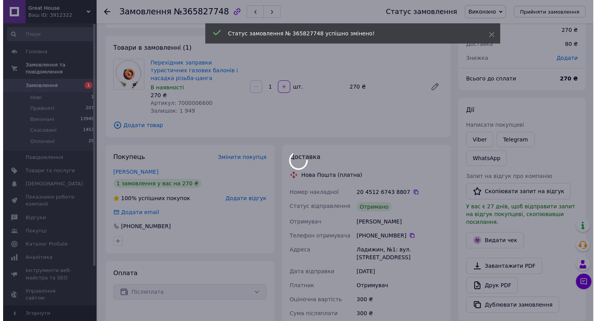
scroll to position [78, 0]
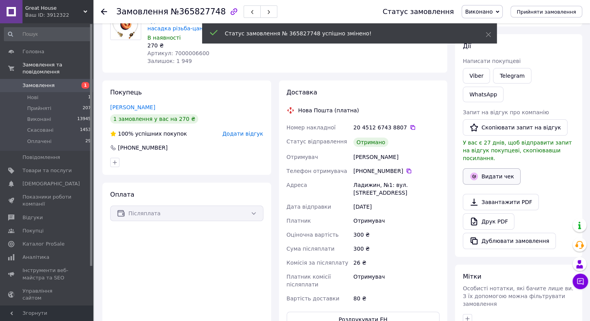
click at [488, 168] on button "Видати чек" at bounding box center [492, 176] width 58 height 16
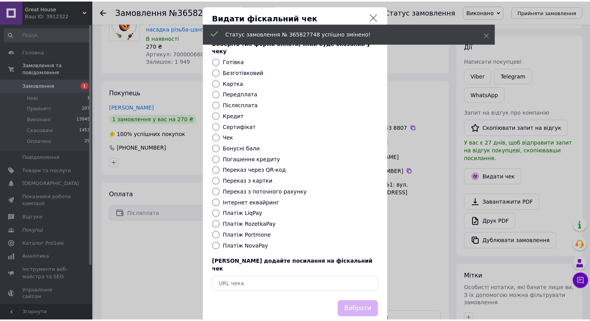
scroll to position [12, 0]
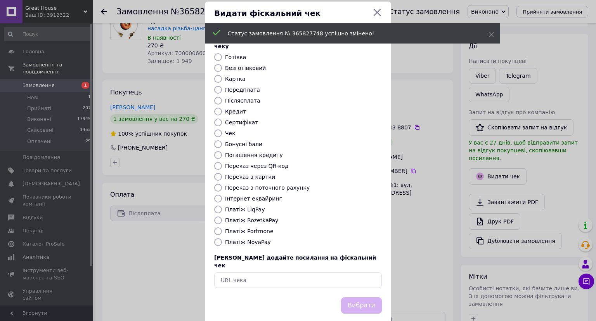
click at [220, 238] on input "Платіж NovaPay" at bounding box center [218, 242] width 8 height 8
radio input "true"
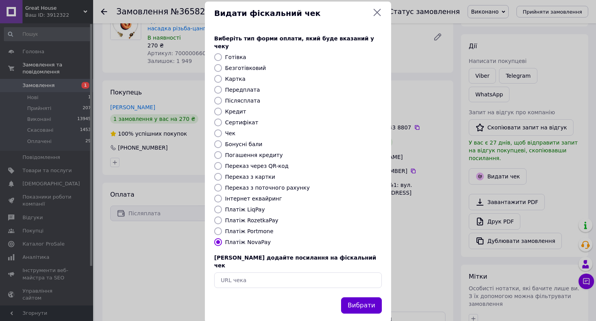
click at [374, 297] on button "Вибрати" at bounding box center [361, 305] width 41 height 17
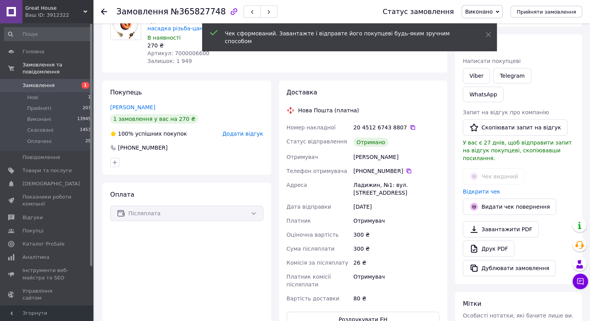
click at [102, 10] on use at bounding box center [104, 12] width 6 height 6
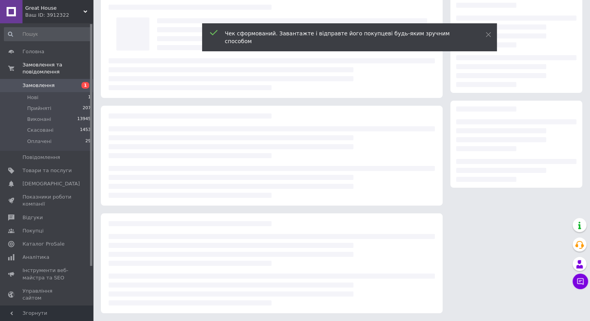
scroll to position [34, 0]
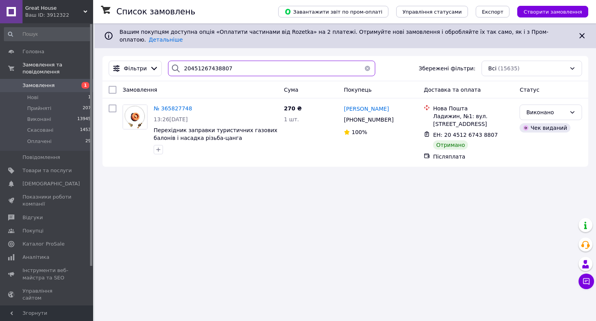
click at [234, 62] on input "20451267438807" at bounding box center [271, 69] width 207 height 16
paste input "8684"
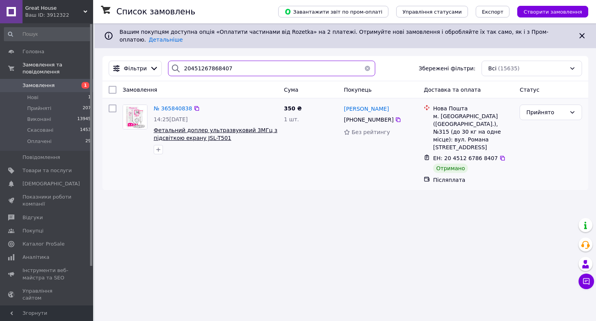
type input "20451267868407"
click at [217, 128] on span "Фетальний доплер ультразвуковий 3МГц з підсвіткою екрану JSL-T501" at bounding box center [216, 134] width 124 height 14
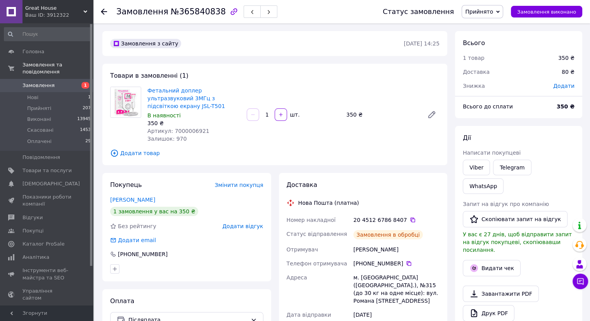
click at [501, 12] on span "Прийнято" at bounding box center [483, 11] width 42 height 13
click at [499, 30] on li "Виконано" at bounding box center [482, 27] width 41 height 12
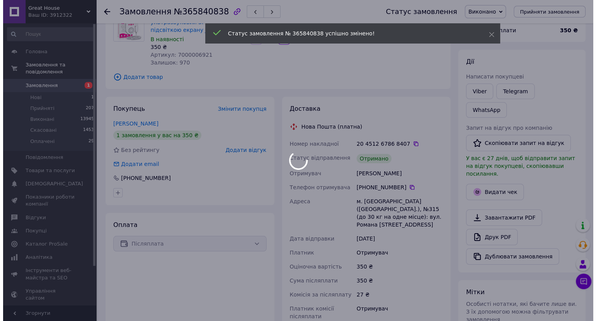
scroll to position [78, 0]
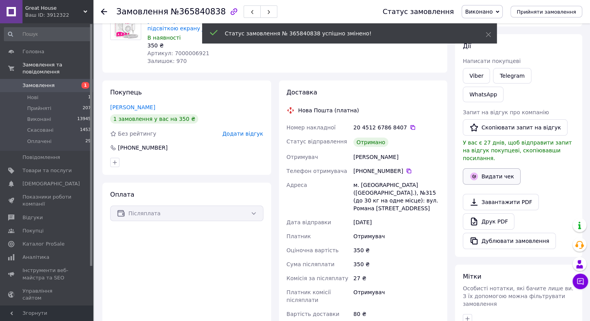
click at [506, 168] on button "Видати чек" at bounding box center [492, 176] width 58 height 16
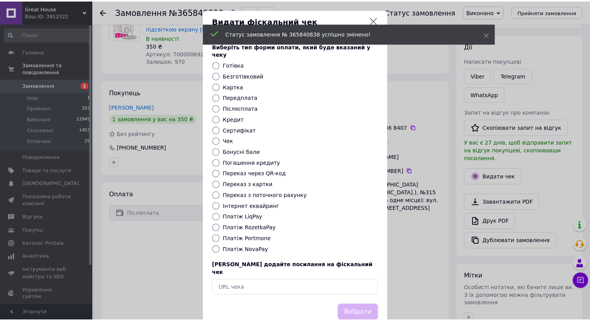
scroll to position [12, 0]
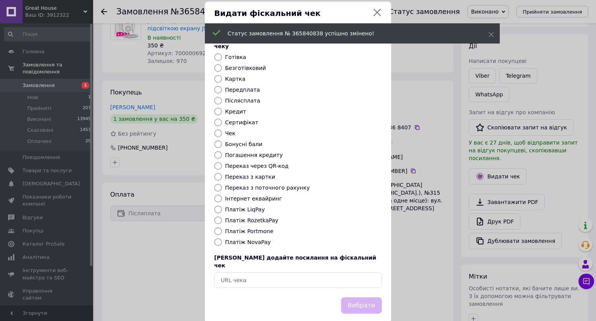
click at [255, 239] on label "Платіж NovaPay" at bounding box center [248, 242] width 46 height 6
click at [222, 238] on input "Платіж NovaPay" at bounding box center [218, 242] width 8 height 8
radio input "true"
click at [365, 297] on button "Вибрати" at bounding box center [361, 305] width 41 height 17
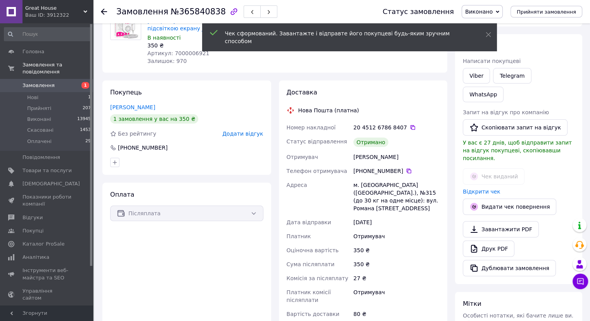
click at [101, 10] on icon at bounding box center [104, 12] width 6 height 6
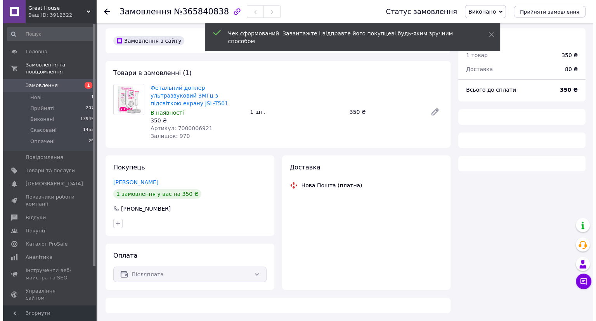
scroll to position [0, 0]
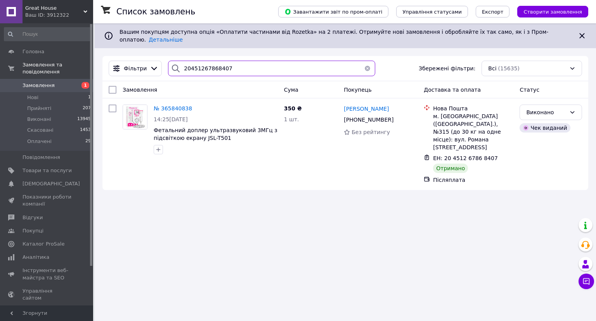
click at [238, 61] on input "20451267868407" at bounding box center [271, 69] width 207 height 16
paste input "94838"
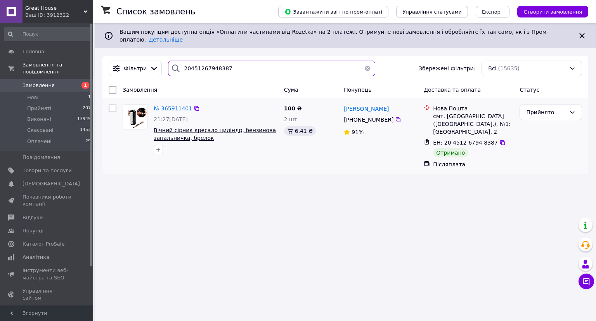
type input "20451267948387"
click at [231, 127] on span "Вічний сірник кресало циліндр, бензинова запальничка, брелок" at bounding box center [215, 134] width 122 height 14
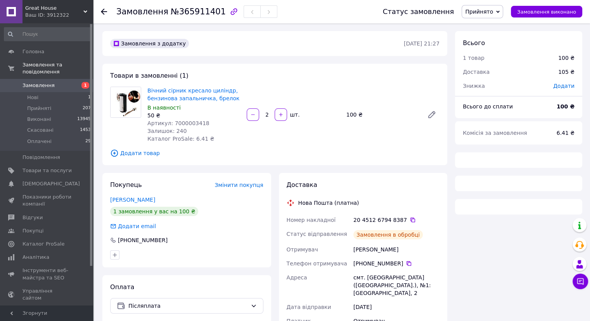
click at [484, 10] on span "Прийнято" at bounding box center [479, 12] width 28 height 6
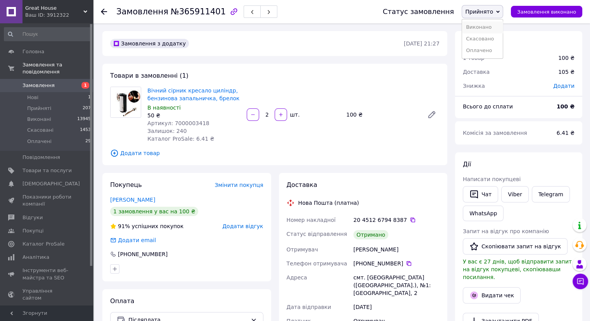
click at [488, 23] on li "Виконано" at bounding box center [482, 27] width 41 height 12
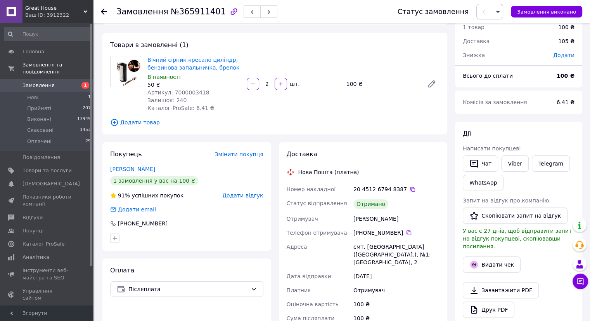
scroll to position [78, 0]
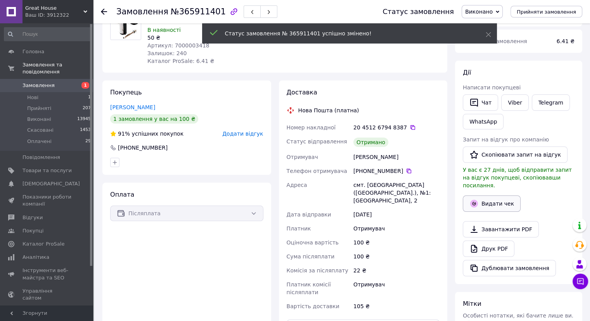
click at [499, 195] on button "Видати чек" at bounding box center [492, 203] width 58 height 16
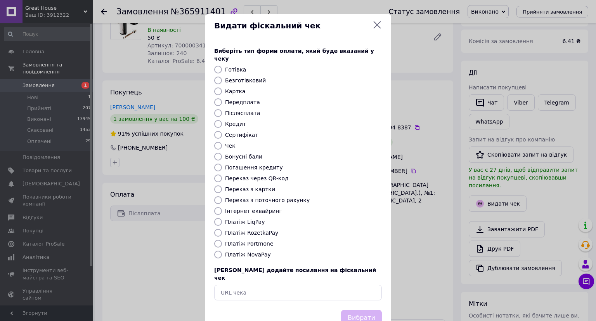
click at [242, 251] on label "Платіж NovaPay" at bounding box center [248, 254] width 46 height 6
click at [222, 250] on input "Платіж NovaPay" at bounding box center [218, 254] width 8 height 8
radio input "true"
click at [366, 309] on button "Вибрати" at bounding box center [361, 317] width 41 height 17
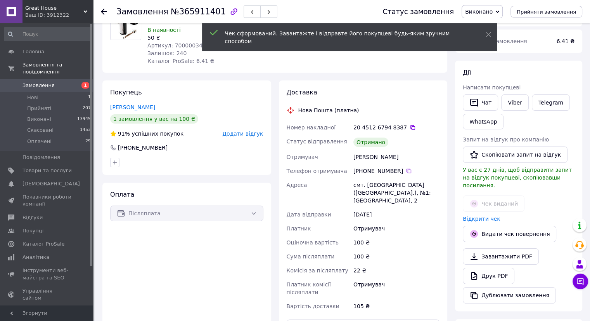
click at [103, 10] on icon at bounding box center [104, 12] width 6 height 6
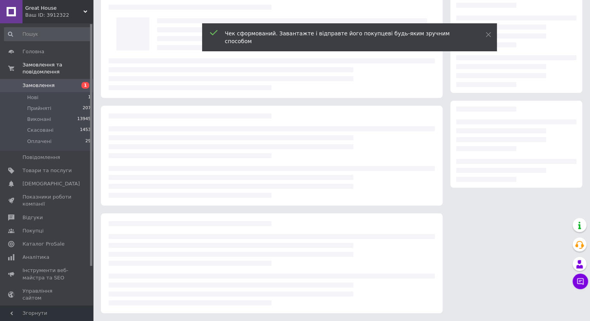
scroll to position [34, 0]
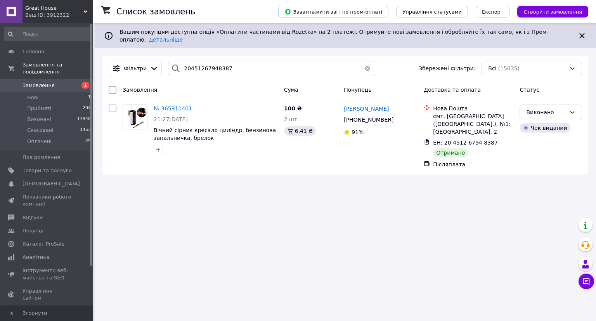
click at [269, 49] on div "Список замовлень Завантажити звіт по пром-оплаті Управління статусами Експорт С…" at bounding box center [345, 102] width 501 height 159
click at [267, 61] on input "20451267948387" at bounding box center [271, 69] width 207 height 16
paste input "8951"
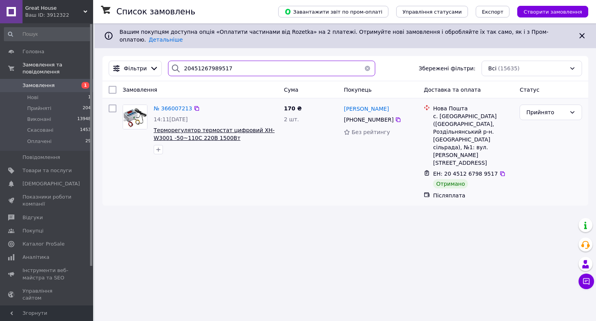
type input "20451267989517"
click at [234, 127] on span "Терморегулятор термостат цифровий XH-W3001 -50~110С 220В 1500Вт" at bounding box center [214, 134] width 121 height 14
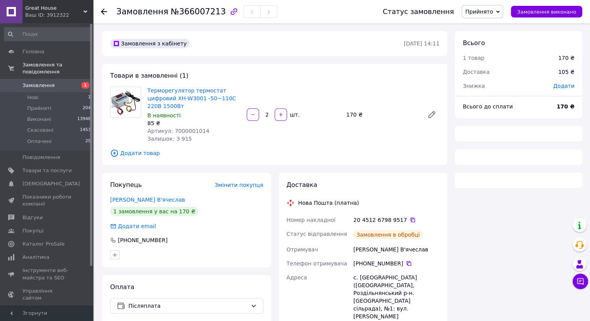
click at [483, 13] on span "Прийнято" at bounding box center [479, 12] width 28 height 6
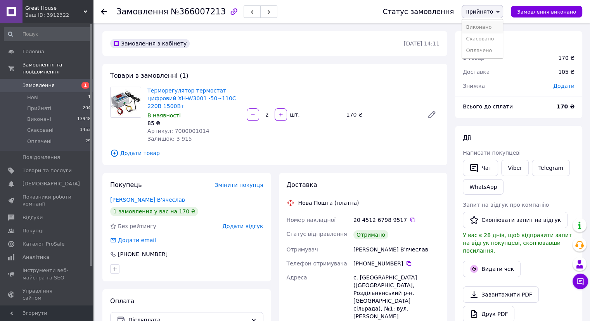
click at [484, 28] on li "Виконано" at bounding box center [482, 27] width 41 height 12
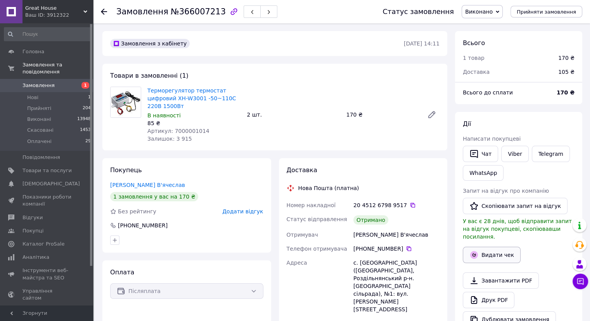
click at [498, 246] on button "Видати чек" at bounding box center [492, 254] width 58 height 16
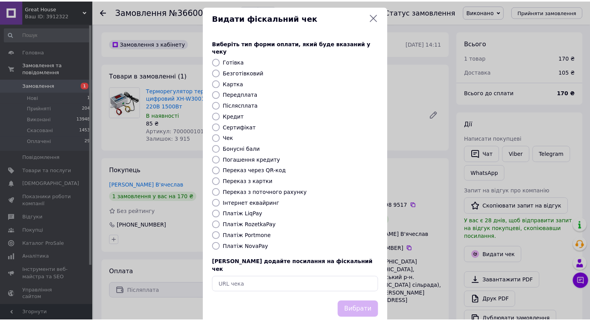
scroll to position [12, 0]
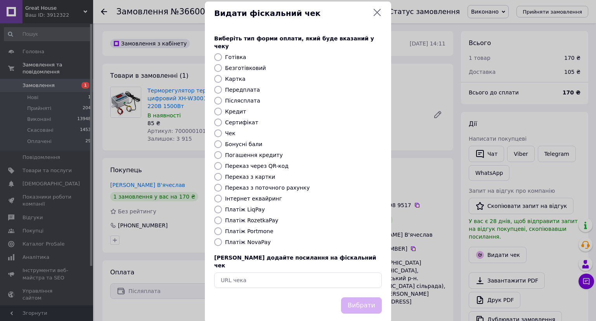
click at [249, 239] on label "Платіж NovaPay" at bounding box center [248, 242] width 46 height 6
click at [222, 238] on input "Платіж NovaPay" at bounding box center [218, 242] width 8 height 8
radio input "true"
click at [371, 297] on button "Вибрати" at bounding box center [361, 305] width 41 height 17
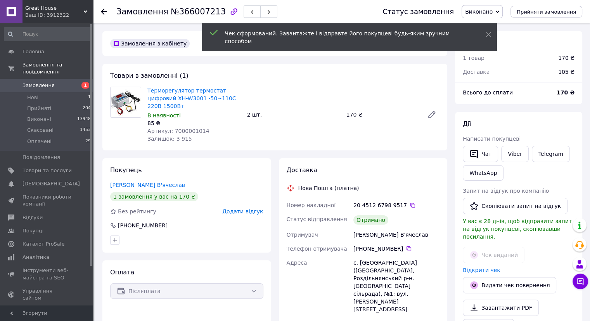
click at [101, 10] on icon at bounding box center [104, 12] width 6 height 6
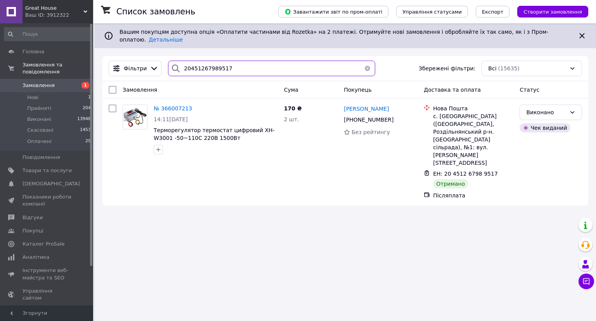
click at [231, 65] on input "20451267989517" at bounding box center [271, 69] width 207 height 16
paste input "8153045"
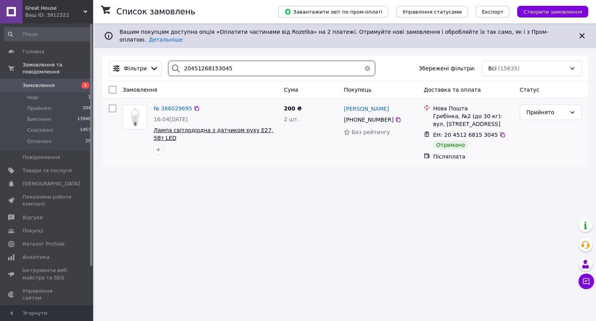
type input "20451268153045"
click at [244, 127] on span "Лампа світлодіодна з датчиком руху E27, 5Вт LED" at bounding box center [214, 134] width 120 height 14
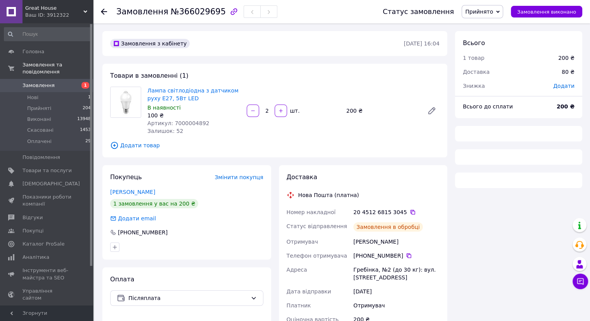
click at [502, 8] on span "Прийнято" at bounding box center [483, 11] width 42 height 13
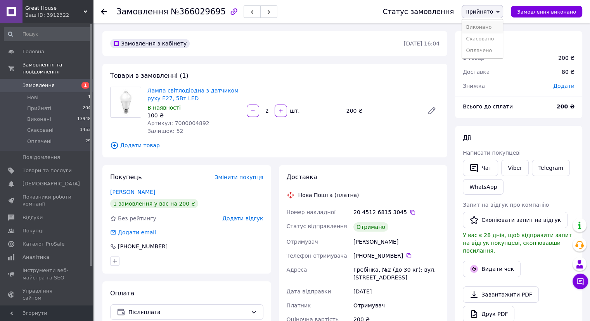
click at [498, 24] on li "Виконано" at bounding box center [482, 27] width 41 height 12
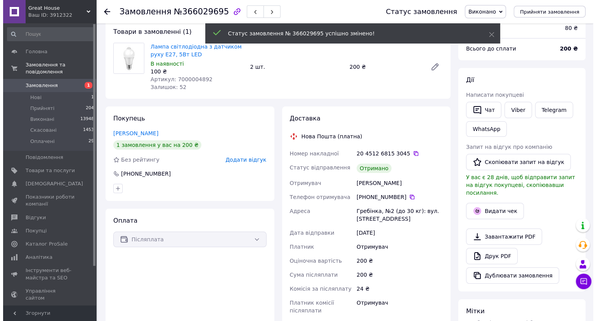
scroll to position [78, 0]
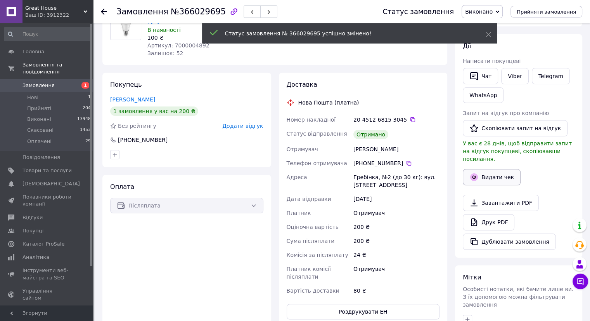
click at [500, 169] on button "Видати чек" at bounding box center [492, 177] width 58 height 16
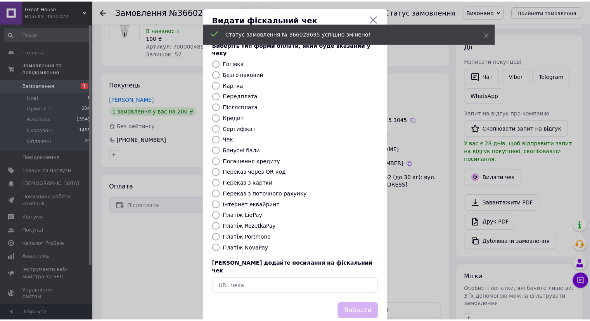
scroll to position [12, 0]
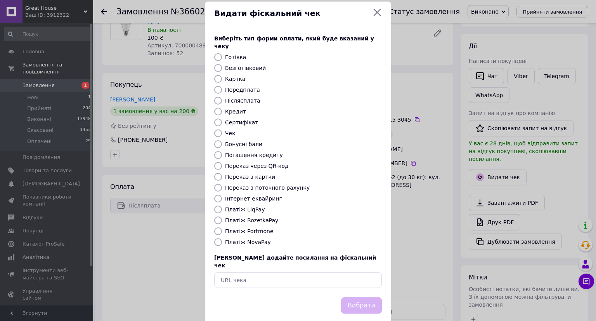
click at [245, 239] on label "Платіж NovaPay" at bounding box center [248, 242] width 46 height 6
click at [222, 238] on input "Платіж NovaPay" at bounding box center [218, 242] width 8 height 8
radio input "true"
click at [358, 297] on button "Вибрати" at bounding box center [361, 305] width 41 height 17
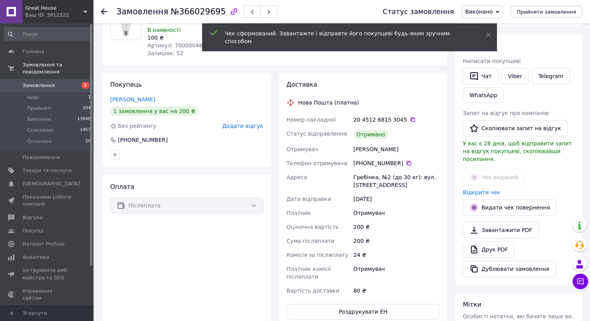
click at [102, 11] on use at bounding box center [104, 12] width 6 height 6
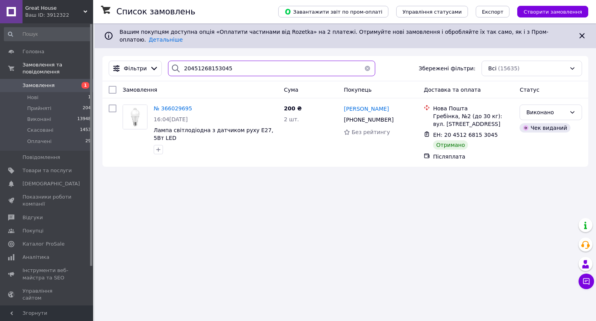
click at [275, 62] on input "20451268153045" at bounding box center [271, 69] width 207 height 16
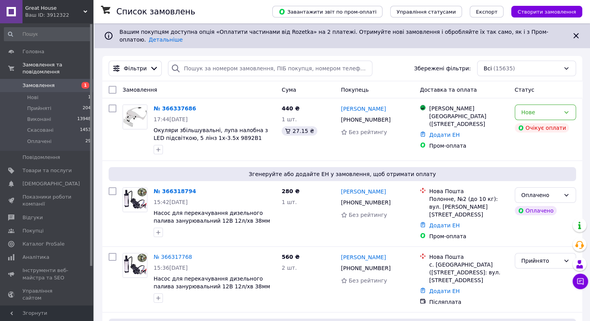
click at [76, 92] on li "Нові 1" at bounding box center [47, 97] width 95 height 11
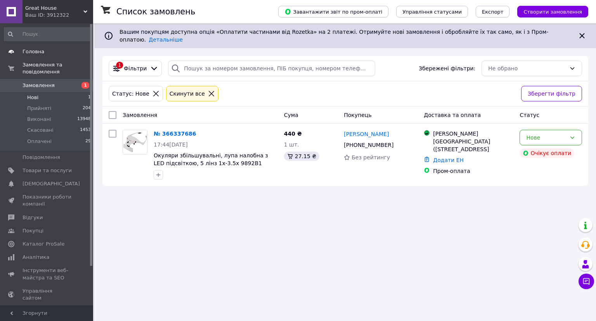
click at [68, 49] on span "Головна" at bounding box center [47, 51] width 49 height 7
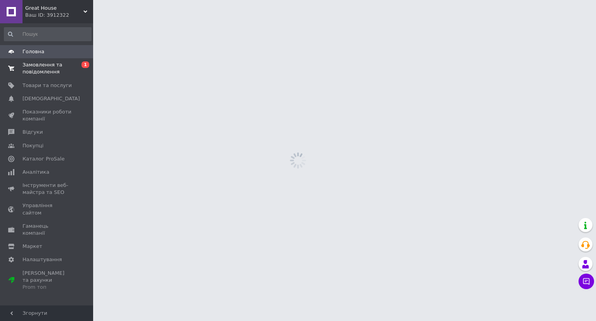
click at [70, 64] on span "Замовлення та повідомлення" at bounding box center [47, 68] width 49 height 14
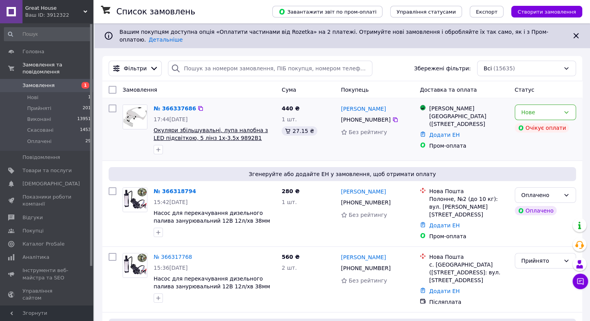
click at [214, 127] on span "Окуляри збільшувальні, лупа налобна з LED підсвіткою, 5 лінз 1x-3.5x 9892B1" at bounding box center [211, 134] width 114 height 14
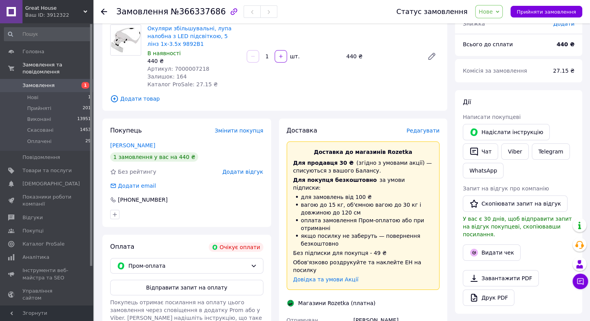
scroll to position [116, 0]
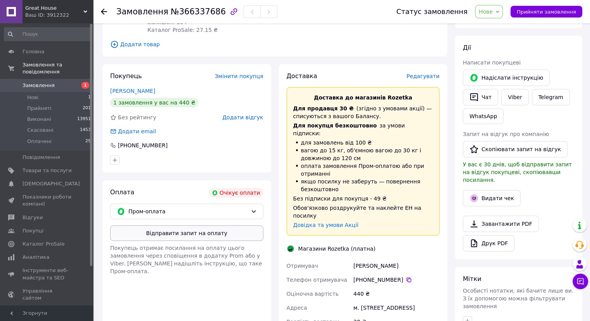
click at [170, 237] on button "Відправити запит на оплату" at bounding box center [186, 233] width 153 height 16
click at [503, 10] on span "Нове" at bounding box center [489, 11] width 28 height 13
click at [502, 24] on li "Прийнято" at bounding box center [494, 27] width 36 height 12
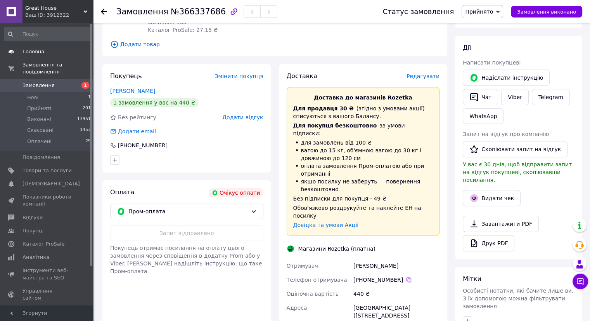
click at [35, 49] on span "Головна" at bounding box center [34, 51] width 22 height 7
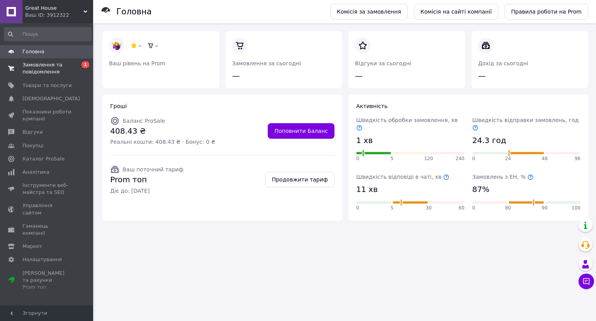
click at [83, 69] on span "0 1" at bounding box center [82, 68] width 21 height 14
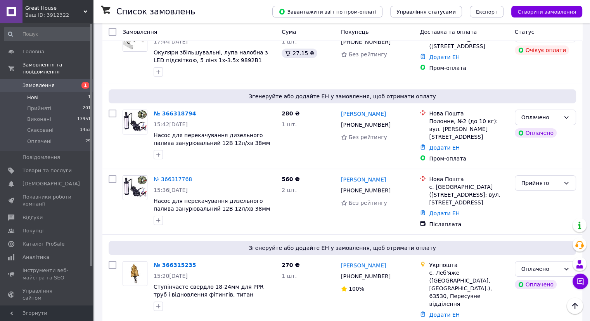
click at [42, 94] on li "Нові 1" at bounding box center [47, 97] width 95 height 11
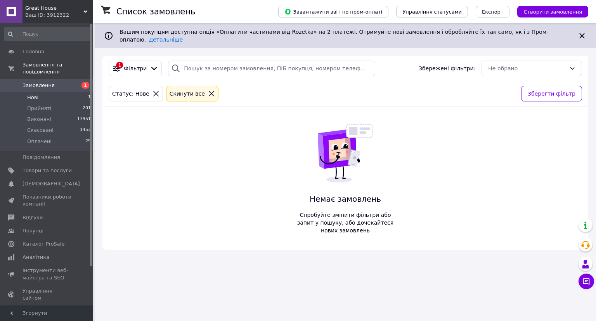
click at [153, 90] on icon at bounding box center [156, 93] width 7 height 7
